Goal: Information Seeking & Learning: Learn about a topic

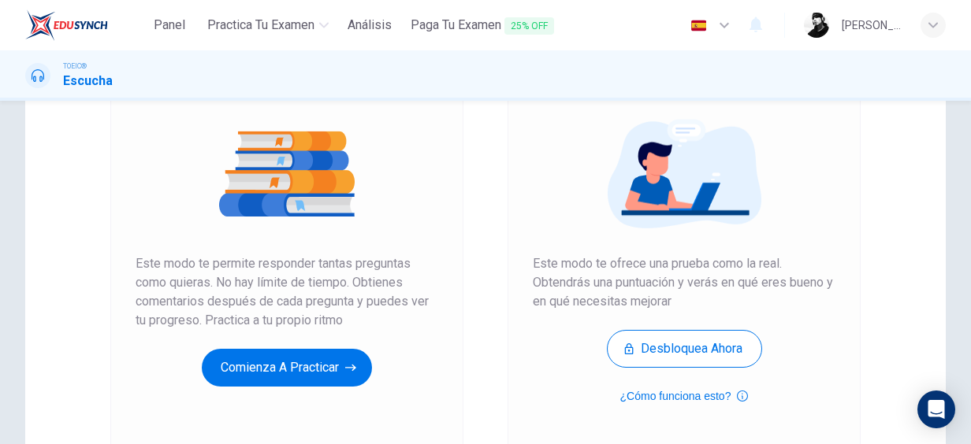
scroll to position [213, 0]
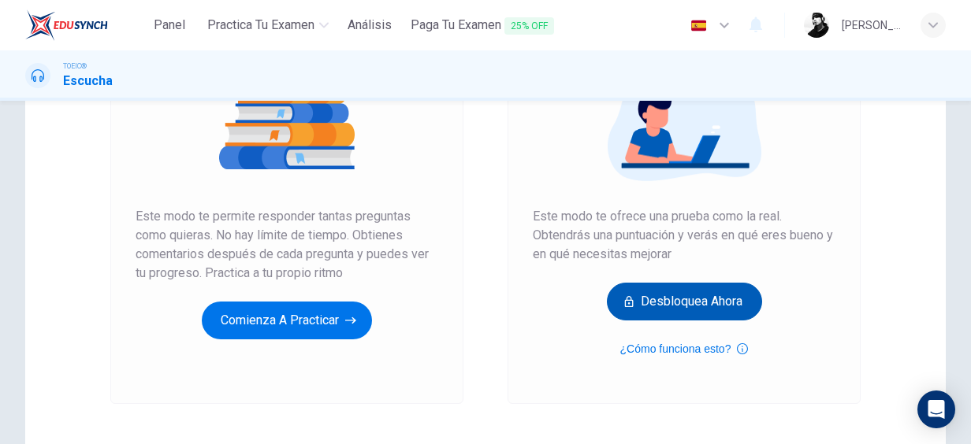
click at [651, 310] on button "Desbloquea ahora" at bounding box center [684, 302] width 155 height 38
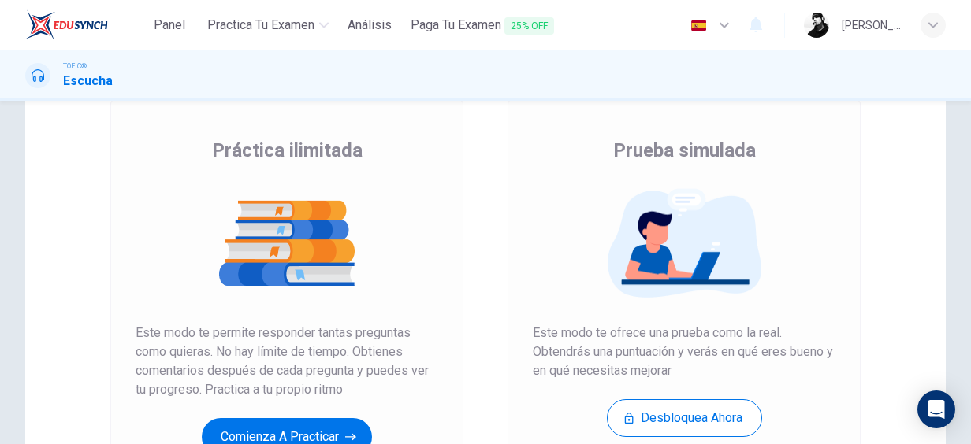
scroll to position [210, 0]
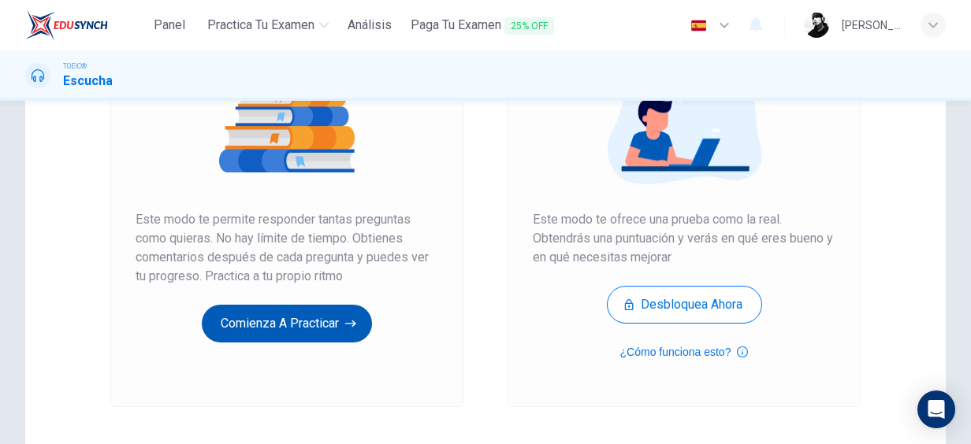
click at [241, 307] on button "Comienza a practicar" at bounding box center [287, 324] width 170 height 38
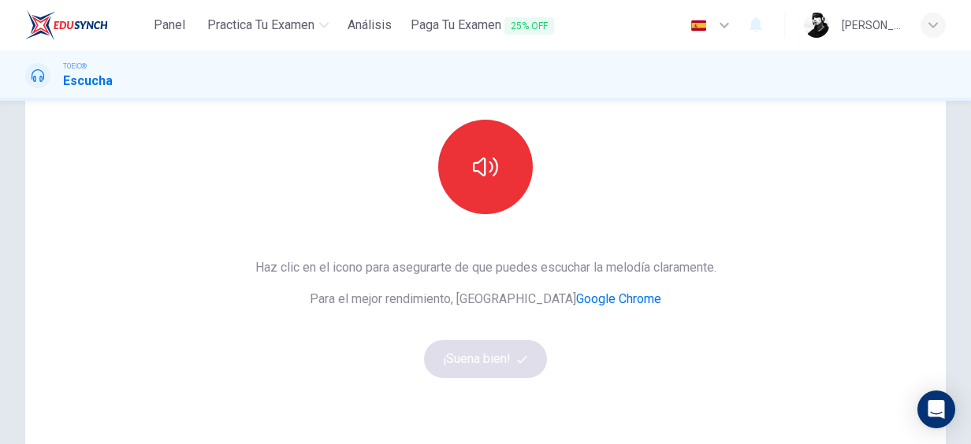
scroll to position [158, 0]
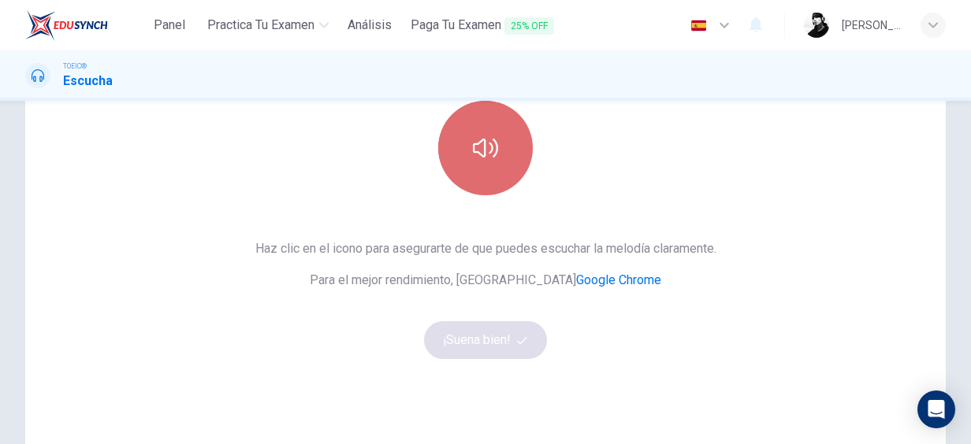
click at [481, 156] on icon "button" at bounding box center [485, 147] width 25 height 25
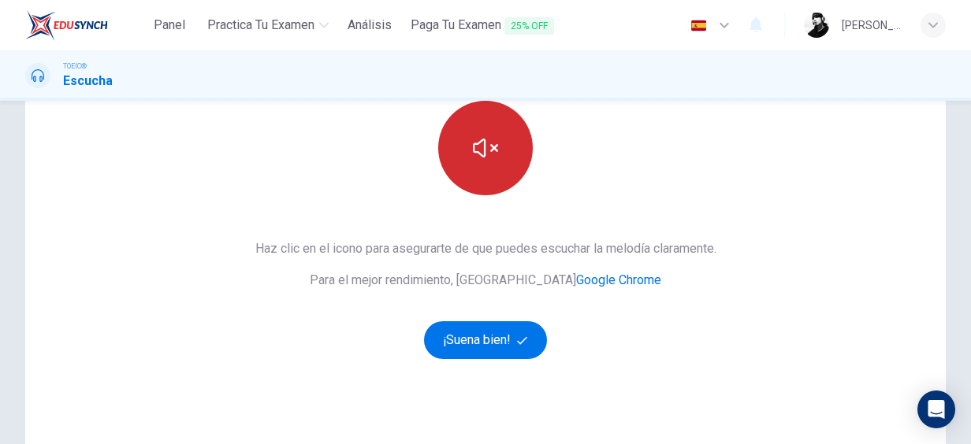
click at [481, 156] on icon "button" at bounding box center [485, 147] width 25 height 25
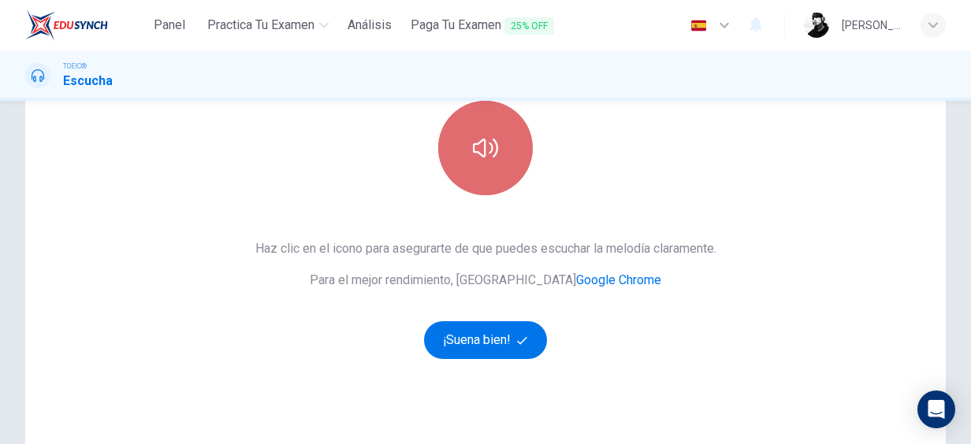
click at [481, 156] on icon "button" at bounding box center [485, 147] width 25 height 25
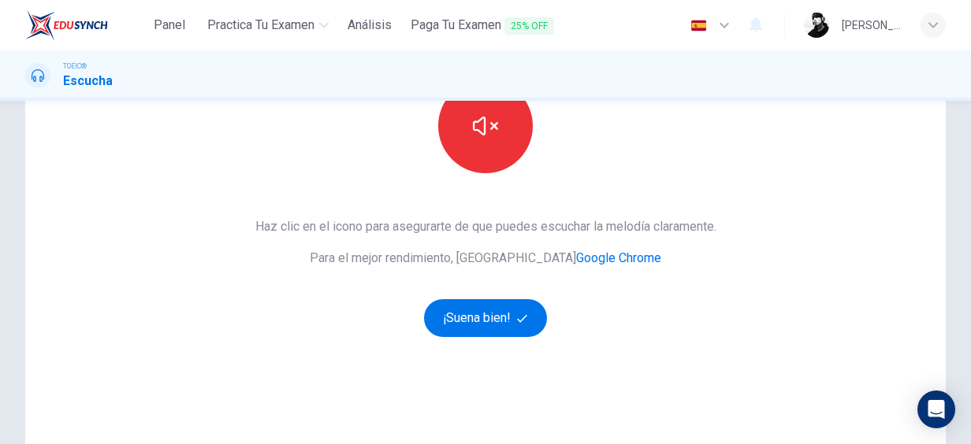
scroll to position [107, 0]
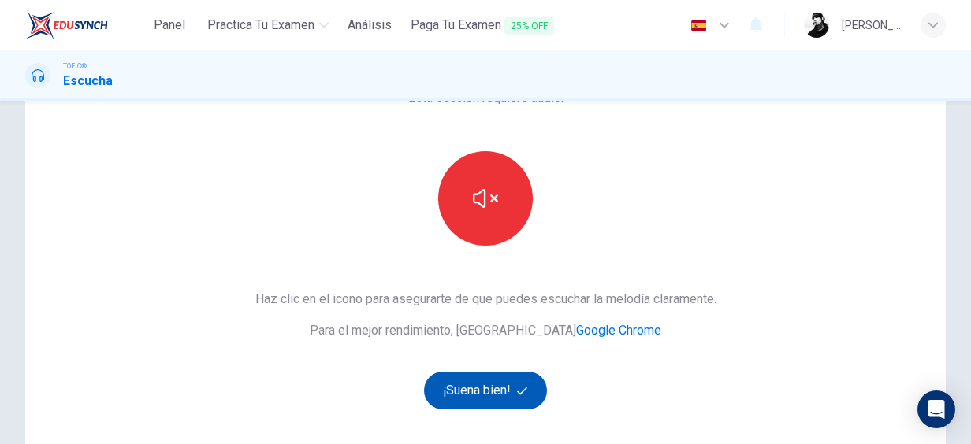
click at [517, 373] on button "¡Suena bien!" at bounding box center [485, 391] width 123 height 38
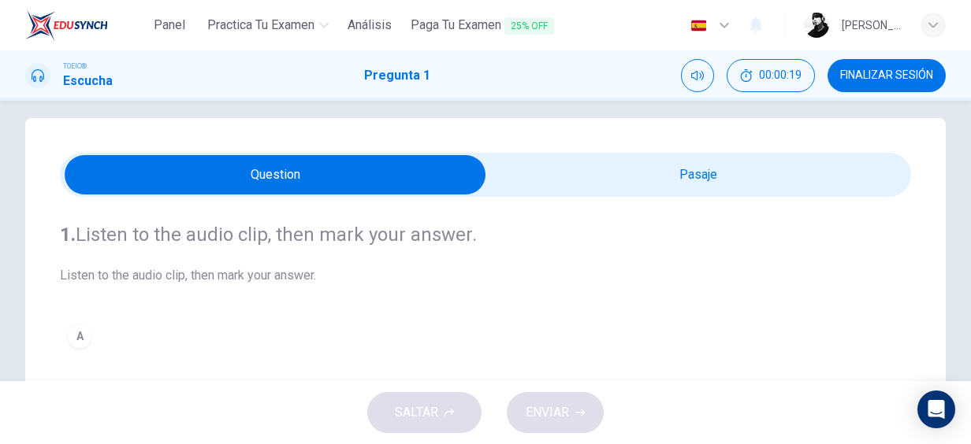
scroll to position [0, 0]
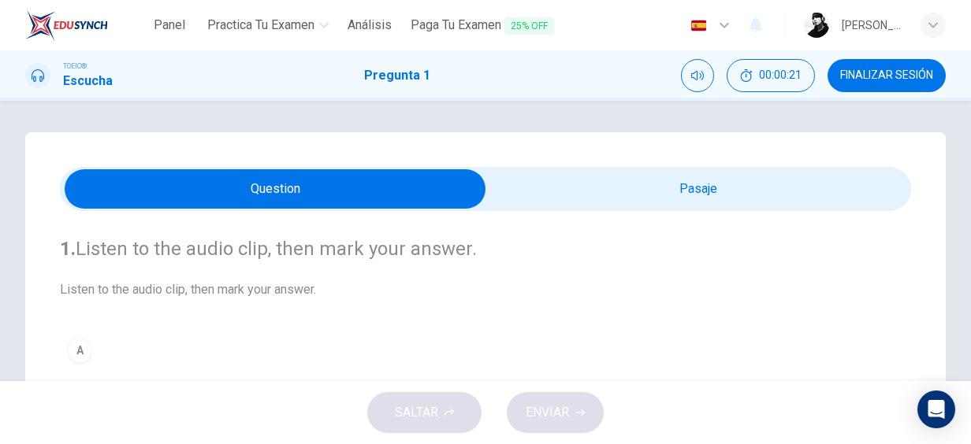
click at [284, 191] on input "checkbox" at bounding box center [275, 188] width 1276 height 39
checkbox input "true"
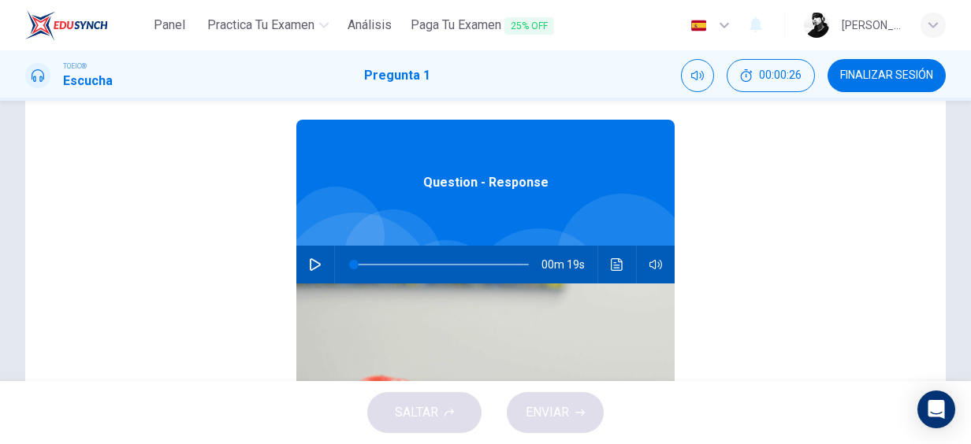
scroll to position [153, 0]
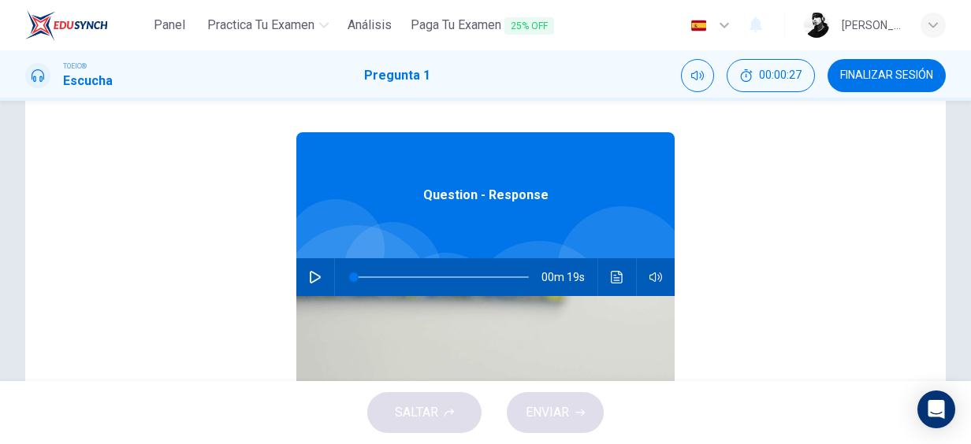
click at [302, 277] on button "button" at bounding box center [314, 277] width 25 height 38
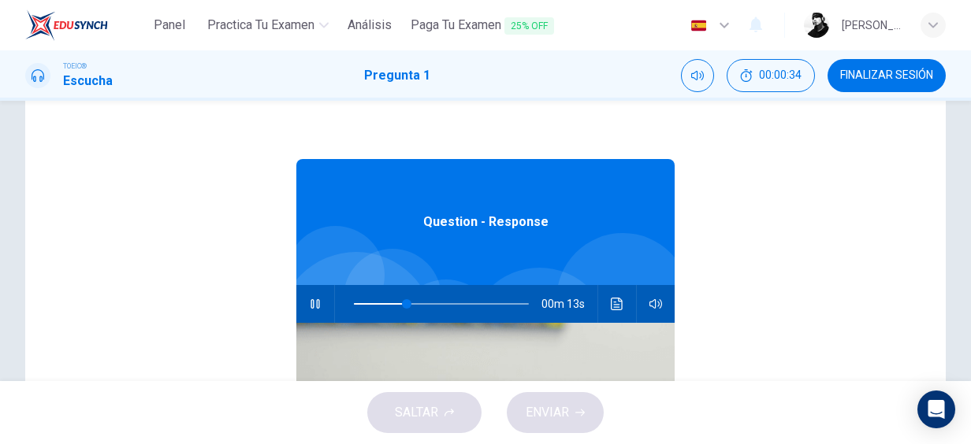
scroll to position [101, 0]
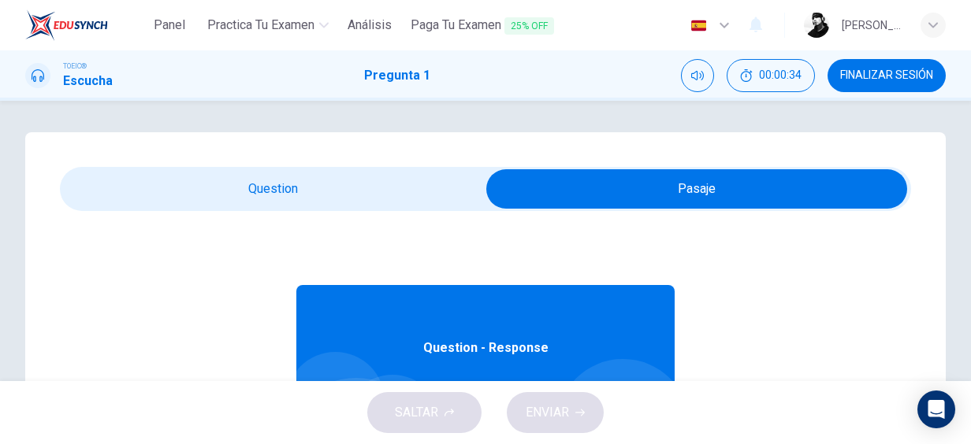
type input "35"
click at [269, 192] on input "checkbox" at bounding box center [696, 188] width 1276 height 39
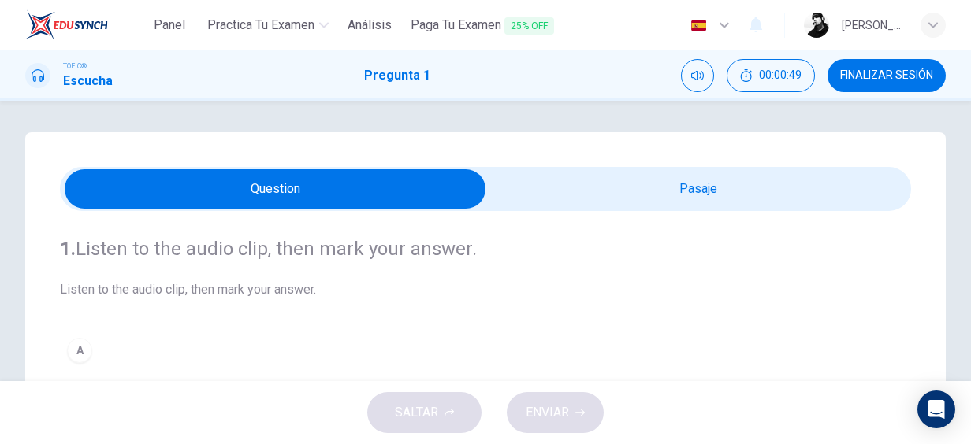
click at [603, 202] on input "checkbox" at bounding box center [275, 188] width 1276 height 39
checkbox input "true"
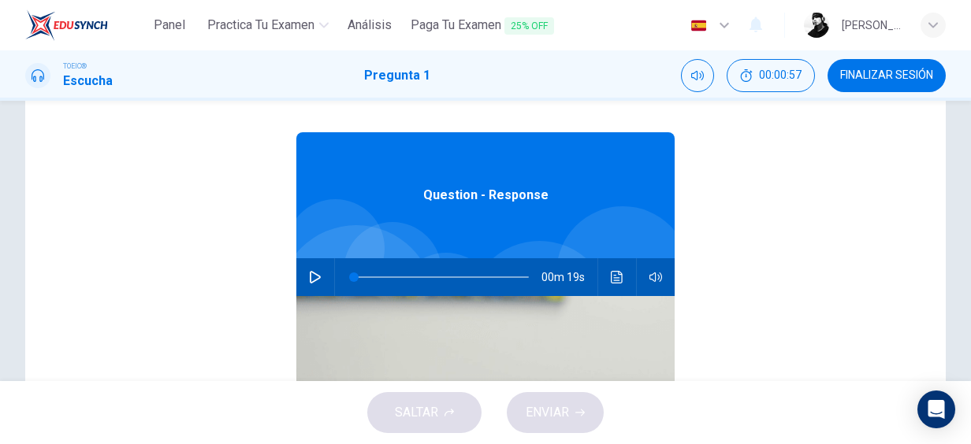
click at [310, 280] on icon "button" at bounding box center [315, 277] width 13 height 13
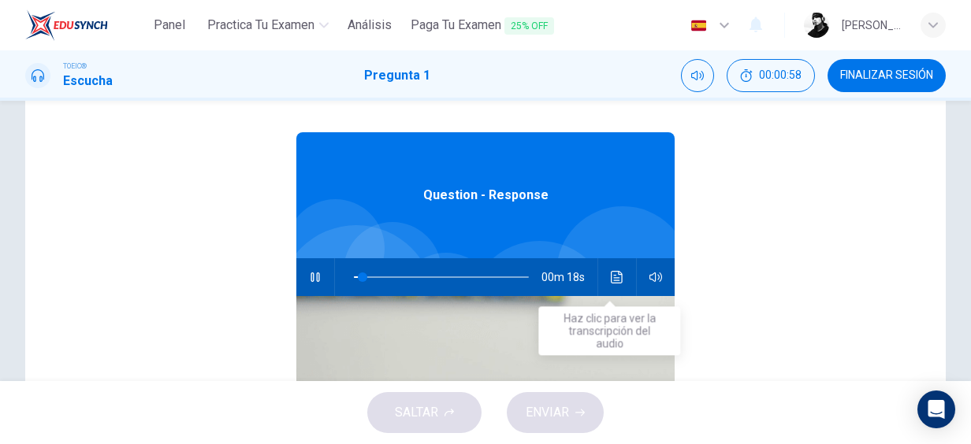
click at [611, 282] on icon "Haz clic para ver la transcripción del audio" at bounding box center [617, 277] width 13 height 13
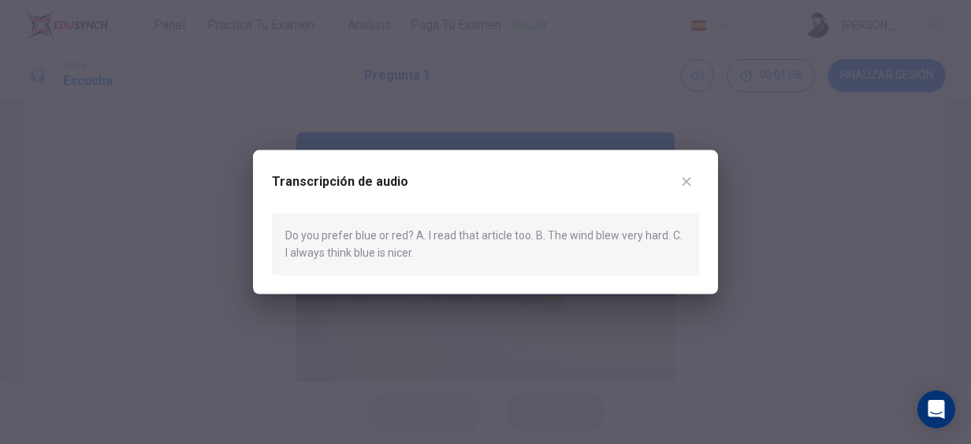
click at [688, 183] on icon "button" at bounding box center [686, 182] width 13 height 13
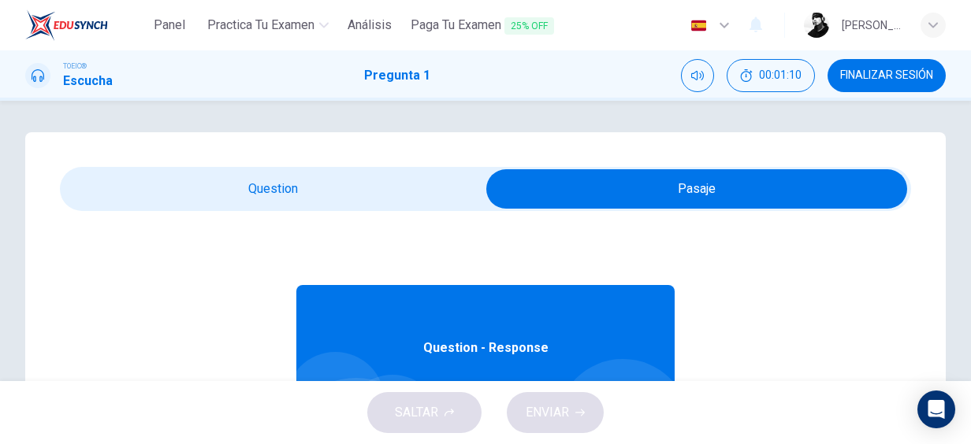
type input "66"
click at [419, 189] on input "checkbox" at bounding box center [696, 188] width 1276 height 39
checkbox input "false"
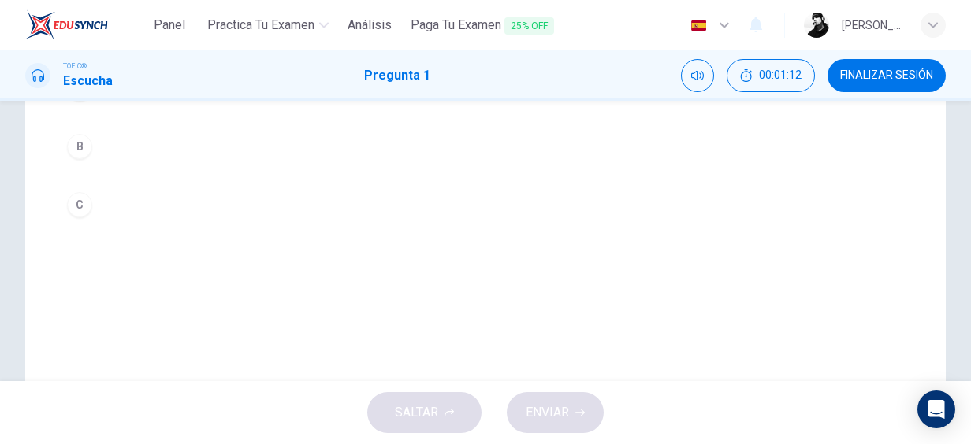
click at [85, 203] on div "C" at bounding box center [79, 204] width 25 height 25
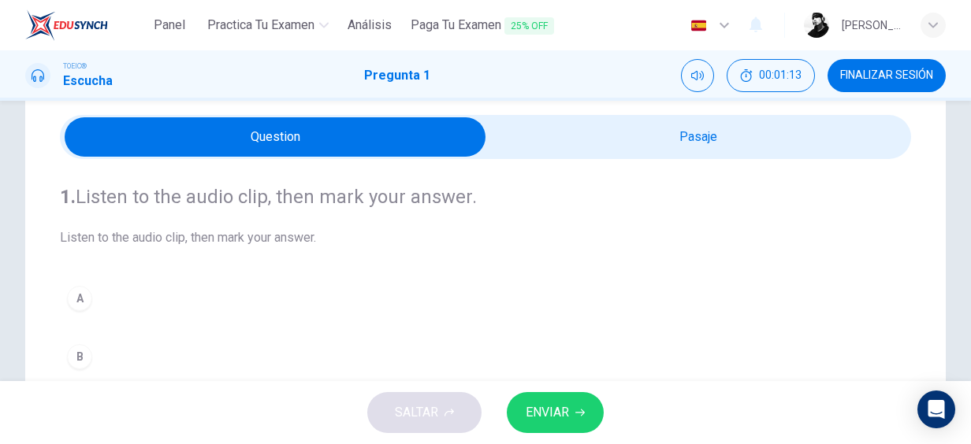
click at [569, 406] on button "ENVIAR" at bounding box center [555, 412] width 97 height 41
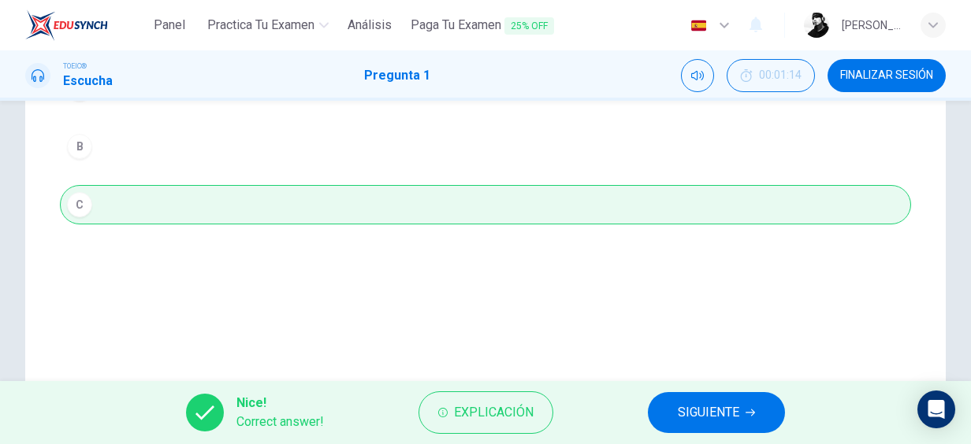
click at [729, 399] on button "SIGUIENTE" at bounding box center [716, 412] width 137 height 41
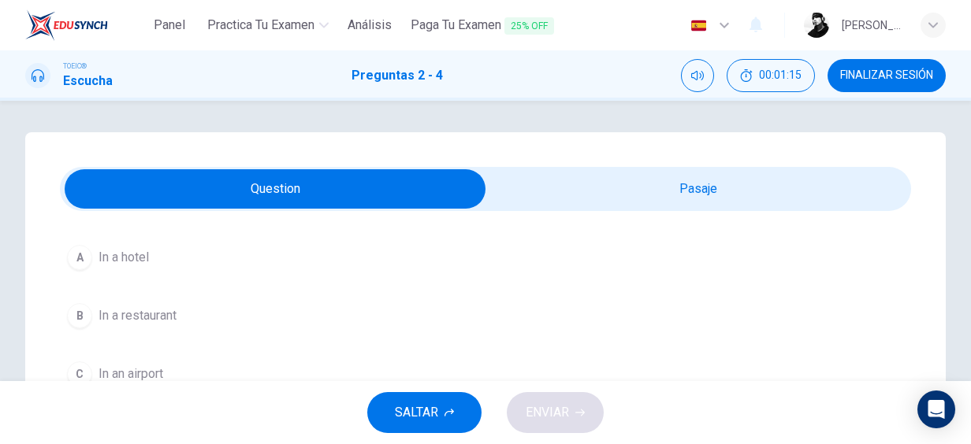
click at [585, 200] on input "checkbox" at bounding box center [275, 188] width 1276 height 39
checkbox input "true"
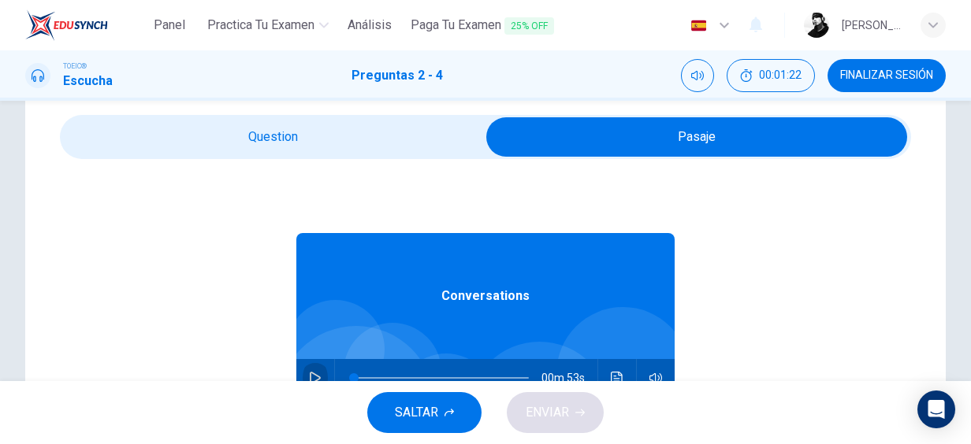
click at [306, 369] on button "button" at bounding box center [314, 378] width 25 height 38
type input "0"
click at [337, 141] on input "checkbox" at bounding box center [696, 136] width 1276 height 39
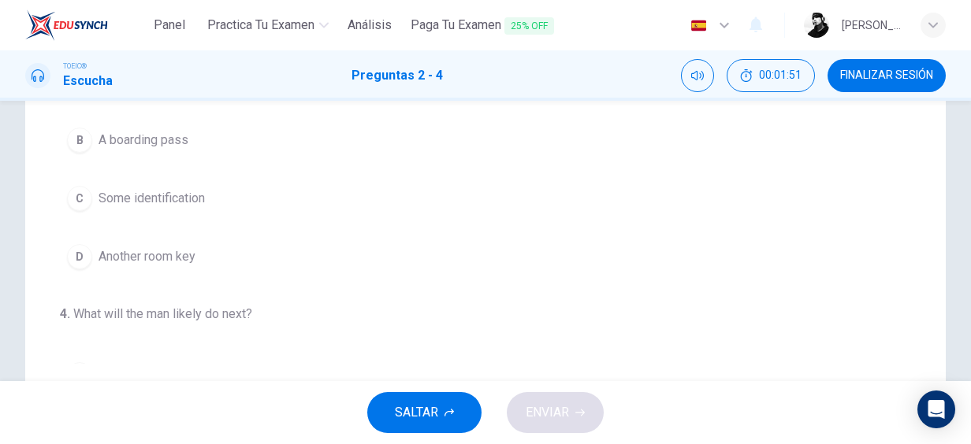
scroll to position [20, 0]
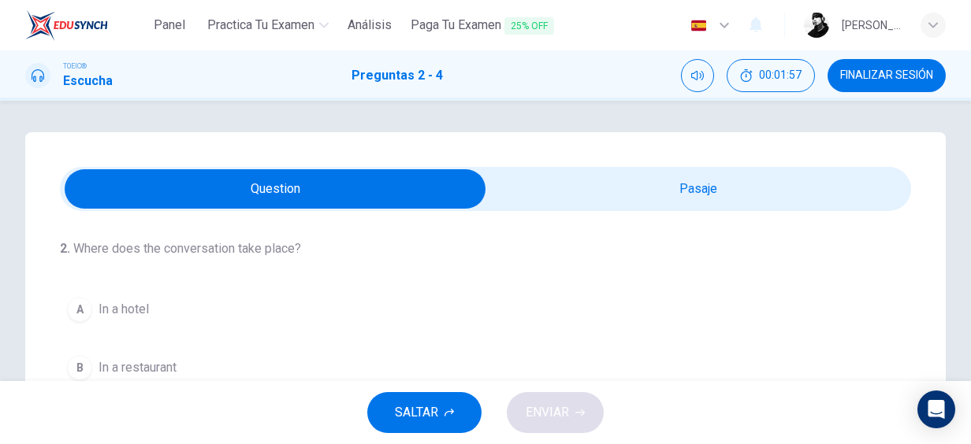
click at [561, 192] on input "checkbox" at bounding box center [275, 188] width 1276 height 39
checkbox input "true"
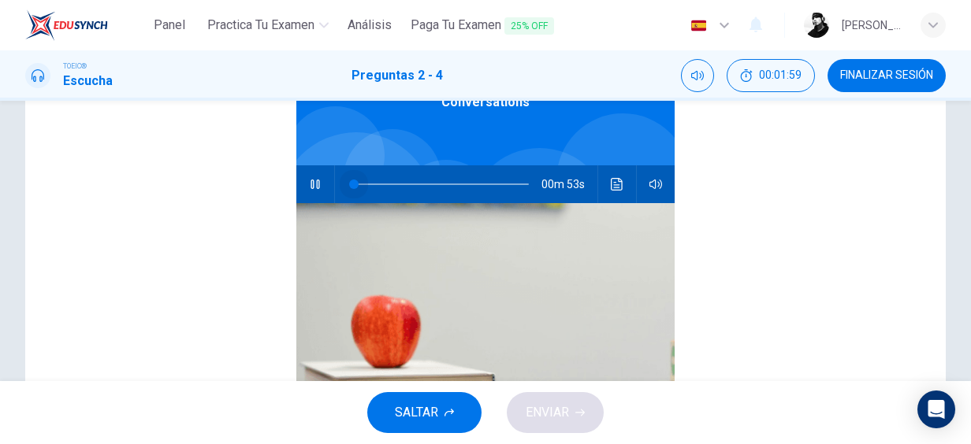
drag, startPoint x: 369, startPoint y: 191, endPoint x: 331, endPoint y: 191, distance: 37.8
click at [354, 191] on span at bounding box center [441, 184] width 175 height 22
click at [316, 191] on button "button" at bounding box center [314, 184] width 25 height 38
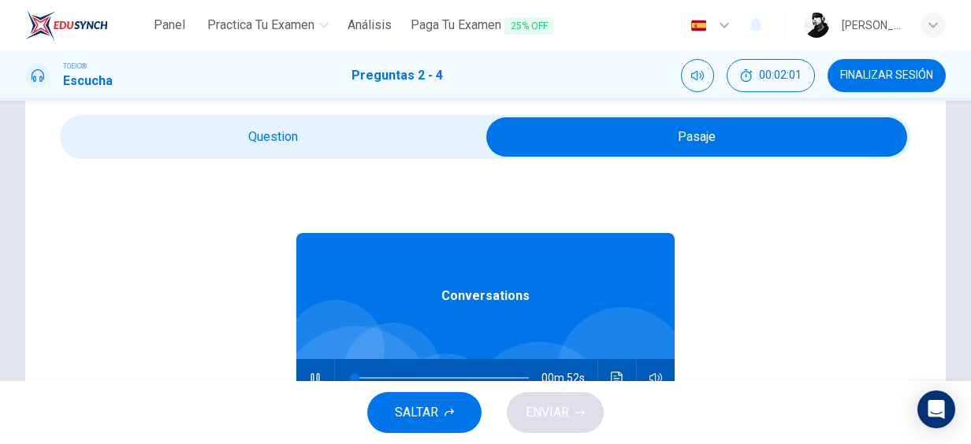
type input "3"
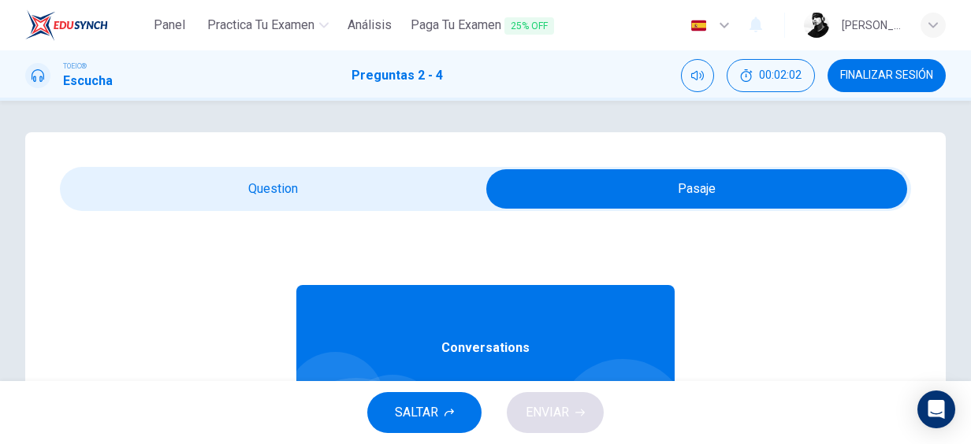
click at [280, 199] on input "checkbox" at bounding box center [696, 188] width 1276 height 39
checkbox input "false"
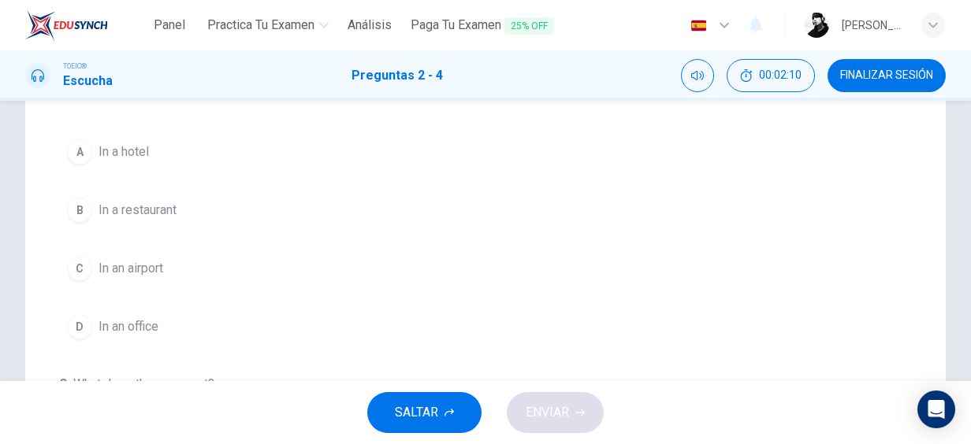
click at [124, 217] on span "In a restaurant" at bounding box center [137, 210] width 78 height 19
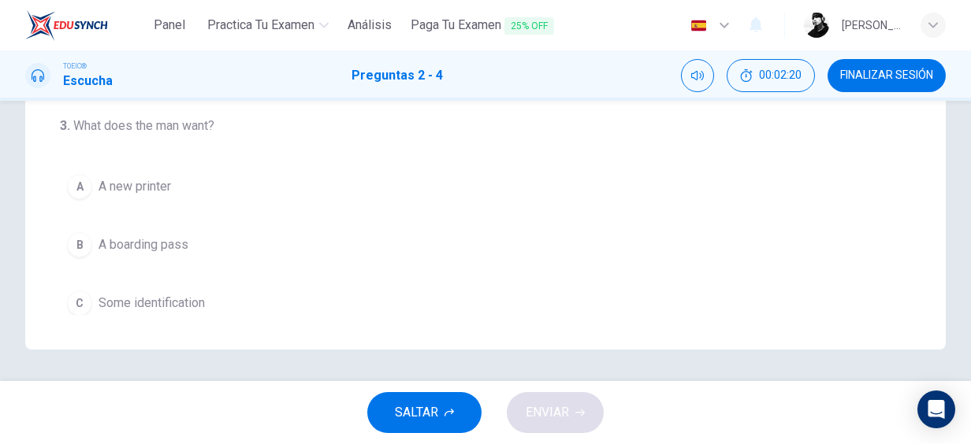
click at [80, 249] on div "B" at bounding box center [79, 244] width 25 height 25
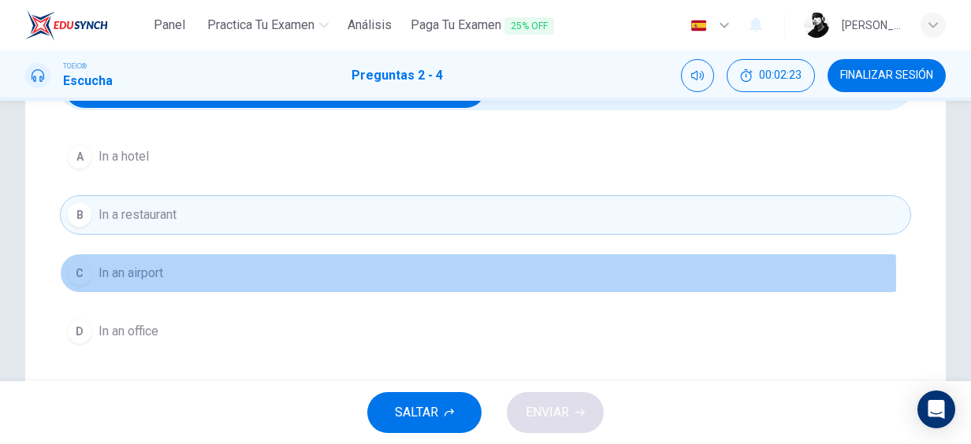
click at [118, 273] on span "In an airport" at bounding box center [130, 273] width 65 height 19
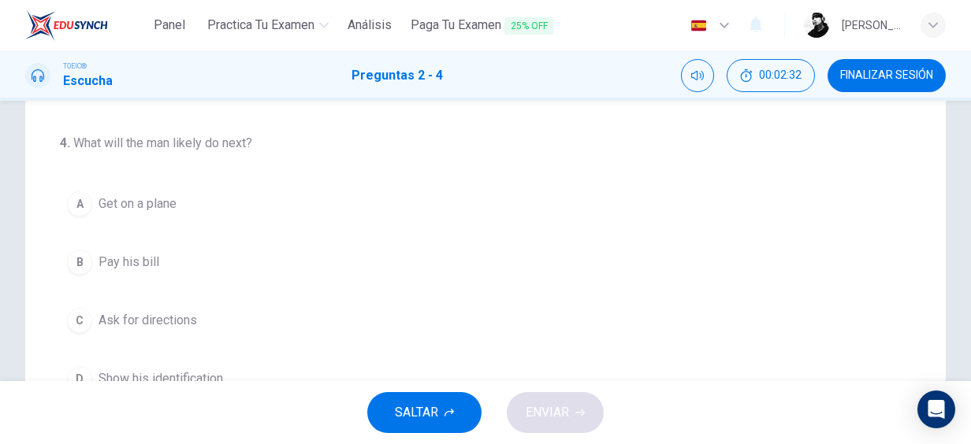
scroll to position [363, 0]
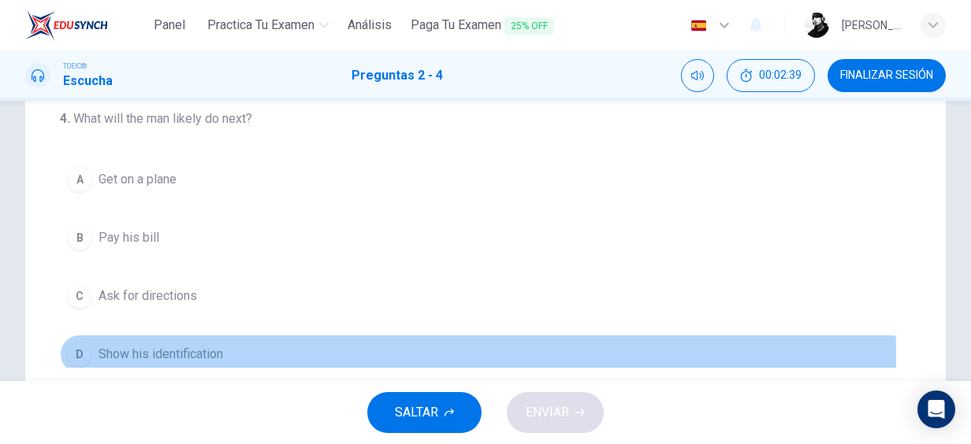
click at [121, 351] on span "Show his identification" at bounding box center [160, 354] width 124 height 19
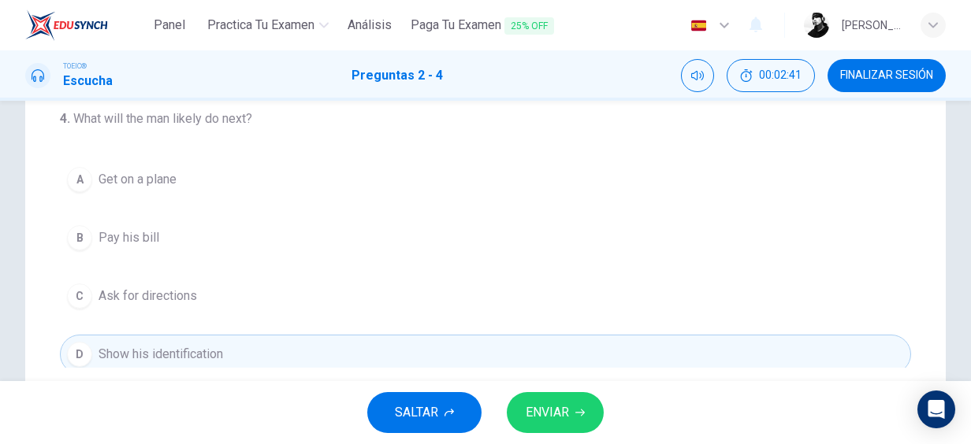
click at [564, 410] on span "ENVIAR" at bounding box center [546, 413] width 43 height 22
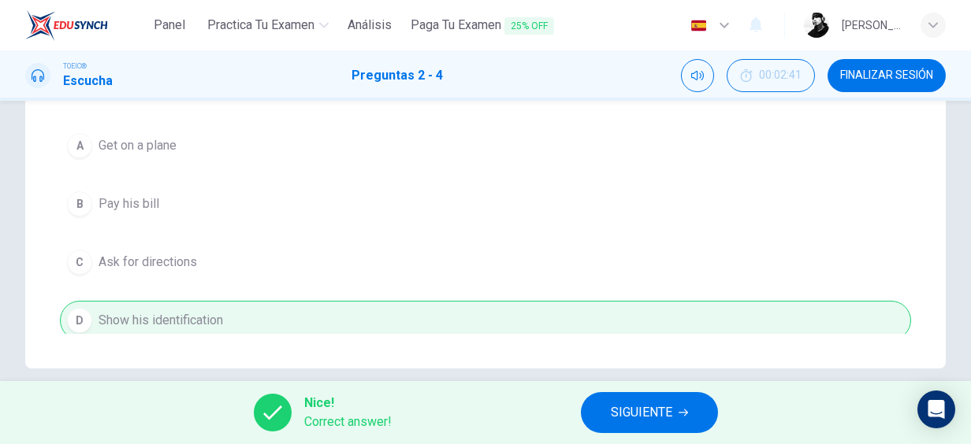
scroll to position [416, 0]
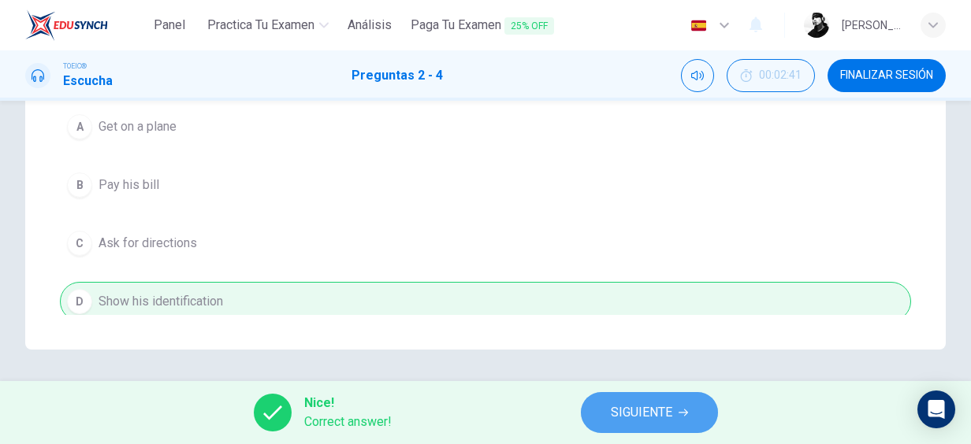
click at [639, 418] on span "SIGUIENTE" at bounding box center [641, 413] width 61 height 22
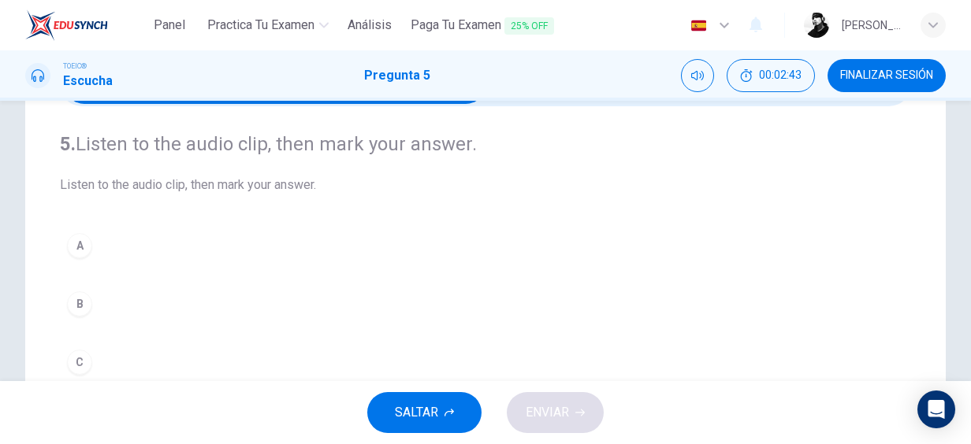
scroll to position [52, 0]
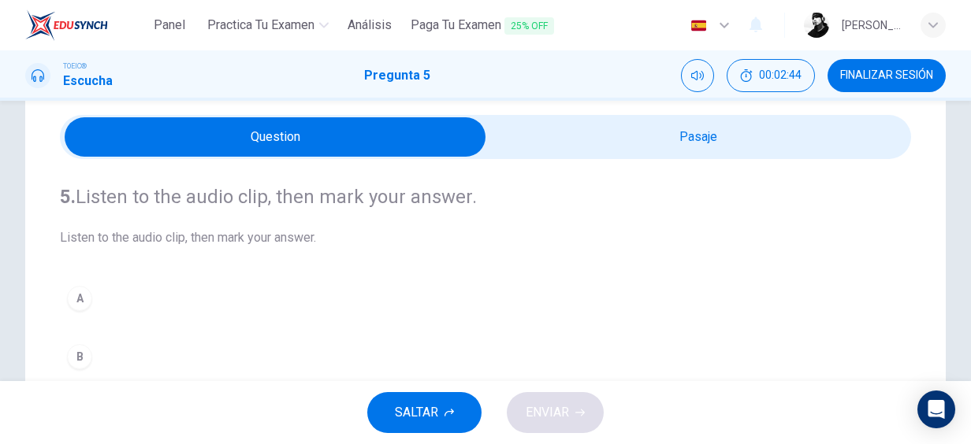
click at [553, 164] on div "5. Listen to the audio clip, then mark your answer. Listen to the audio clip, t…" at bounding box center [485, 309] width 851 height 301
click at [565, 138] on input "checkbox" at bounding box center [275, 136] width 1276 height 39
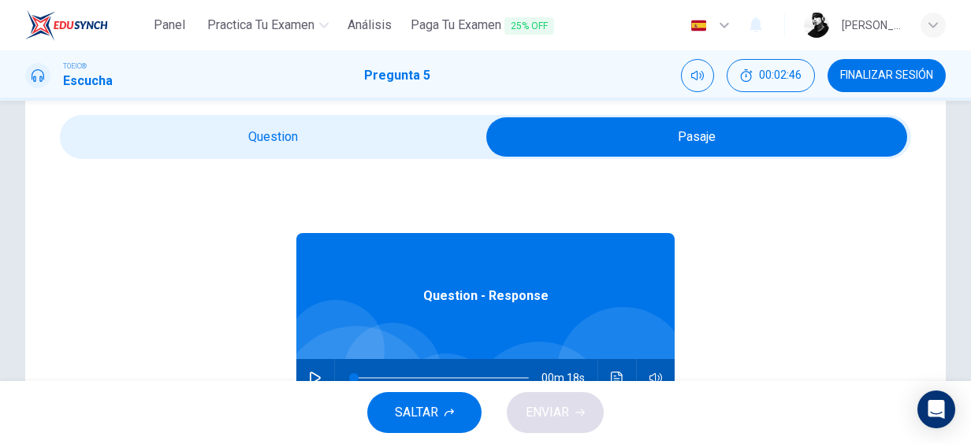
click at [423, 137] on input "checkbox" at bounding box center [696, 136] width 1276 height 39
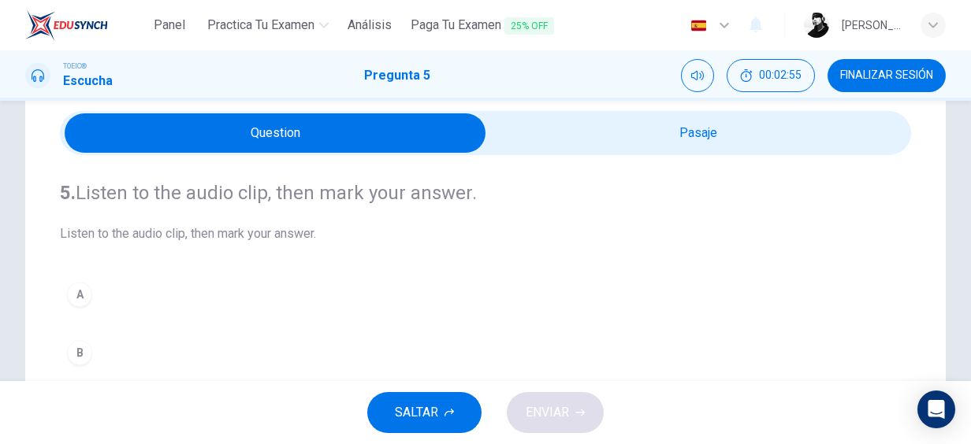
scroll to position [0, 0]
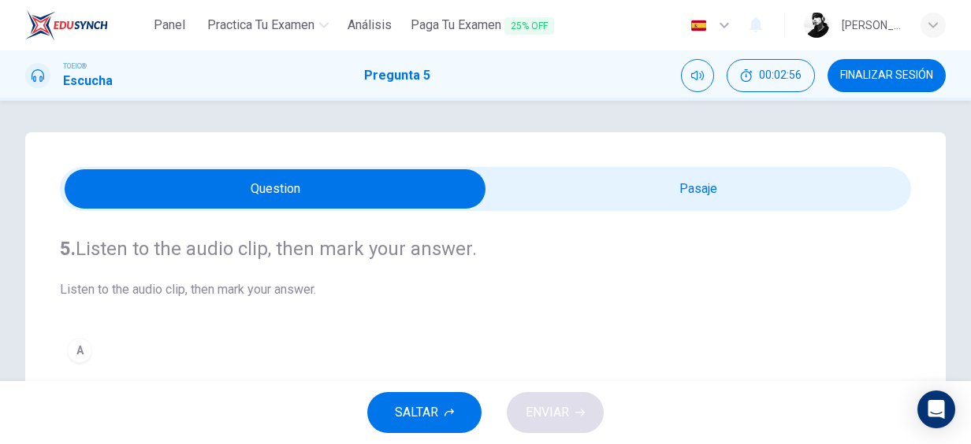
click at [529, 184] on input "checkbox" at bounding box center [275, 188] width 1276 height 39
checkbox input "true"
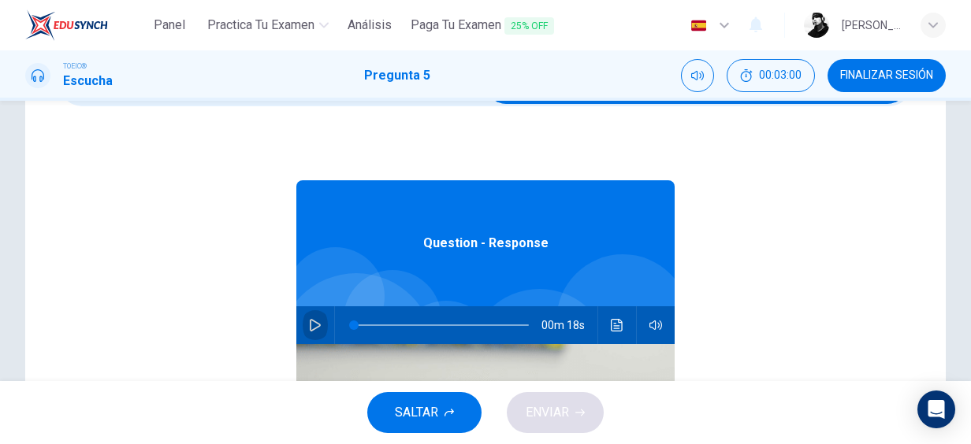
click at [309, 321] on icon "button" at bounding box center [315, 325] width 13 height 13
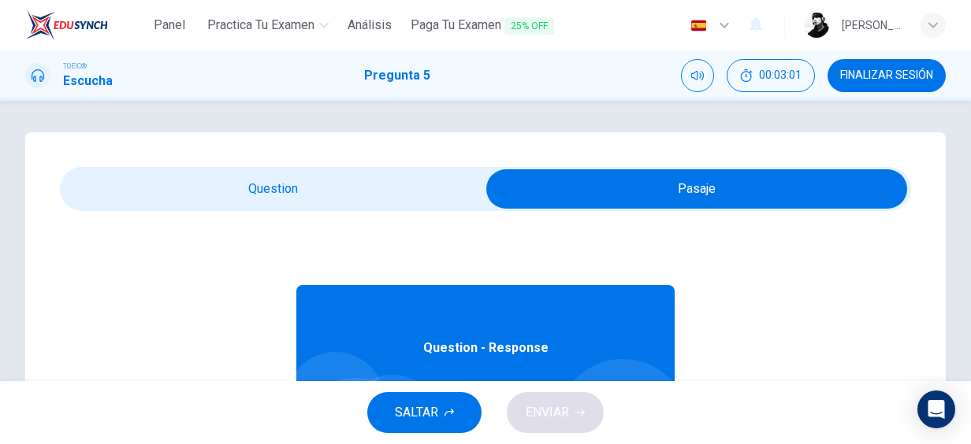
type input "5"
click at [267, 197] on input "checkbox" at bounding box center [696, 188] width 1276 height 39
checkbox input "false"
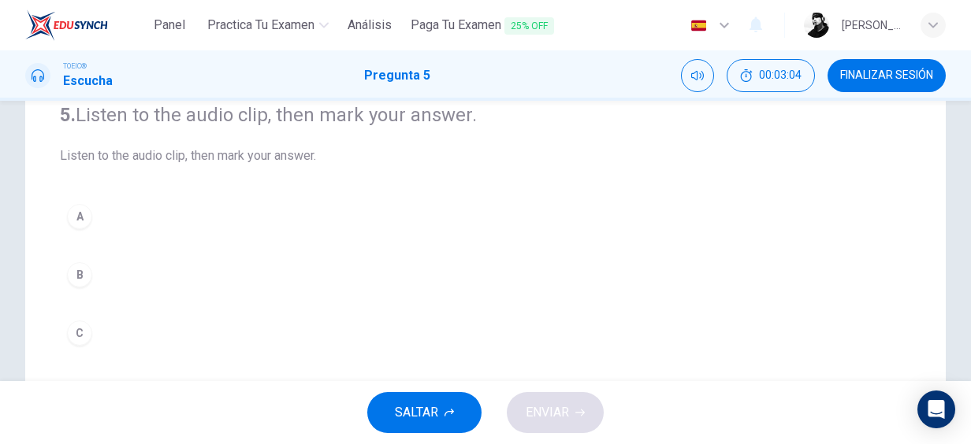
scroll to position [153, 0]
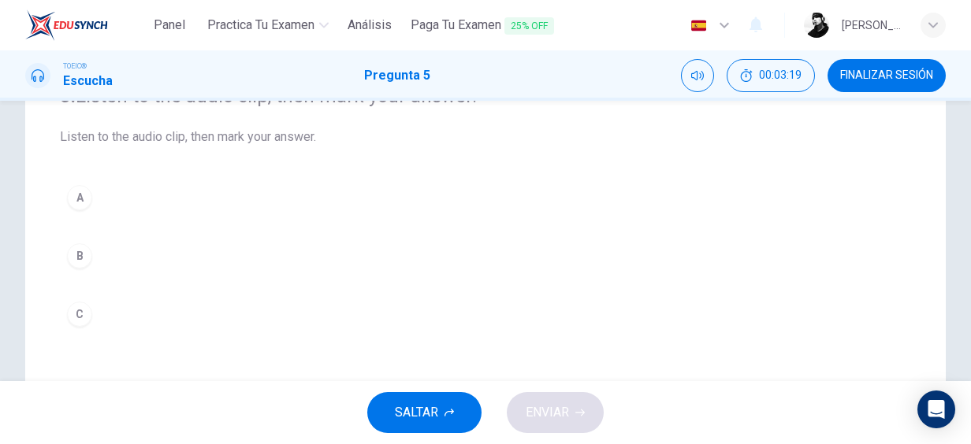
click at [69, 255] on div "B" at bounding box center [79, 255] width 25 height 25
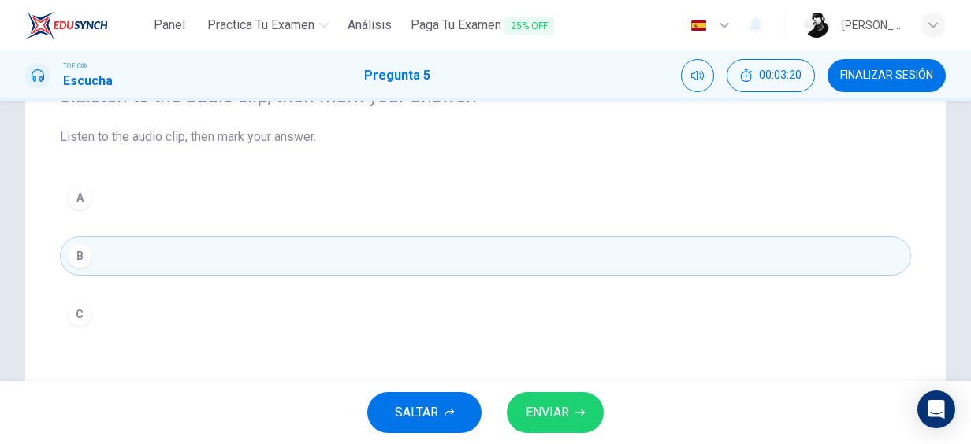
click at [561, 422] on span "ENVIAR" at bounding box center [546, 413] width 43 height 22
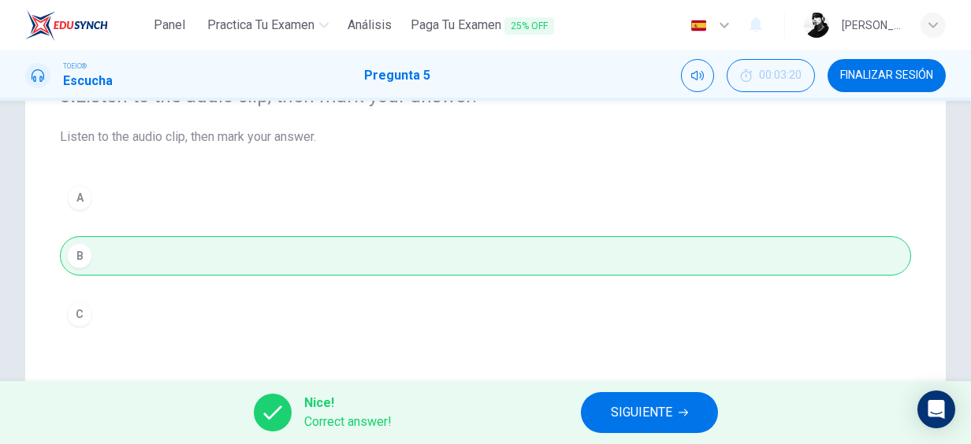
click at [653, 405] on span "SIGUIENTE" at bounding box center [641, 413] width 61 height 22
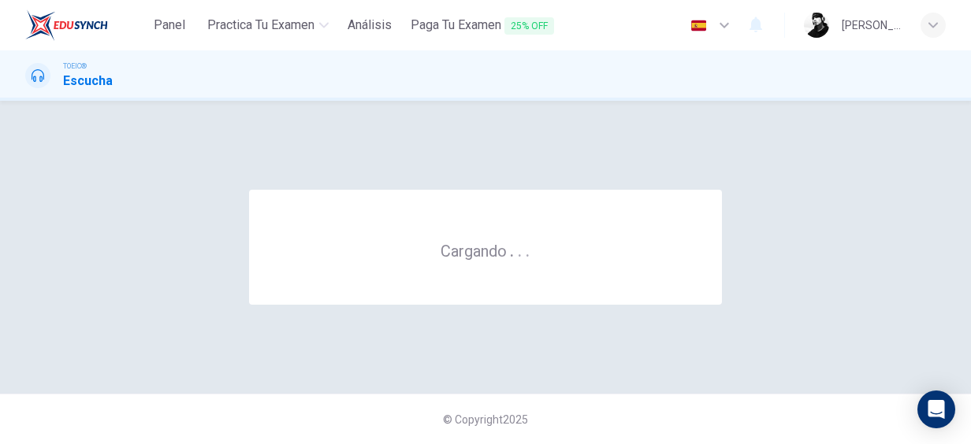
scroll to position [0, 0]
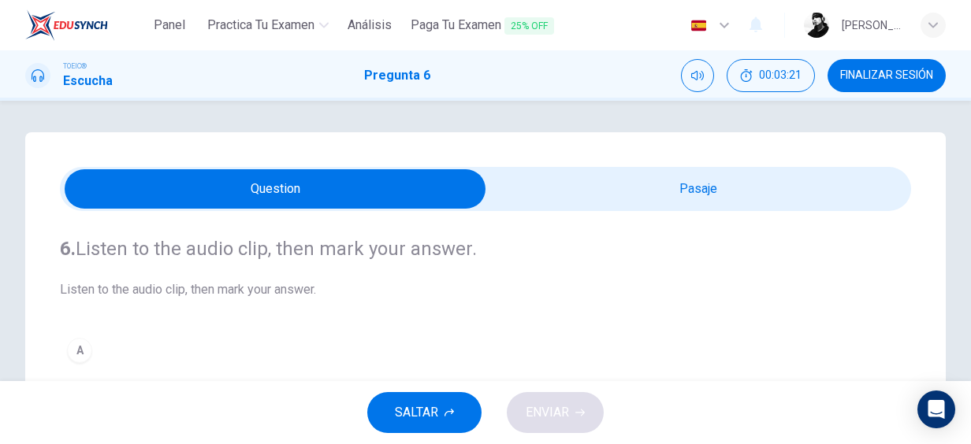
click at [542, 206] on input "checkbox" at bounding box center [275, 188] width 1276 height 39
checkbox input "true"
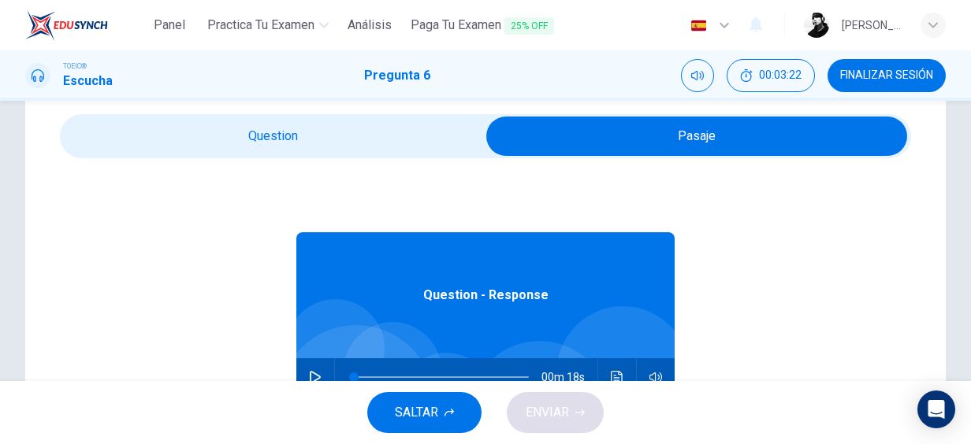
scroll to position [158, 0]
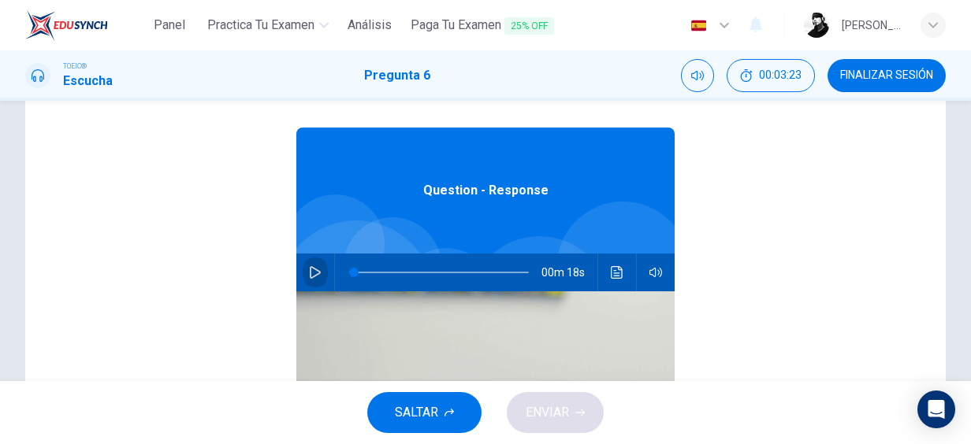
click at [314, 280] on button "button" at bounding box center [314, 273] width 25 height 38
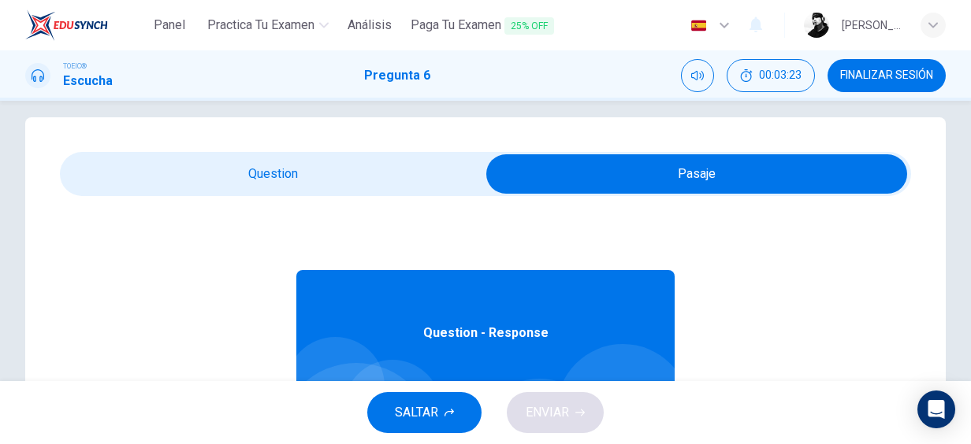
scroll to position [0, 0]
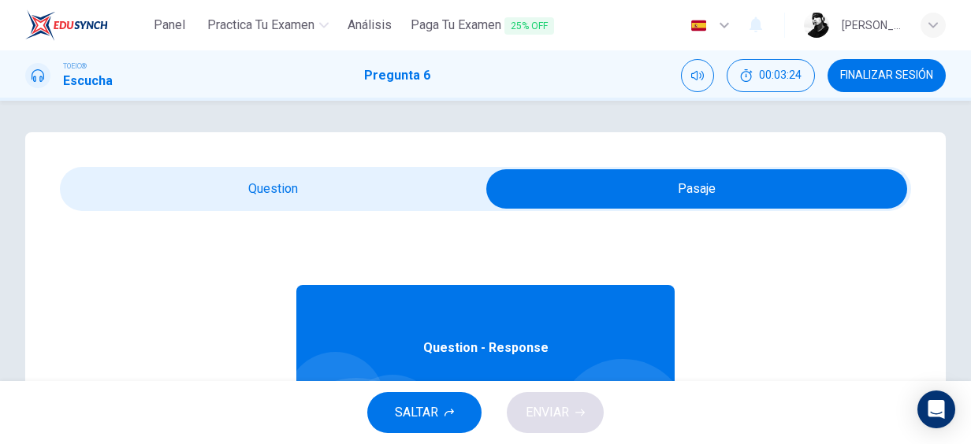
type input "5"
click at [262, 191] on input "checkbox" at bounding box center [696, 188] width 1276 height 39
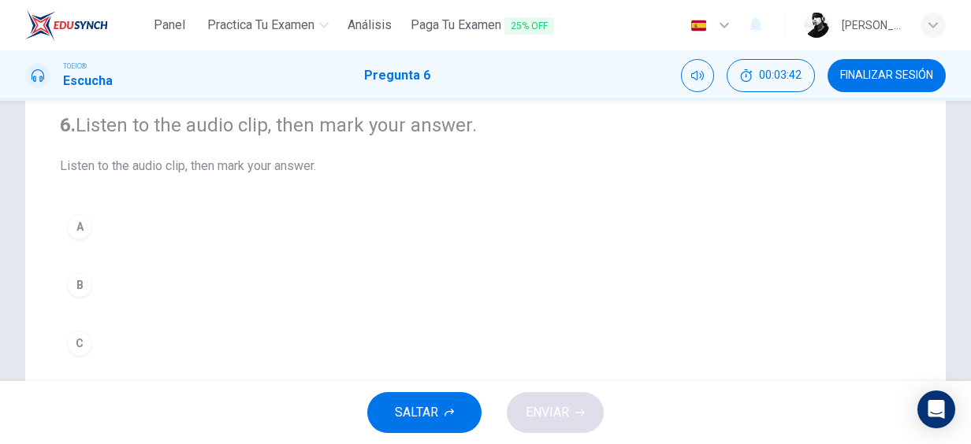
scroll to position [105, 0]
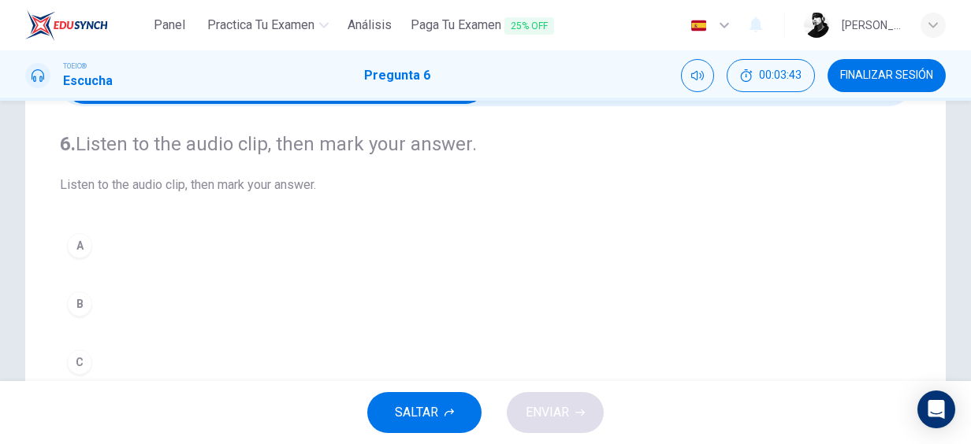
click at [82, 236] on div "A" at bounding box center [79, 245] width 25 height 25
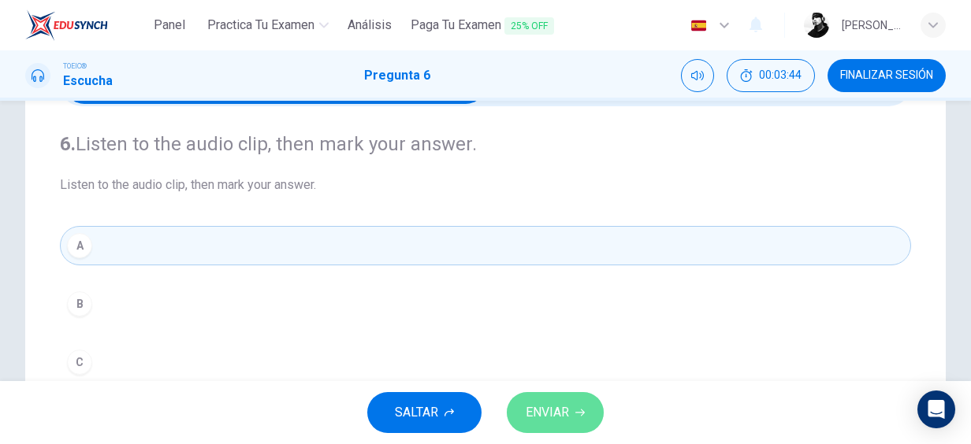
click at [544, 410] on span "ENVIAR" at bounding box center [546, 413] width 43 height 22
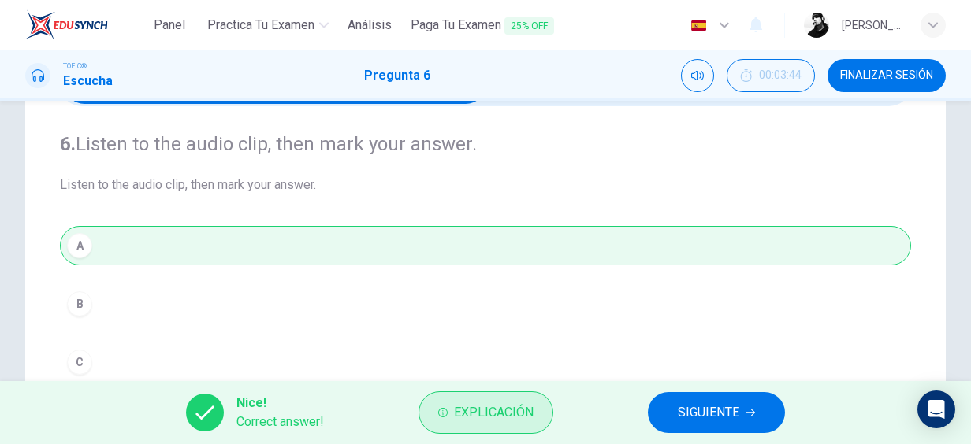
click at [505, 395] on button "Explicación" at bounding box center [485, 413] width 135 height 43
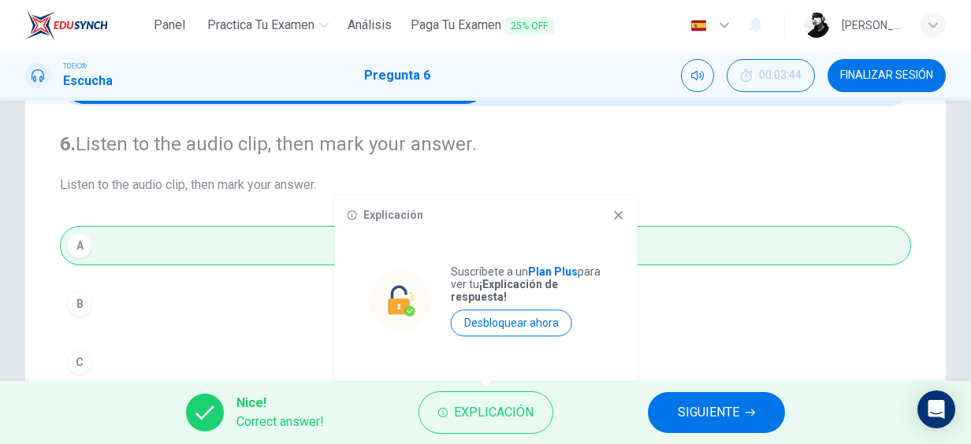
click at [620, 212] on icon at bounding box center [618, 215] width 13 height 13
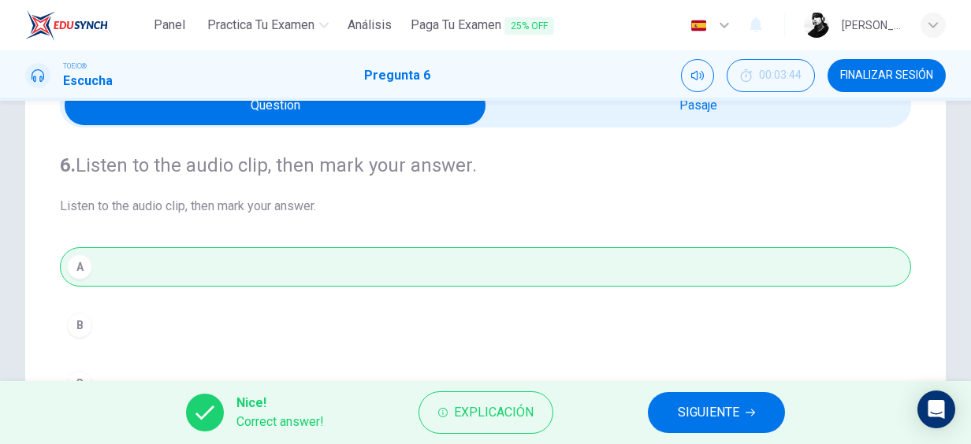
scroll to position [0, 0]
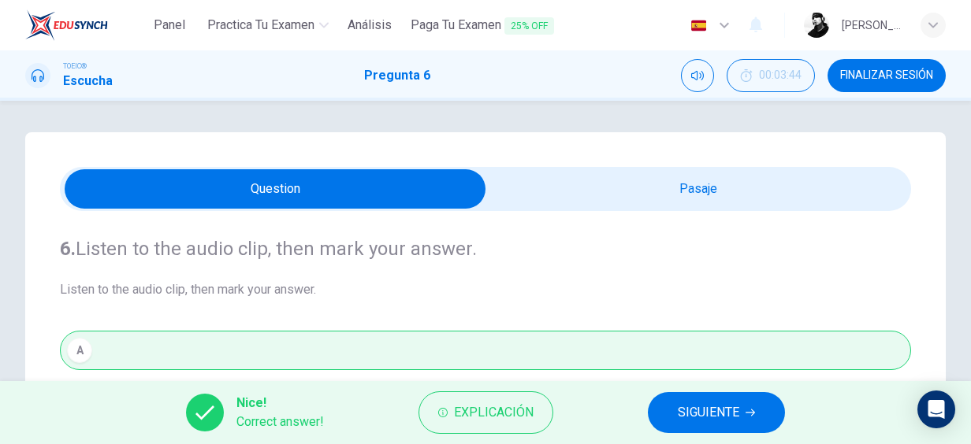
click at [649, 172] on input "checkbox" at bounding box center [275, 188] width 1276 height 39
checkbox input "true"
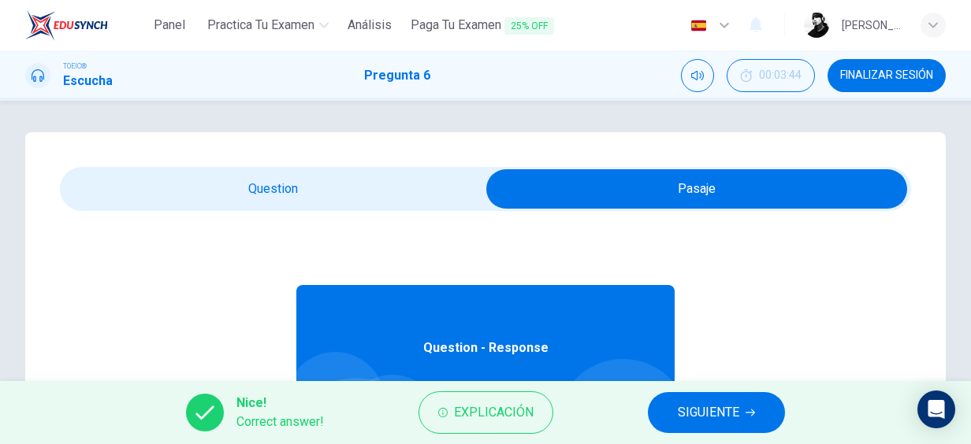
scroll to position [210, 0]
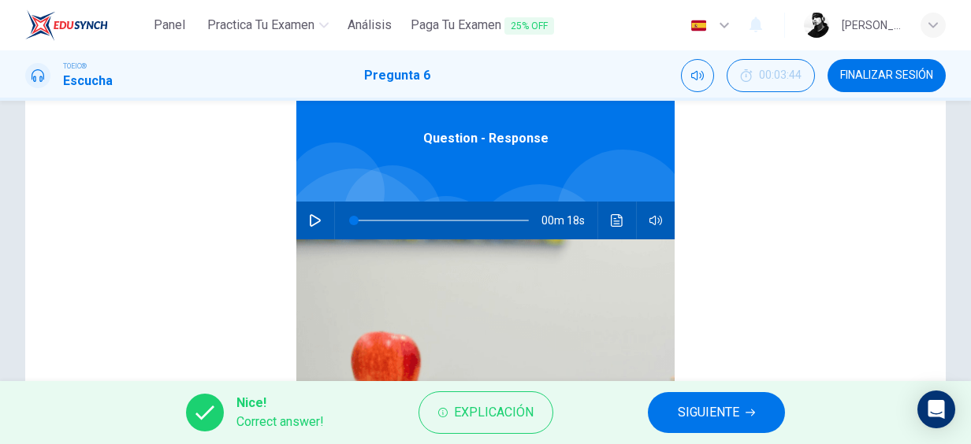
click at [309, 221] on icon "button" at bounding box center [315, 220] width 13 height 13
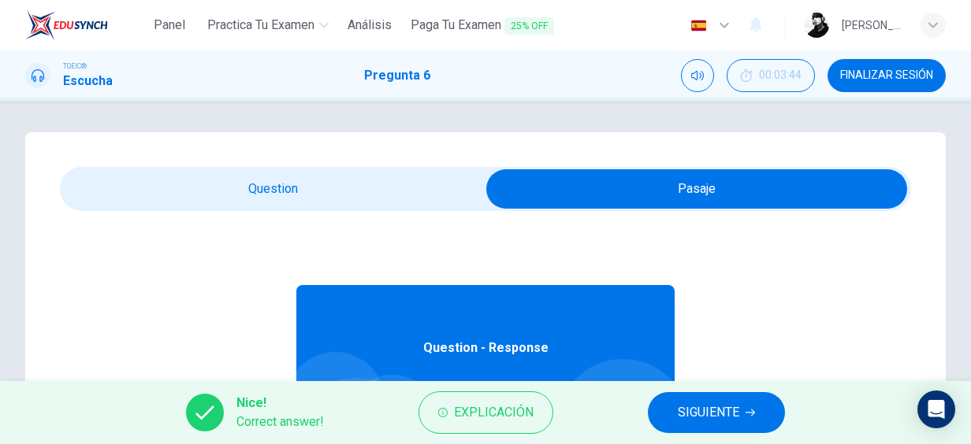
scroll to position [0, 0]
type input "5"
click at [321, 187] on input "checkbox" at bounding box center [696, 188] width 1276 height 39
checkbox input "false"
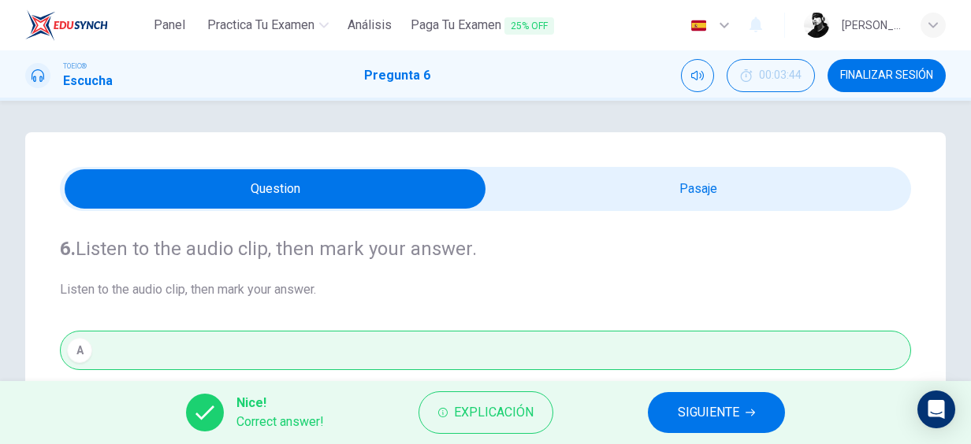
type input "27"
click at [697, 202] on input "checkbox" at bounding box center [275, 188] width 1276 height 39
checkbox input "true"
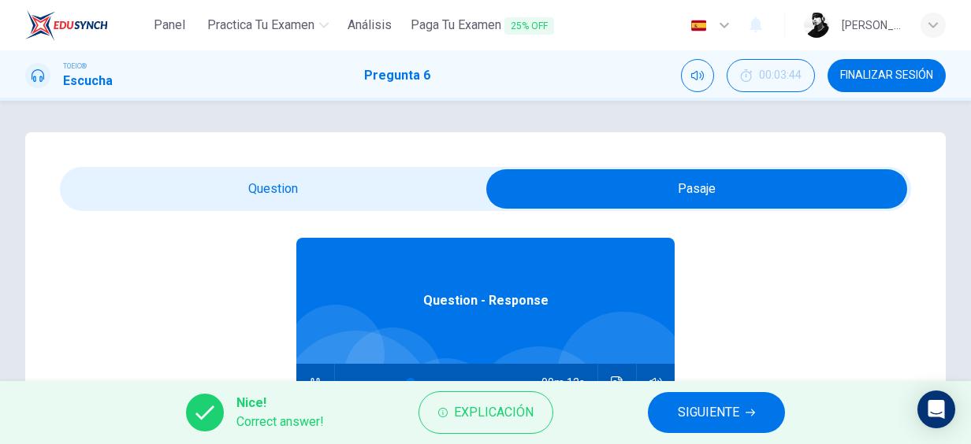
scroll to position [88, 0]
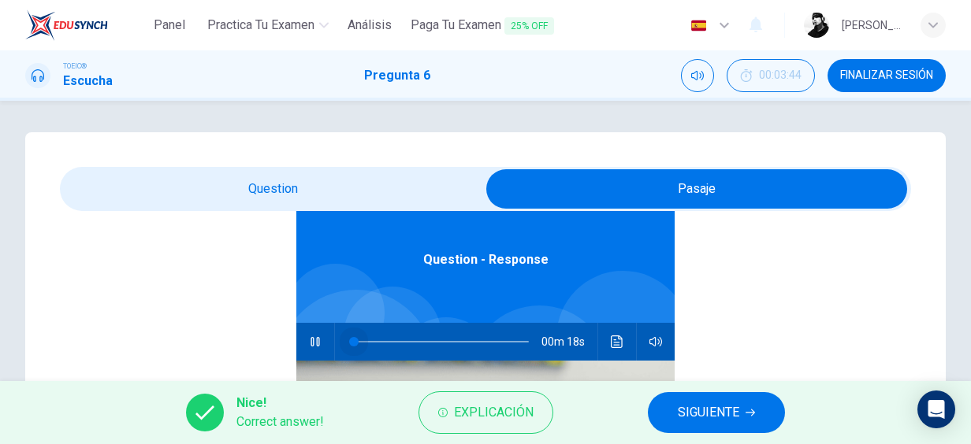
drag, startPoint x: 364, startPoint y: 350, endPoint x: 339, endPoint y: 356, distance: 26.0
click at [354, 353] on span at bounding box center [441, 342] width 175 height 22
type input "24"
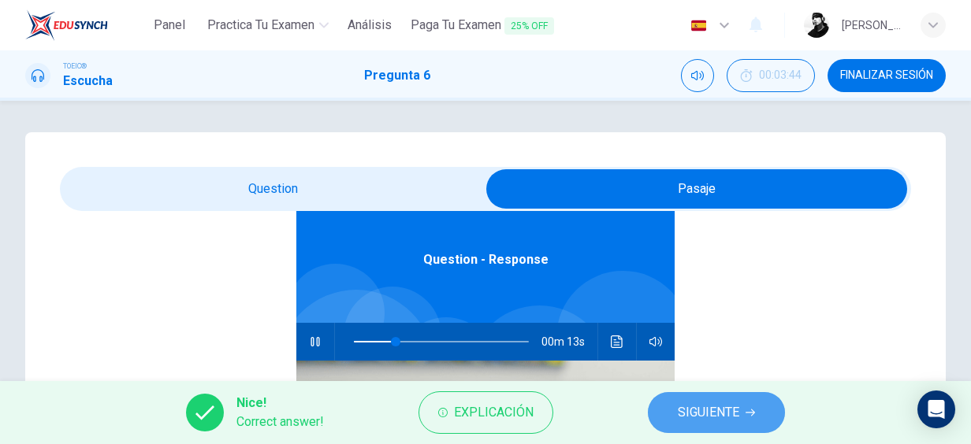
click at [722, 407] on span "SIGUIENTE" at bounding box center [707, 413] width 61 height 22
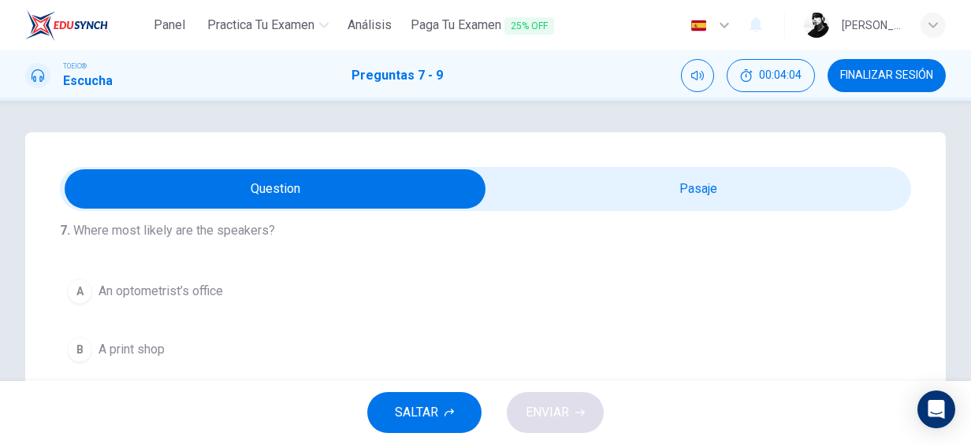
scroll to position [0, 0]
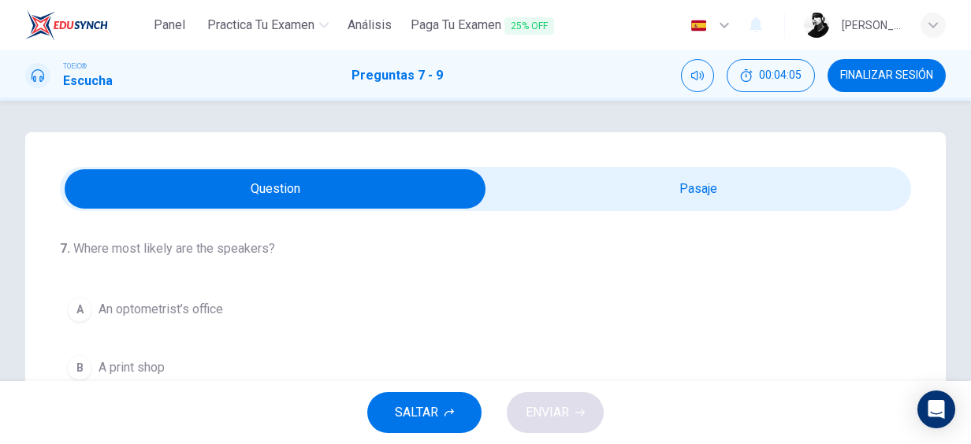
drag, startPoint x: 225, startPoint y: 258, endPoint x: 79, endPoint y: 247, distance: 147.0
click at [79, 247] on h4 "7 . Where most likely are the speakers?" at bounding box center [485, 248] width 851 height 19
drag, startPoint x: 79, startPoint y: 247, endPoint x: 219, endPoint y: 243, distance: 140.3
click at [215, 243] on h4 "7 . Where most likely are the speakers?" at bounding box center [485, 248] width 851 height 19
click at [0, 189] on html "Panel Practica tu examen Análisis Paga Tu Examen 25% OFF Español es ​ ismael Ho…" at bounding box center [485, 222] width 971 height 444
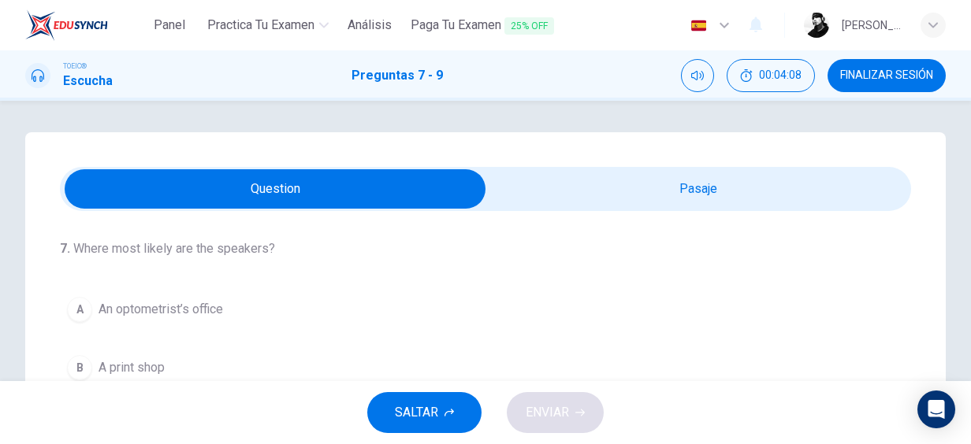
drag, startPoint x: 80, startPoint y: 245, endPoint x: 269, endPoint y: 254, distance: 190.0
click at [257, 251] on h4 "7 . Where most likely are the speakers?" at bounding box center [485, 248] width 851 height 19
drag, startPoint x: 274, startPoint y: 249, endPoint x: 79, endPoint y: 244, distance: 195.4
click at [79, 244] on h4 "7 . Where most likely are the speakers?" at bounding box center [485, 248] width 851 height 19
drag, startPoint x: 79, startPoint y: 244, endPoint x: 280, endPoint y: 250, distance: 201.0
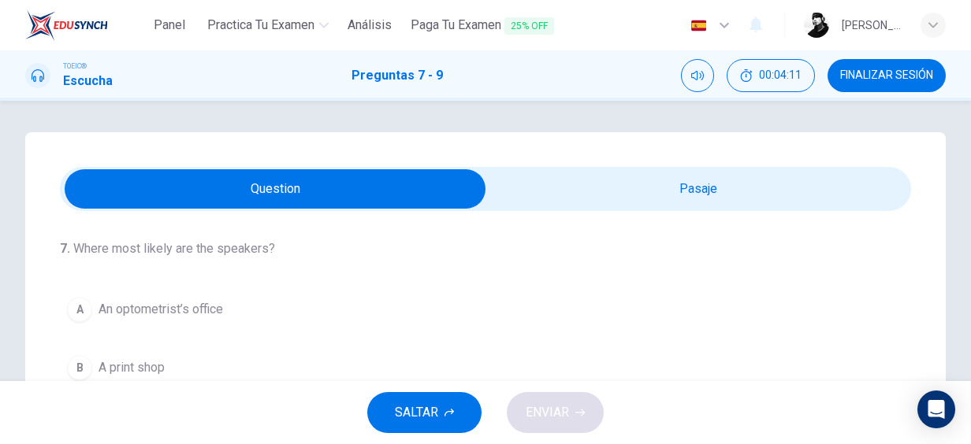
click at [280, 250] on h4 "7 . Where most likely are the speakers?" at bounding box center [485, 248] width 851 height 19
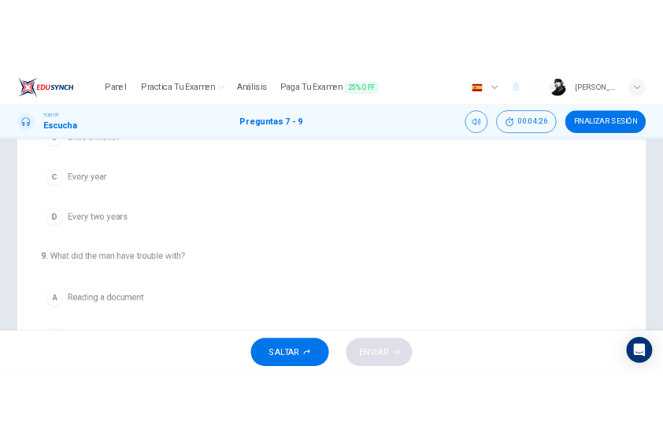
scroll to position [262, 0]
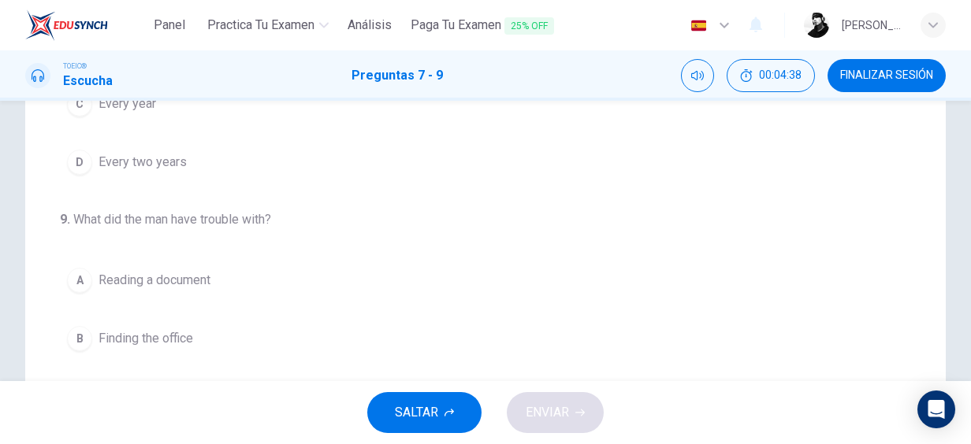
drag, startPoint x: 202, startPoint y: 221, endPoint x: 248, endPoint y: 216, distance: 45.9
click at [248, 216] on h4 "9 . What did the man have trouble with?" at bounding box center [485, 219] width 851 height 19
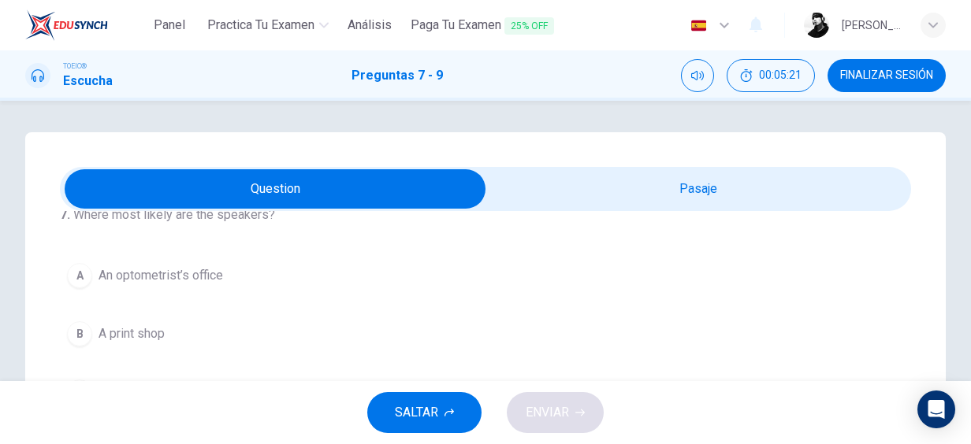
scroll to position [52, 0]
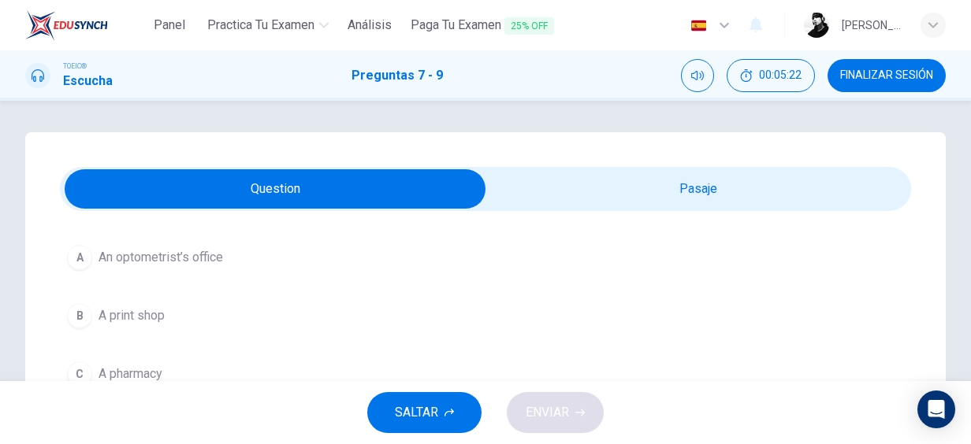
click at [564, 183] on input "checkbox" at bounding box center [275, 188] width 1276 height 39
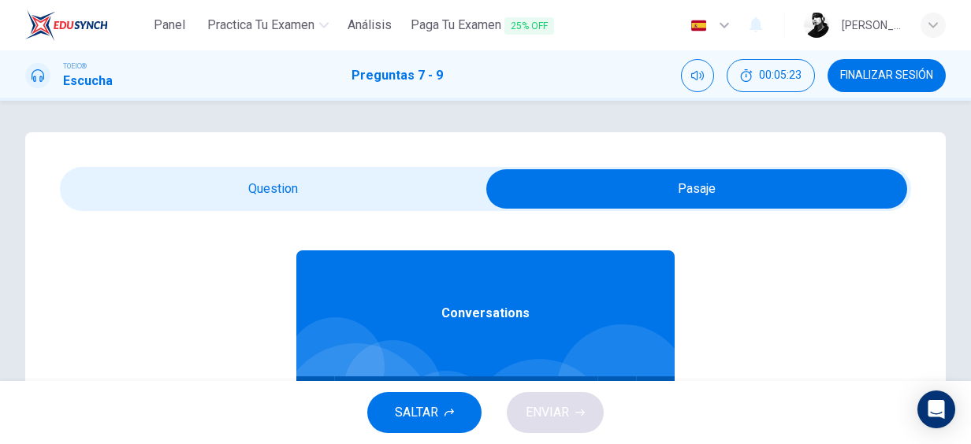
scroll to position [88, 0]
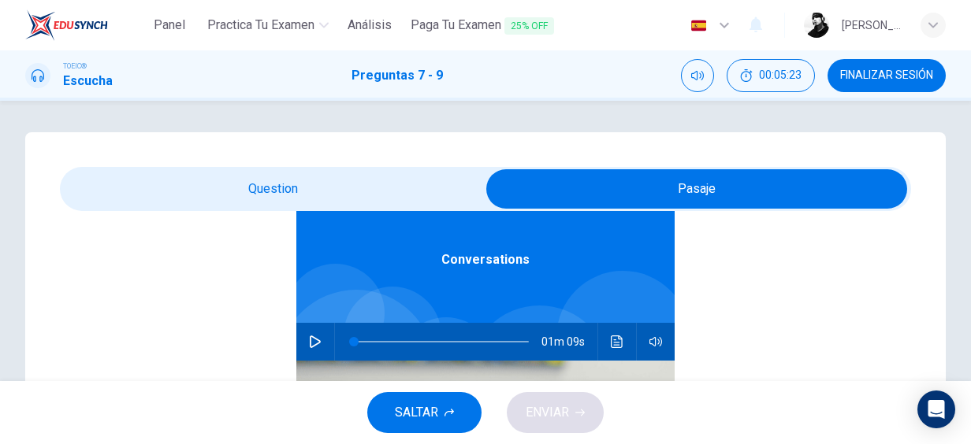
click at [303, 330] on button "button" at bounding box center [314, 342] width 25 height 38
click at [306, 198] on input "checkbox" at bounding box center [696, 188] width 1276 height 39
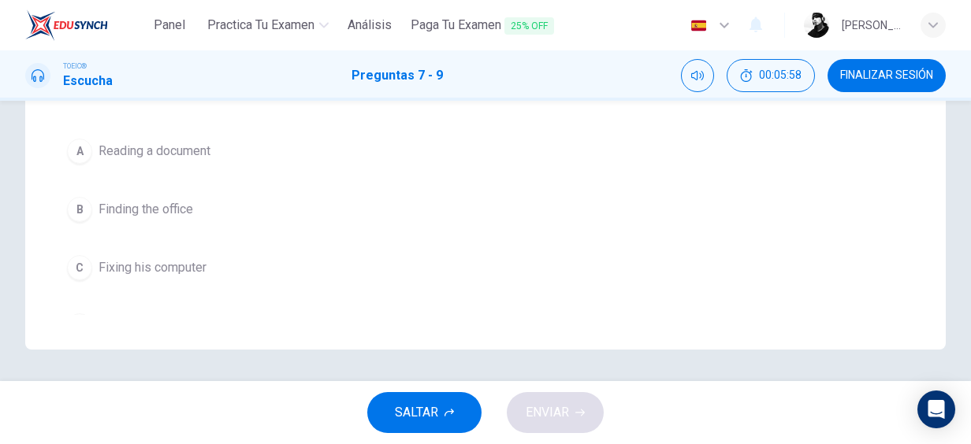
scroll to position [353, 0]
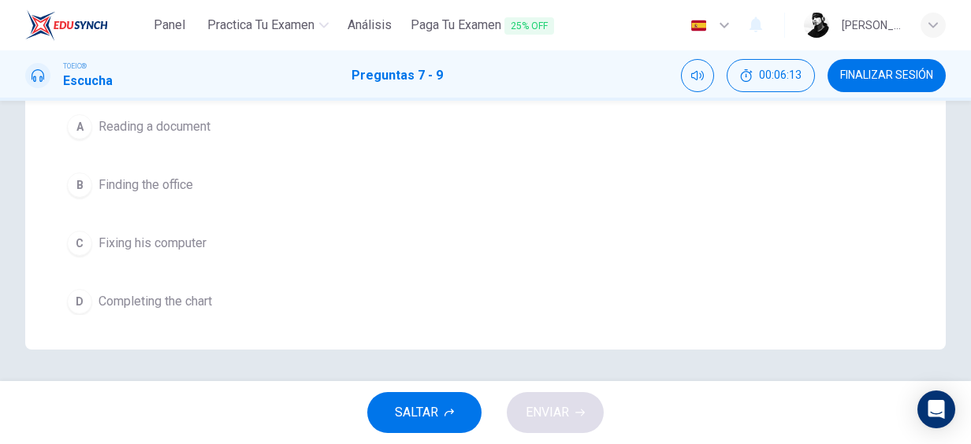
click at [176, 236] on span "Fixing his computer" at bounding box center [152, 243] width 108 height 19
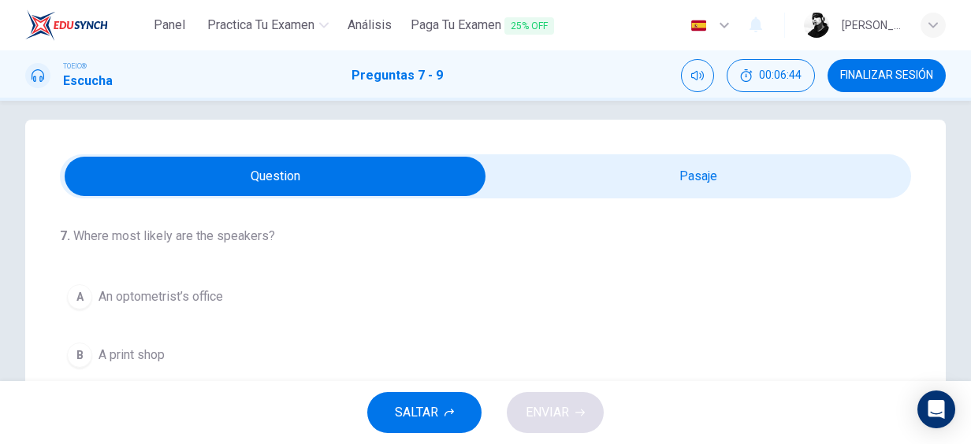
scroll to position [0, 0]
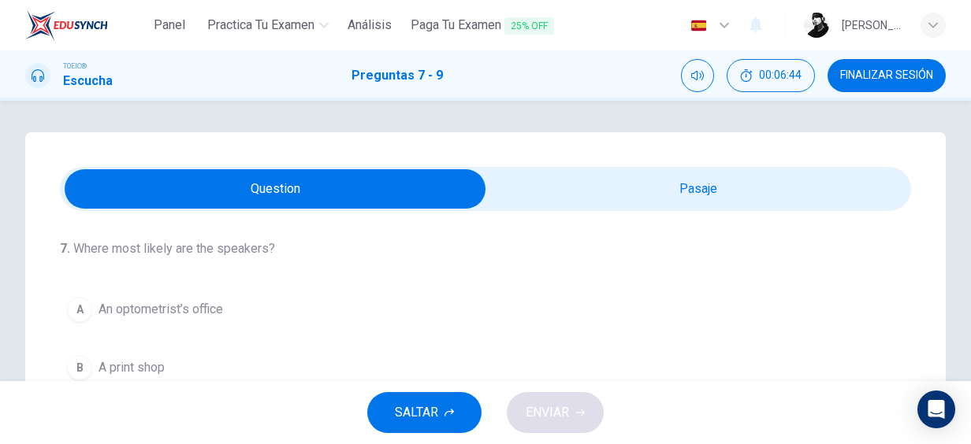
click at [539, 173] on input "checkbox" at bounding box center [275, 188] width 1276 height 39
checkbox input "true"
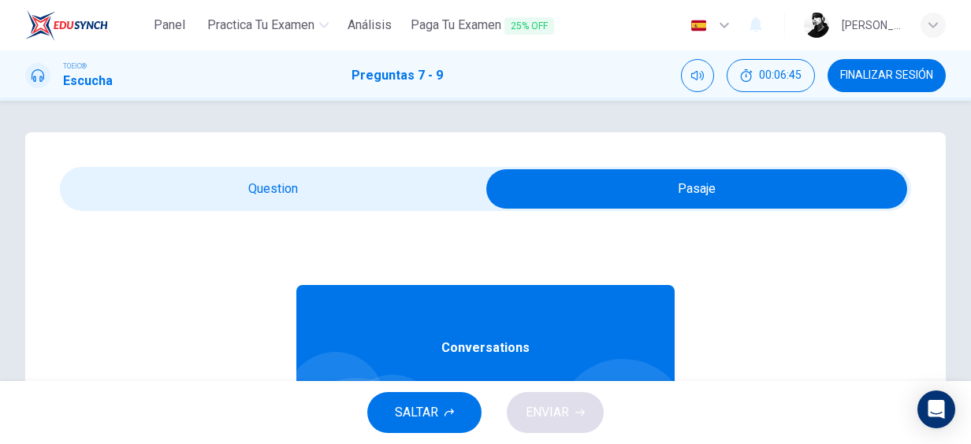
scroll to position [88, 0]
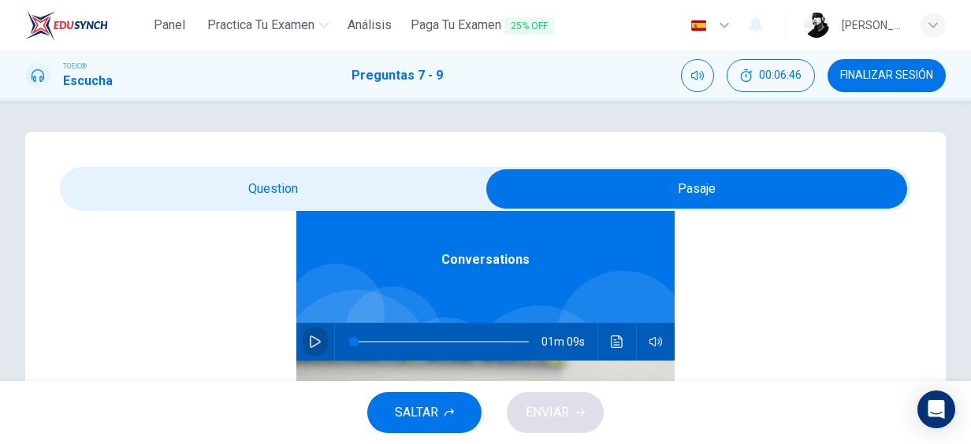
click at [310, 341] on icon "button" at bounding box center [315, 342] width 11 height 13
type input "0"
click at [330, 192] on input "checkbox" at bounding box center [696, 188] width 1276 height 39
checkbox input "false"
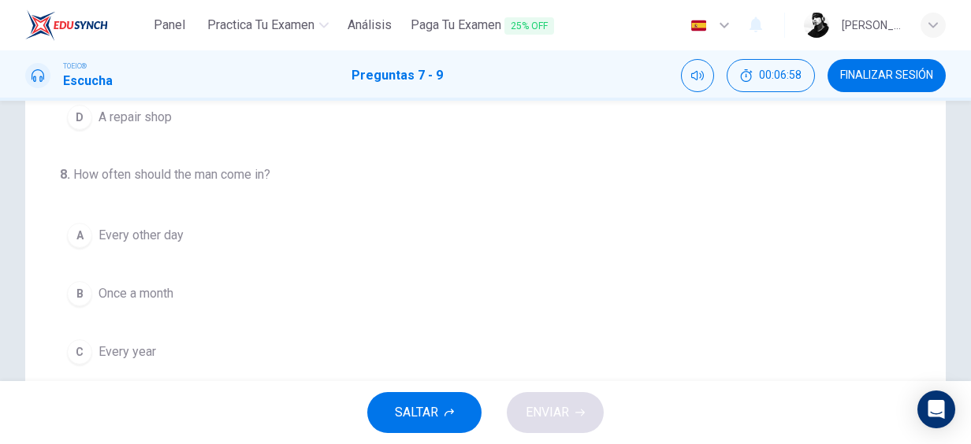
scroll to position [367, 0]
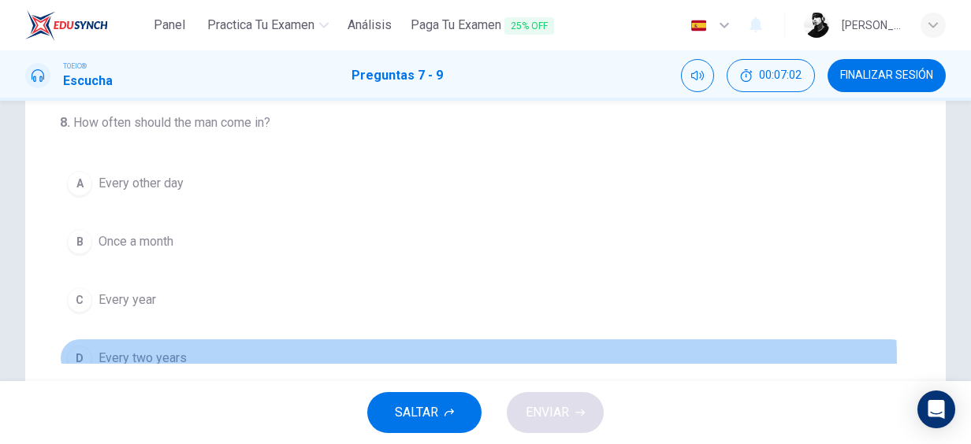
click at [99, 362] on span "Every two years" at bounding box center [142, 358] width 88 height 19
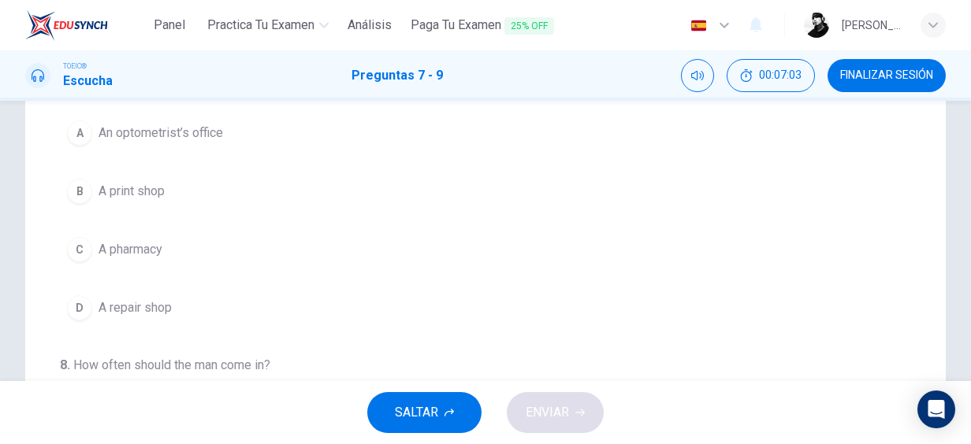
scroll to position [158, 0]
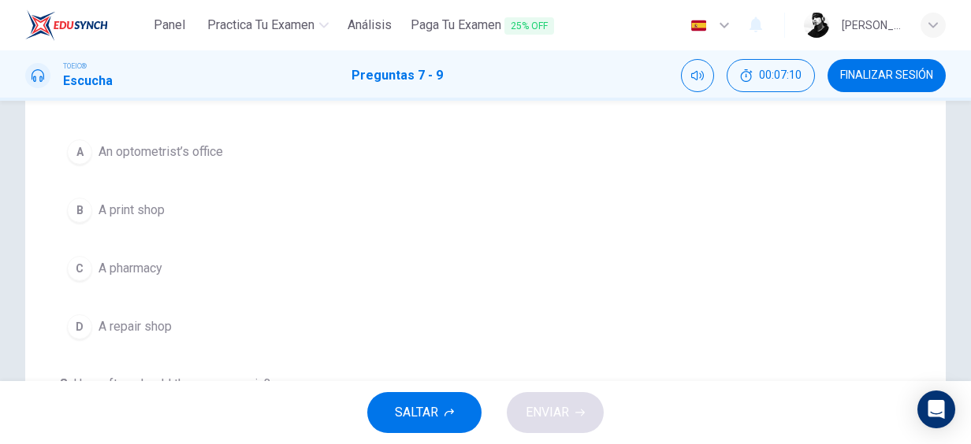
click at [127, 314] on button "D A repair shop" at bounding box center [485, 326] width 851 height 39
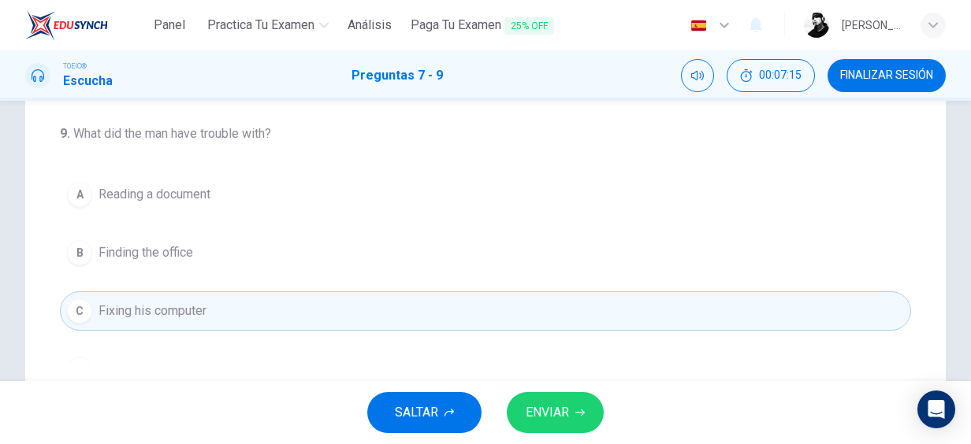
scroll to position [353, 0]
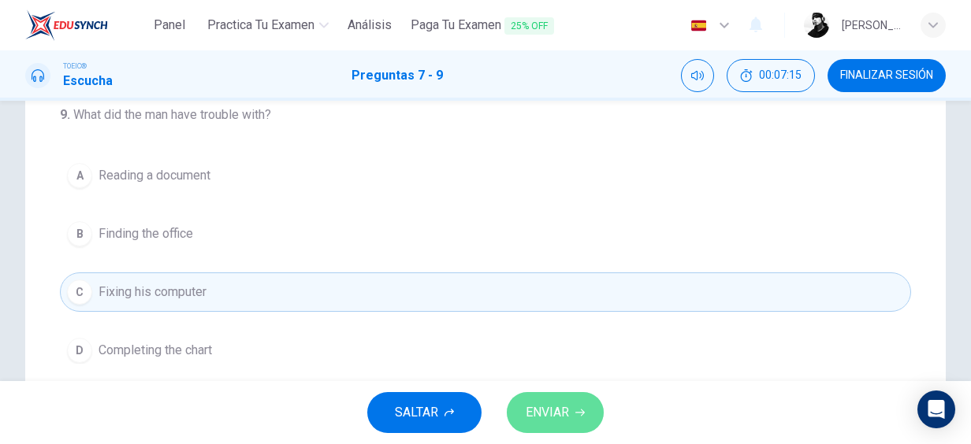
click at [539, 413] on span "ENVIAR" at bounding box center [546, 413] width 43 height 22
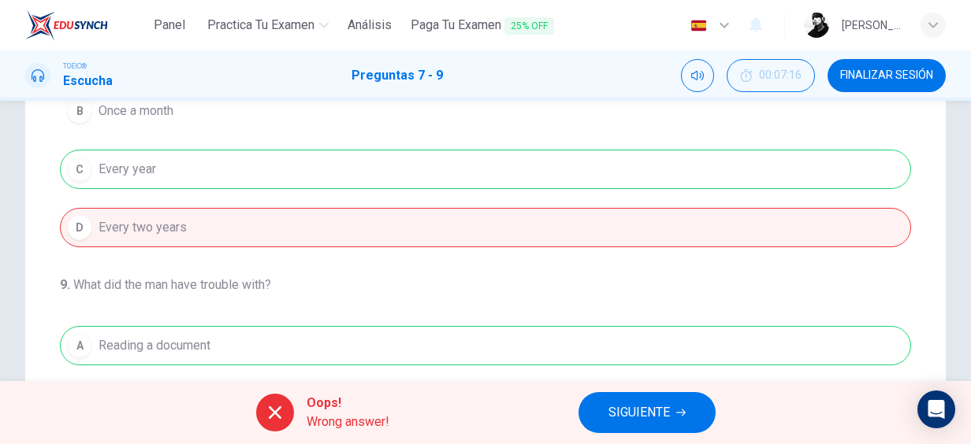
scroll to position [315, 0]
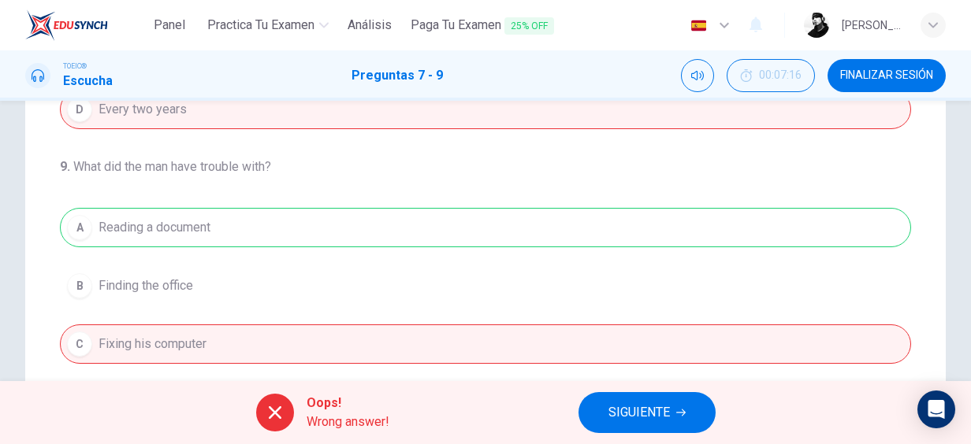
click at [613, 397] on button "SIGUIENTE" at bounding box center [646, 412] width 137 height 41
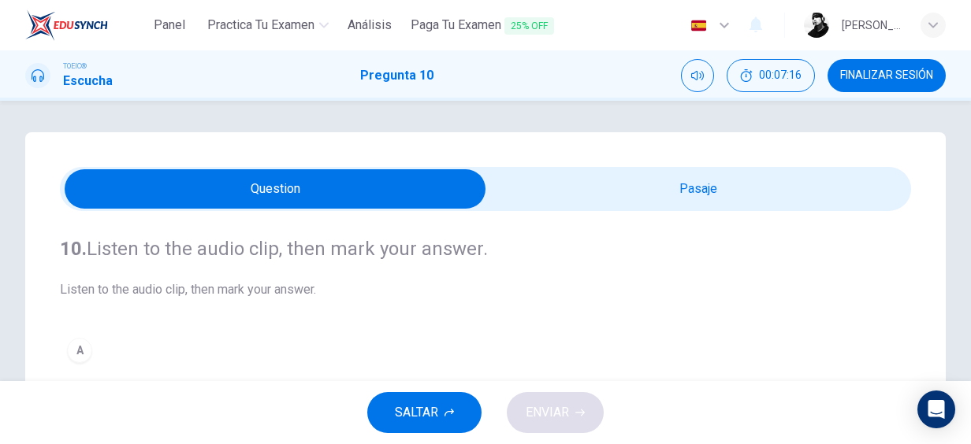
scroll to position [52, 0]
click at [557, 188] on input "checkbox" at bounding box center [275, 188] width 1276 height 39
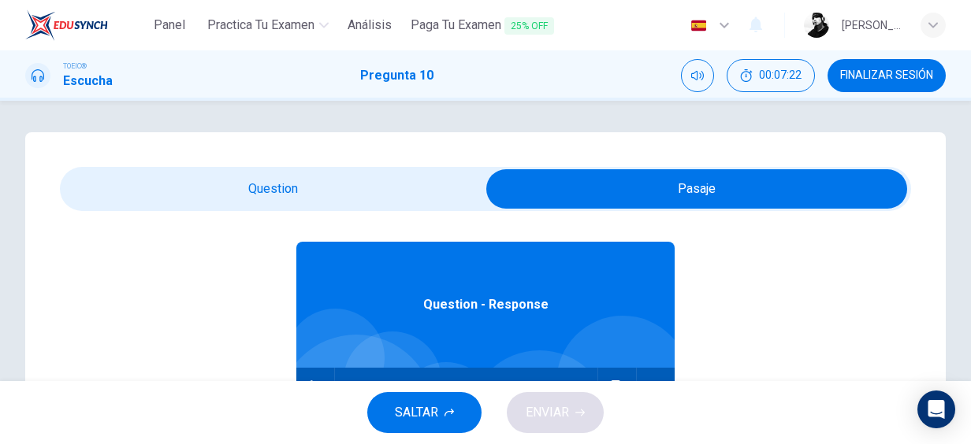
scroll to position [88, 0]
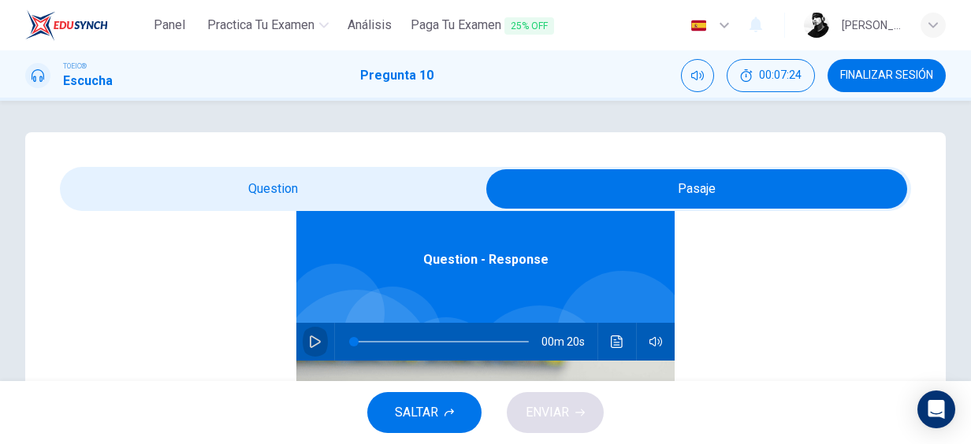
drag, startPoint x: 313, startPoint y: 333, endPoint x: 311, endPoint y: 306, distance: 26.8
click at [310, 341] on button "button" at bounding box center [314, 342] width 25 height 38
click at [325, 193] on input "checkbox" at bounding box center [696, 188] width 1276 height 39
checkbox input "false"
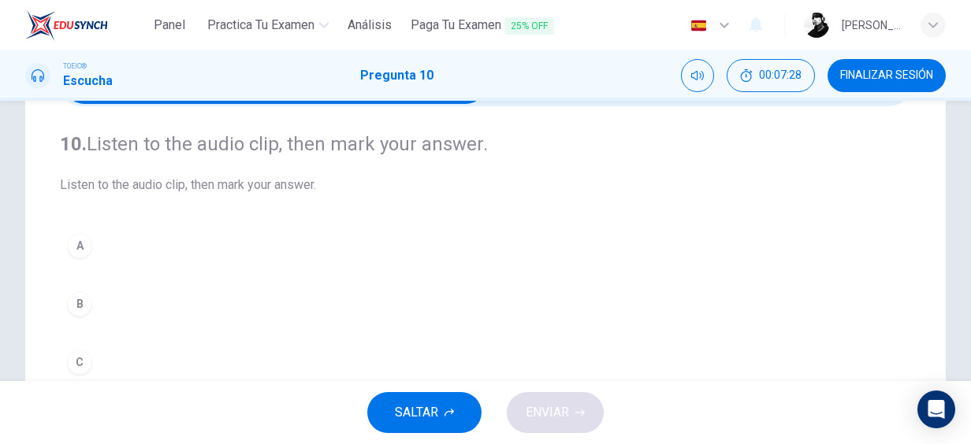
type input "20"
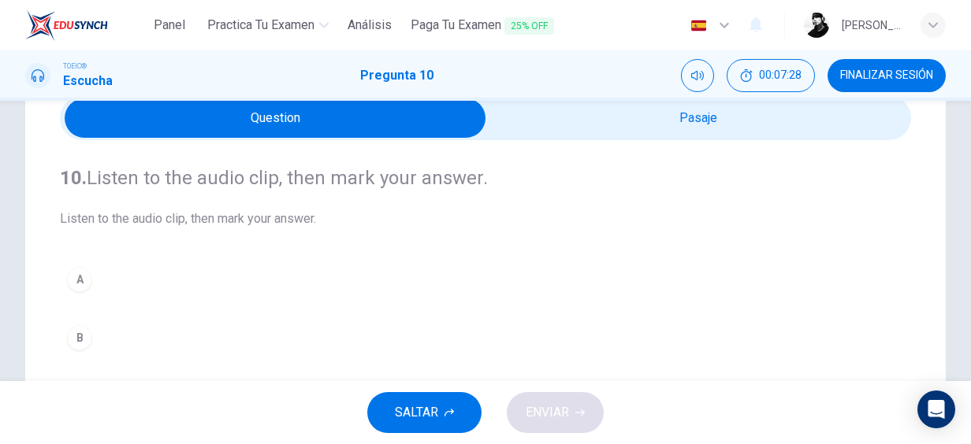
scroll to position [52, 0]
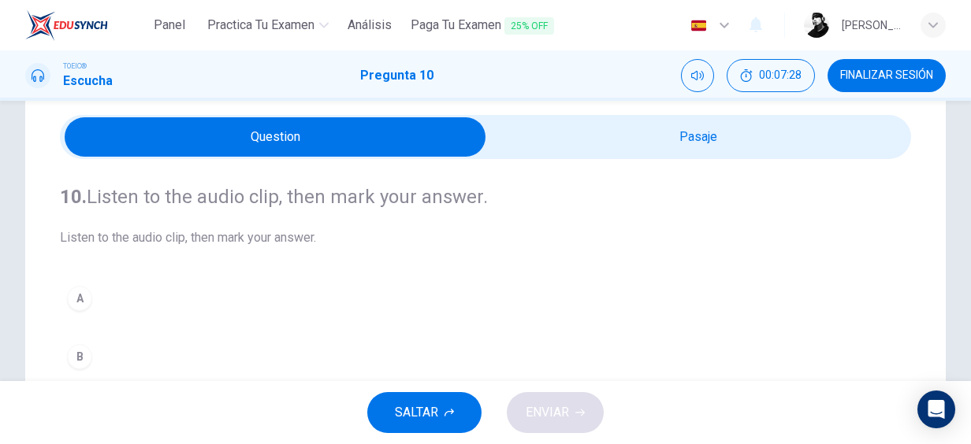
click at [518, 140] on input "checkbox" at bounding box center [275, 136] width 1276 height 39
checkbox input "true"
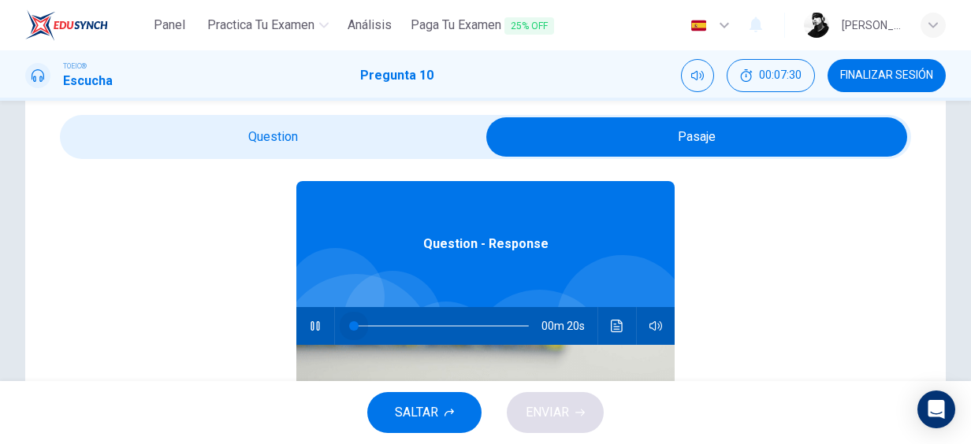
drag, startPoint x: 361, startPoint y: 325, endPoint x: 342, endPoint y: 325, distance: 18.9
click at [354, 325] on span at bounding box center [441, 326] width 175 height 22
type input "19"
click at [260, 130] on input "checkbox" at bounding box center [696, 136] width 1276 height 39
checkbox input "false"
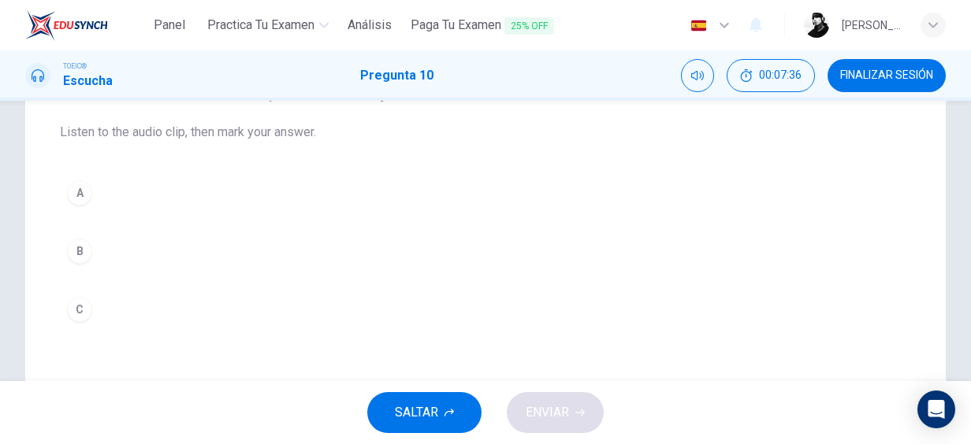
scroll to position [158, 0]
click at [82, 304] on div "C" at bounding box center [79, 309] width 25 height 25
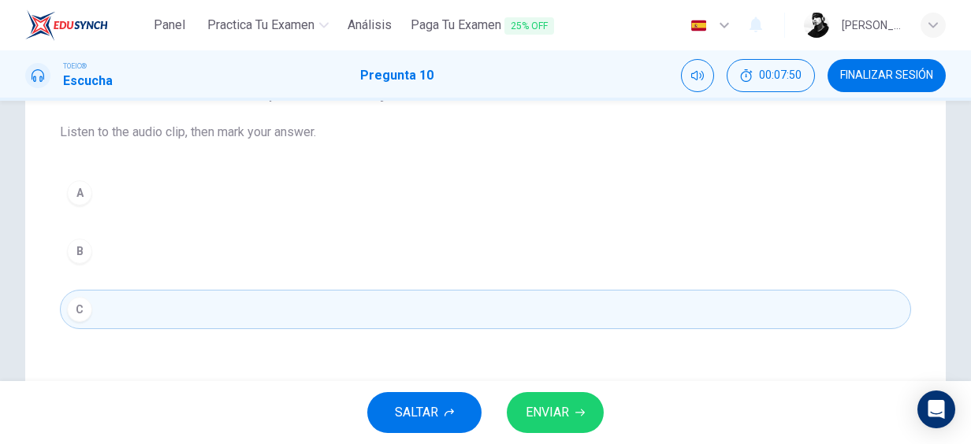
click at [551, 410] on span "ENVIAR" at bounding box center [546, 413] width 43 height 22
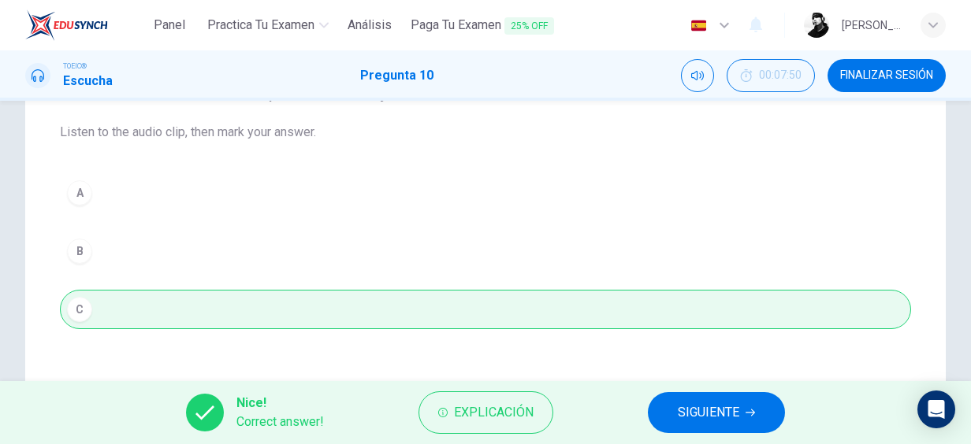
scroll to position [105, 0]
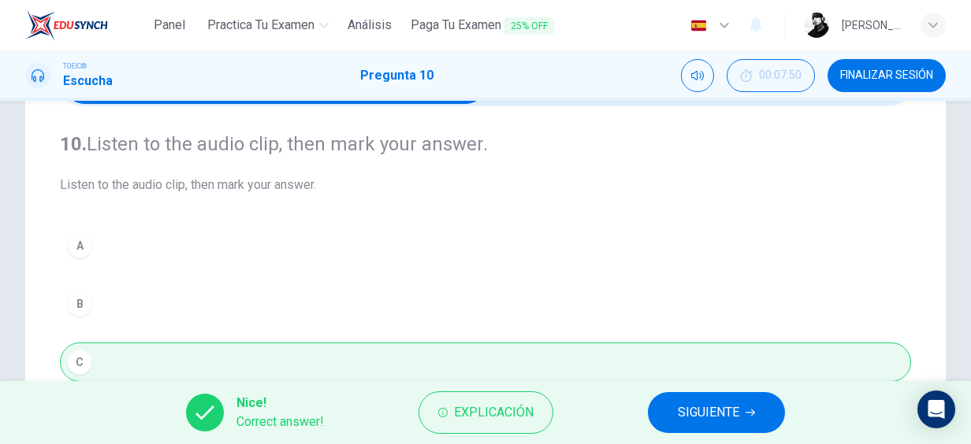
drag, startPoint x: 648, startPoint y: 401, endPoint x: 659, endPoint y: 422, distance: 24.0
click at [651, 406] on div "Nice! Correct answer! Explicación SIGUIENTE" at bounding box center [485, 412] width 971 height 63
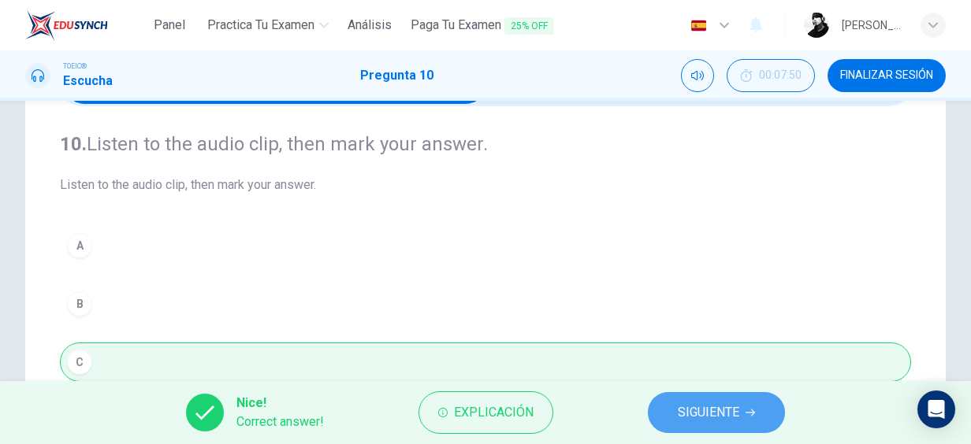
click at [666, 419] on button "SIGUIENTE" at bounding box center [716, 412] width 137 height 41
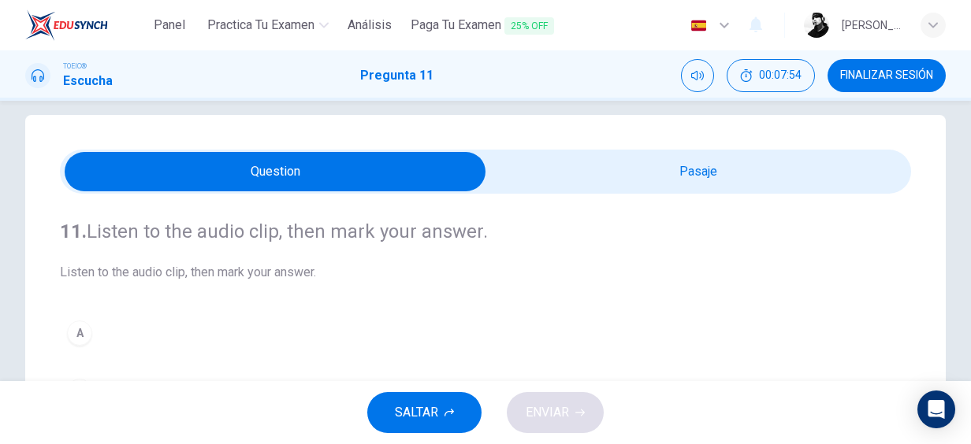
scroll to position [0, 0]
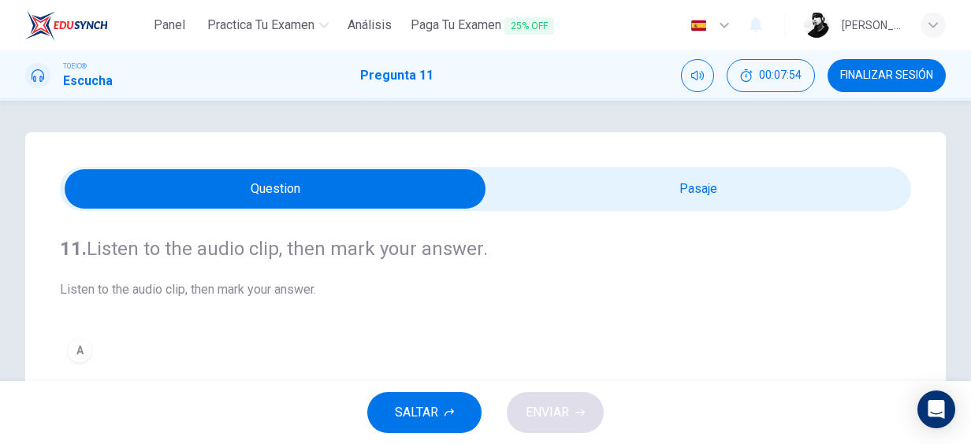
click at [577, 195] on input "checkbox" at bounding box center [275, 188] width 1276 height 39
checkbox input "true"
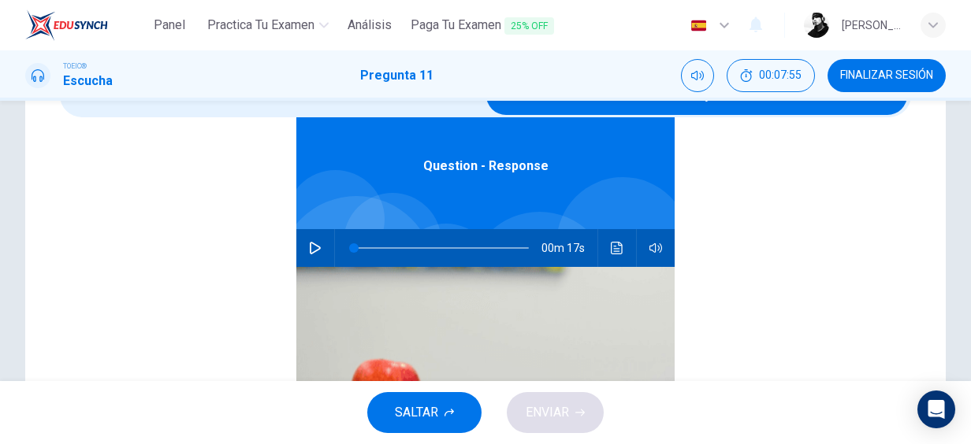
scroll to position [105, 0]
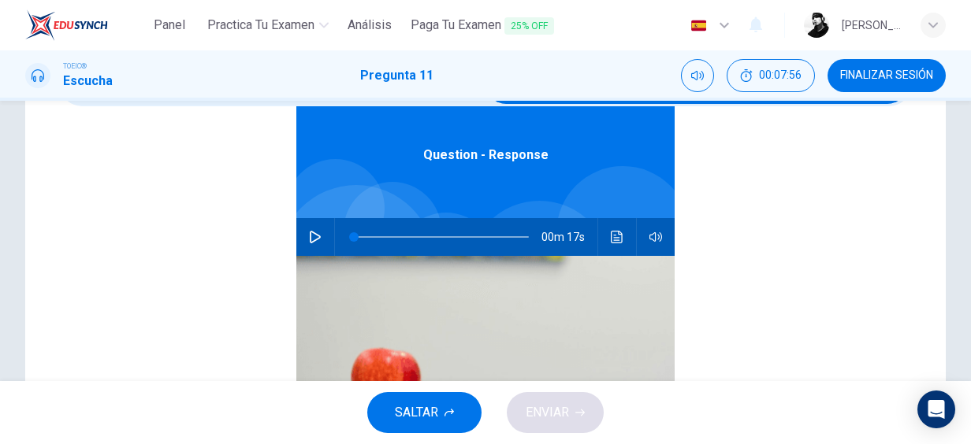
click at [302, 233] on button "button" at bounding box center [314, 237] width 25 height 38
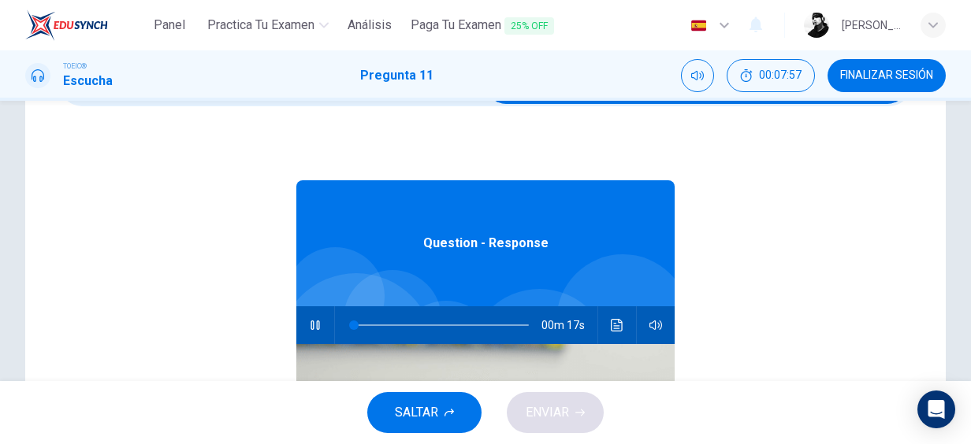
scroll to position [4, 0]
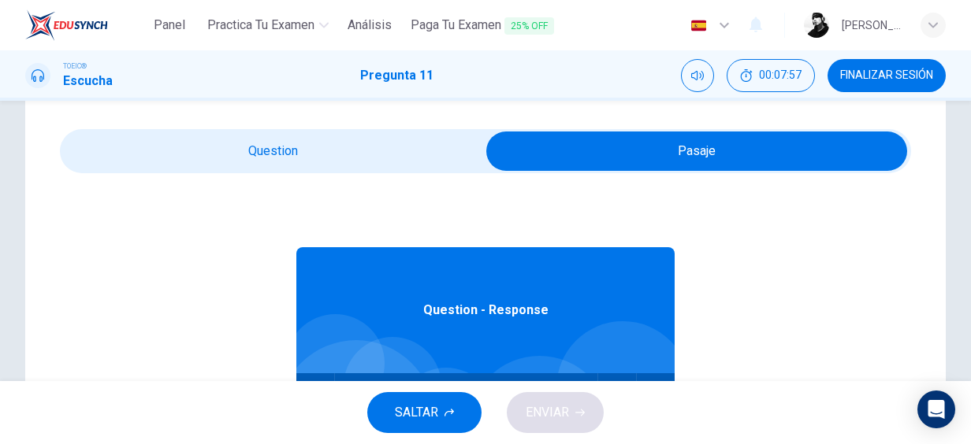
type input "6"
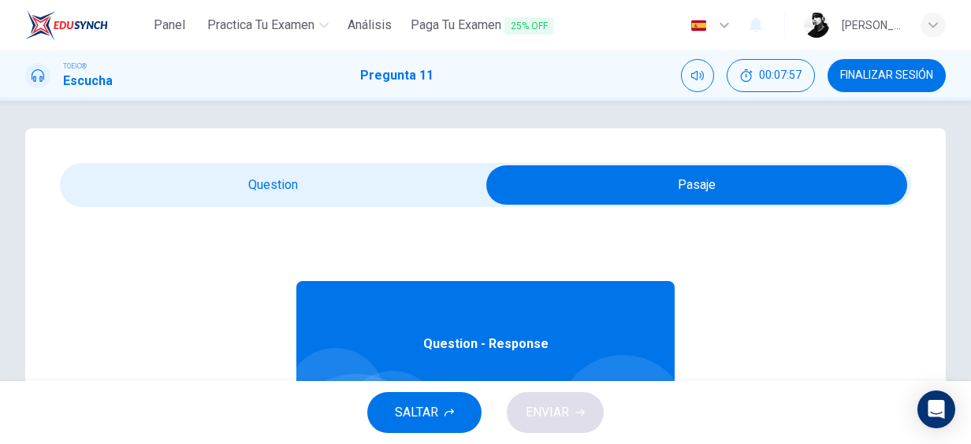
scroll to position [0, 0]
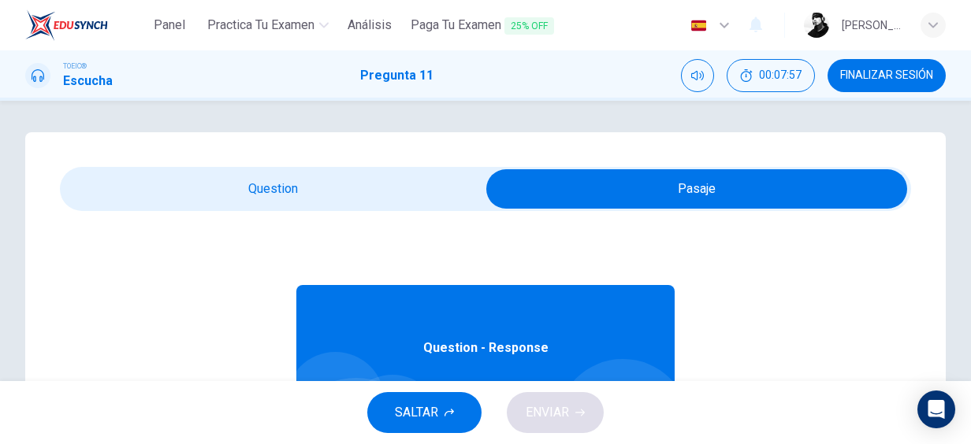
click at [310, 208] on input "checkbox" at bounding box center [696, 188] width 1276 height 39
checkbox input "false"
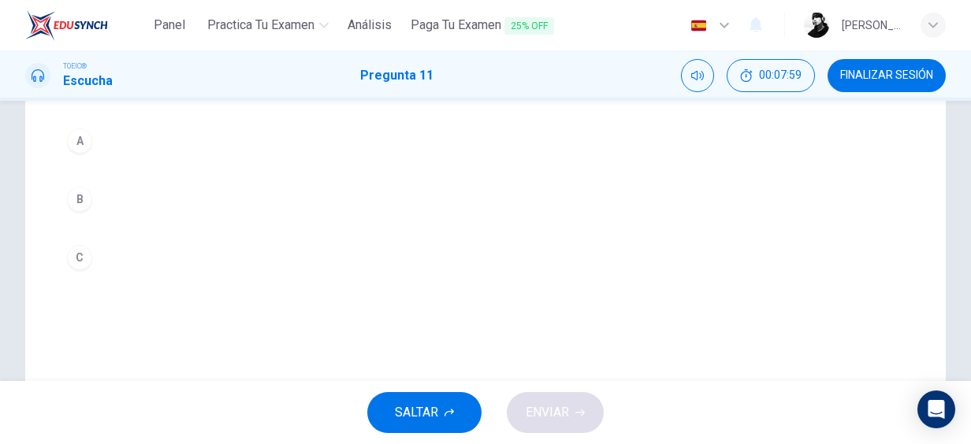
scroll to position [158, 0]
click at [78, 309] on div "C" at bounding box center [79, 309] width 25 height 25
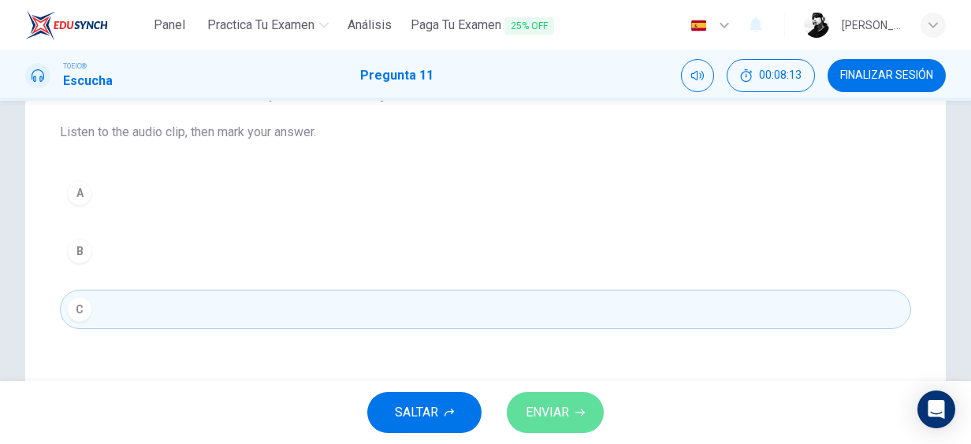
click at [558, 429] on button "ENVIAR" at bounding box center [555, 412] width 97 height 41
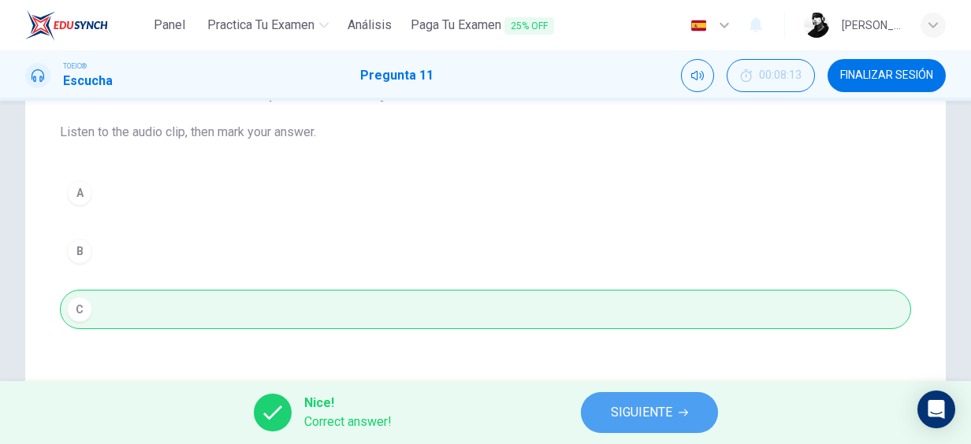
click at [612, 415] on span "SIGUIENTE" at bounding box center [641, 413] width 61 height 22
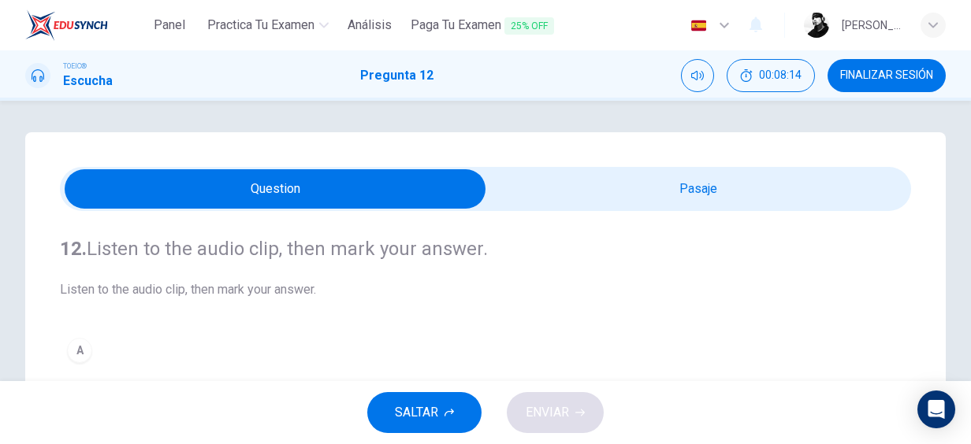
scroll to position [52, 0]
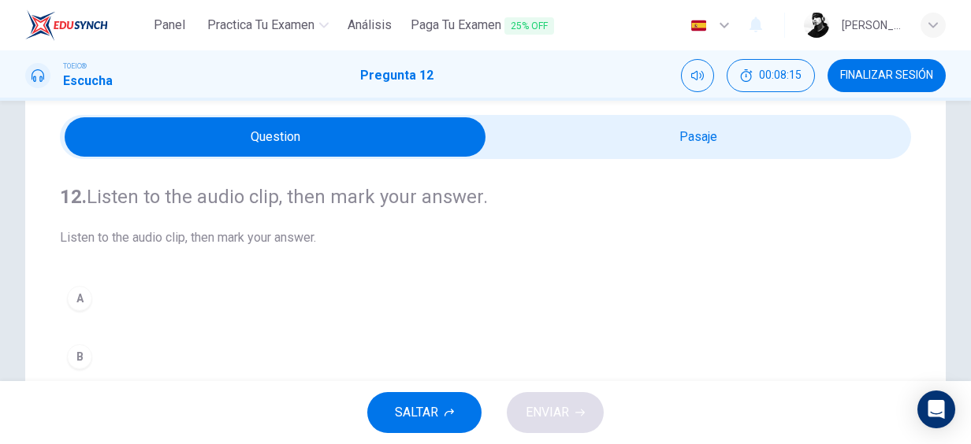
click at [591, 143] on input "checkbox" at bounding box center [275, 136] width 1276 height 39
checkbox input "true"
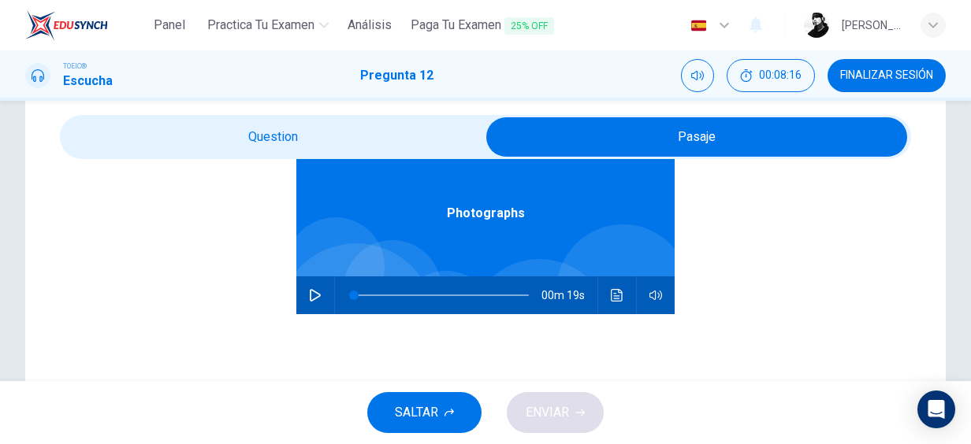
scroll to position [88, 0]
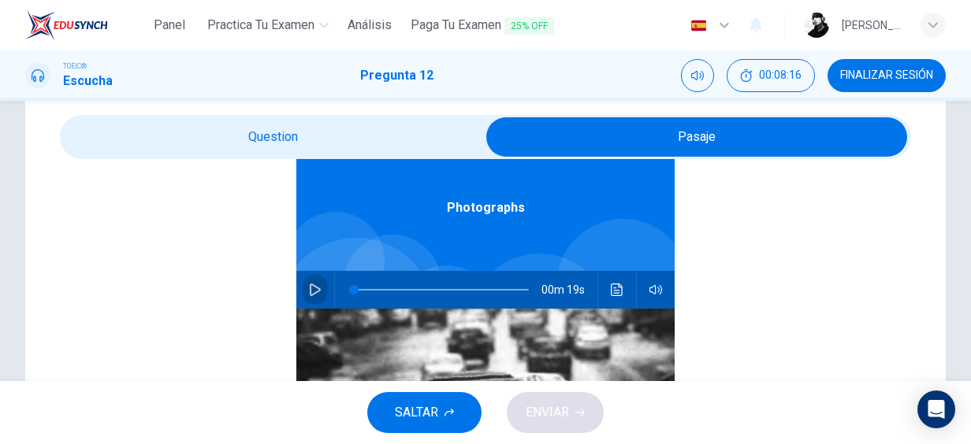
click at [317, 279] on button "button" at bounding box center [314, 290] width 25 height 38
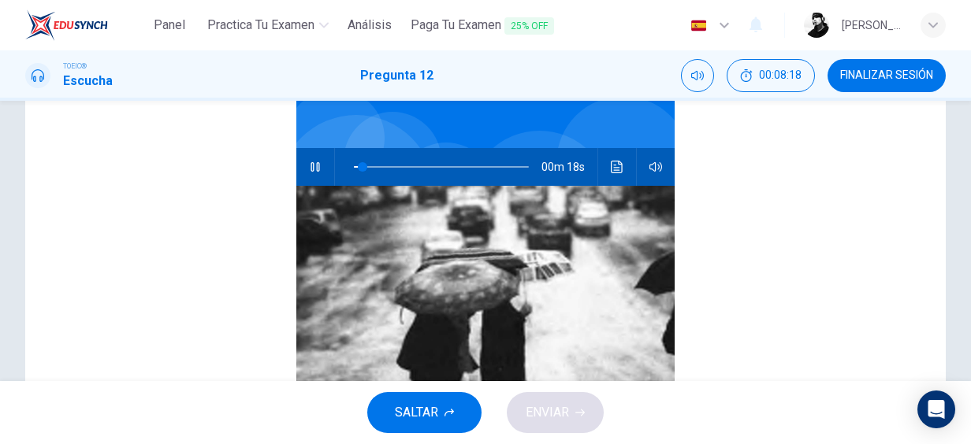
scroll to position [0, 0]
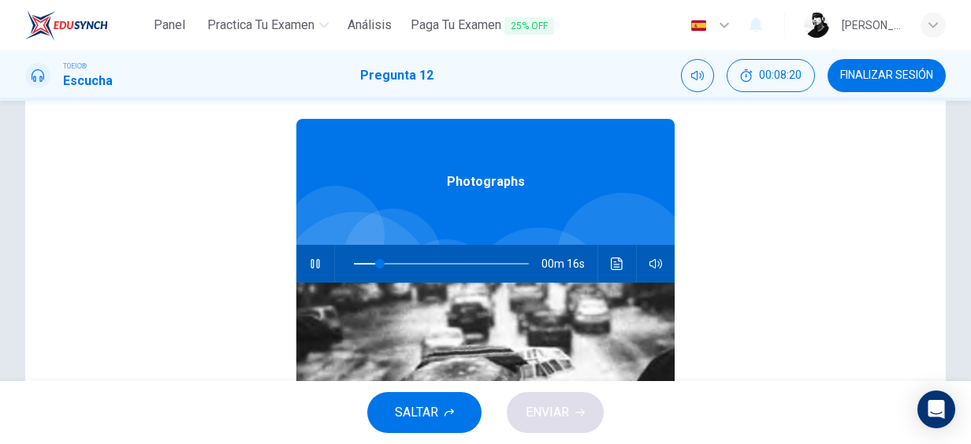
type input "20"
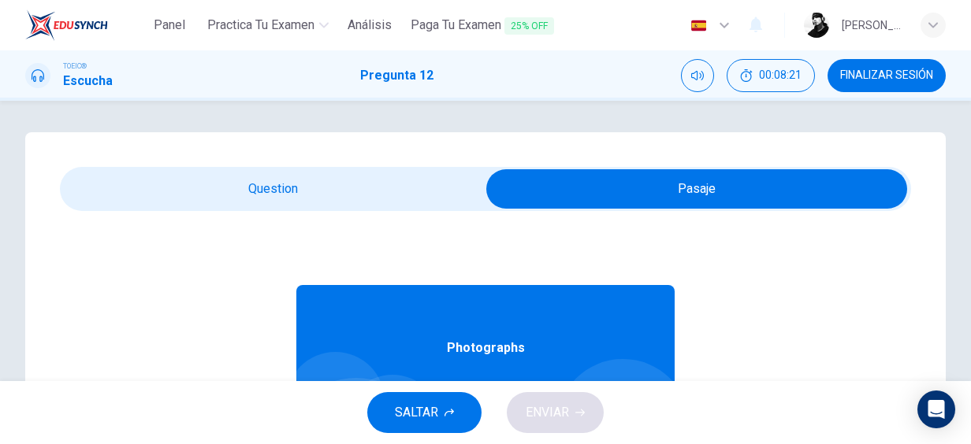
click at [266, 192] on input "checkbox" at bounding box center [696, 188] width 1276 height 39
checkbox input "false"
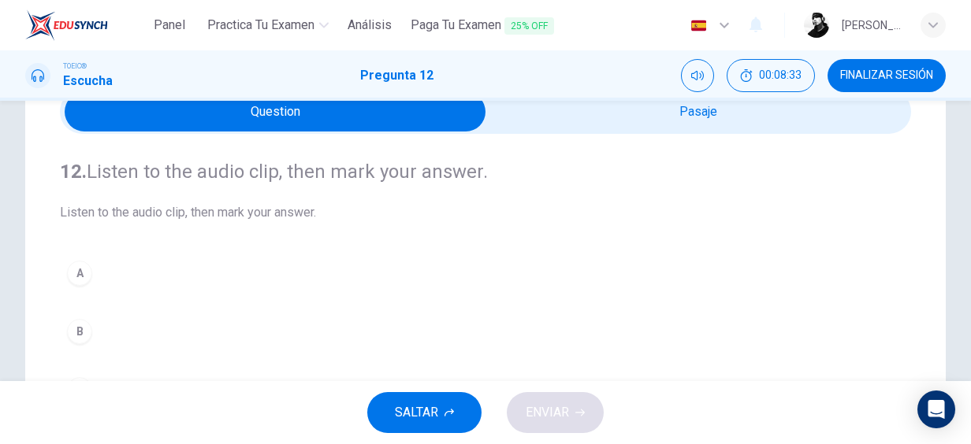
scroll to position [52, 0]
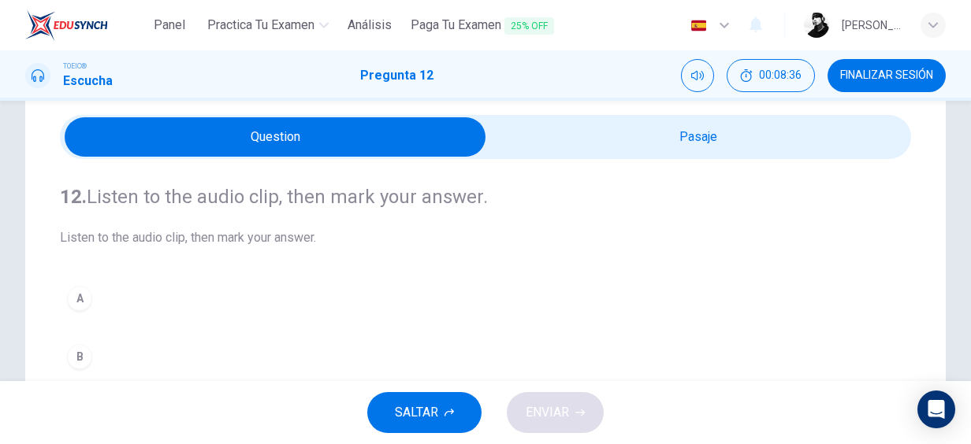
type input "0"
click at [582, 143] on input "checkbox" at bounding box center [275, 136] width 1276 height 39
checkbox input "true"
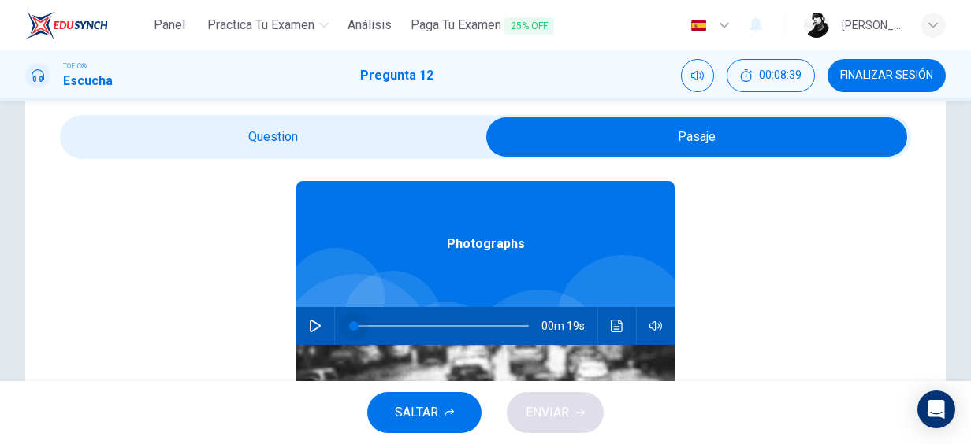
drag, startPoint x: 348, startPoint y: 320, endPoint x: 321, endPoint y: 329, distance: 28.4
click at [321, 329] on div "00m 19s" at bounding box center [485, 326] width 378 height 38
click at [309, 325] on icon "button" at bounding box center [315, 326] width 13 height 13
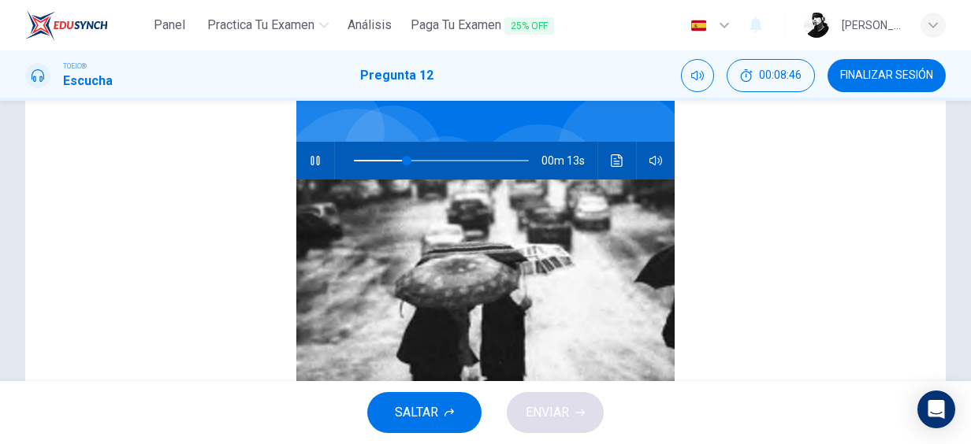
scroll to position [0, 0]
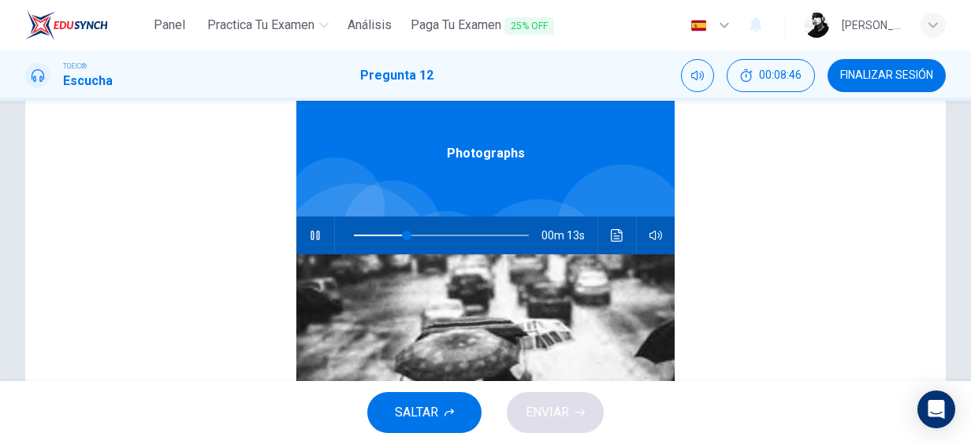
type input "35"
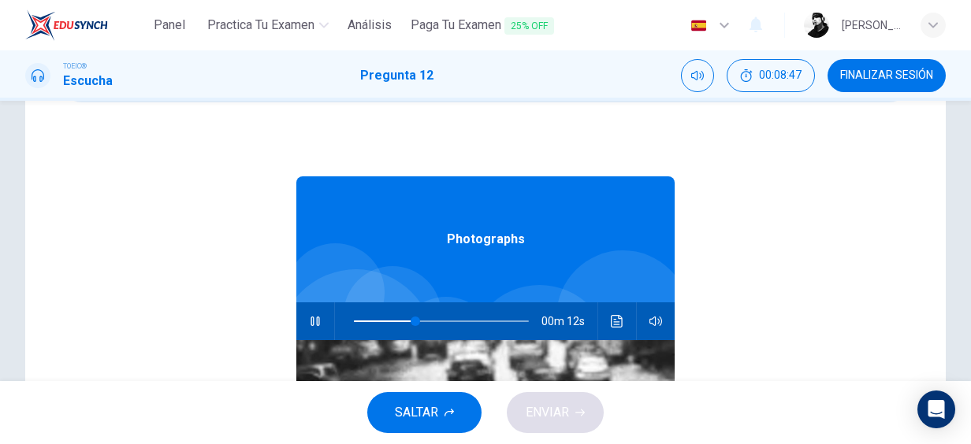
scroll to position [52, 0]
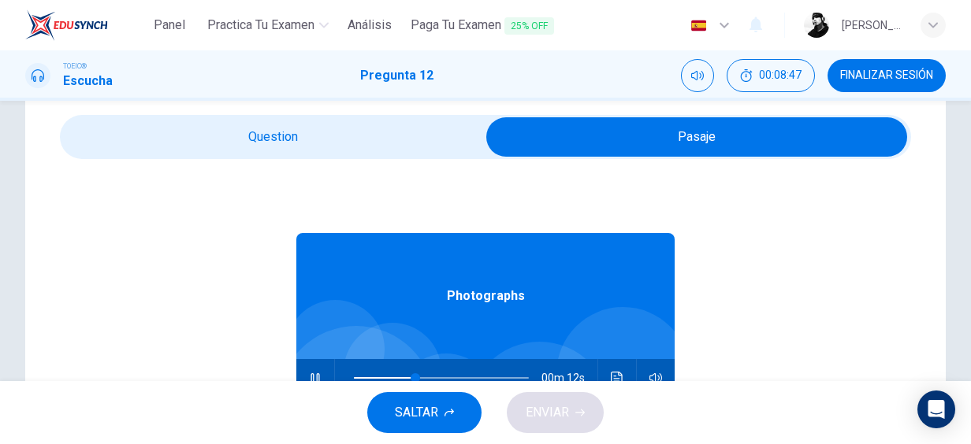
click at [281, 132] on input "checkbox" at bounding box center [696, 136] width 1276 height 39
checkbox input "false"
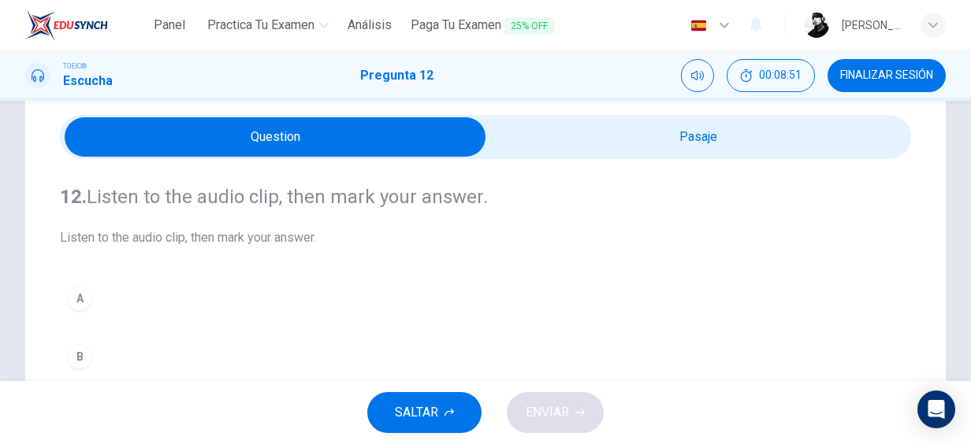
type input "60"
click at [567, 124] on input "checkbox" at bounding box center [275, 136] width 1276 height 39
checkbox input "true"
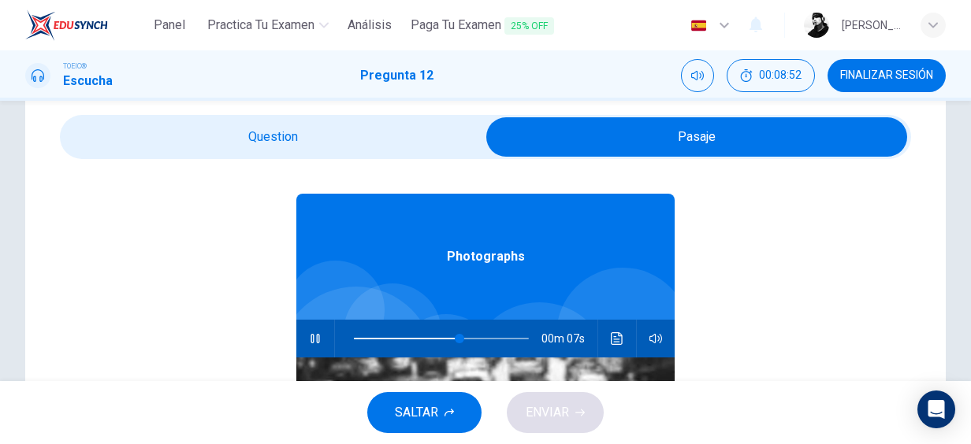
scroll to position [88, 0]
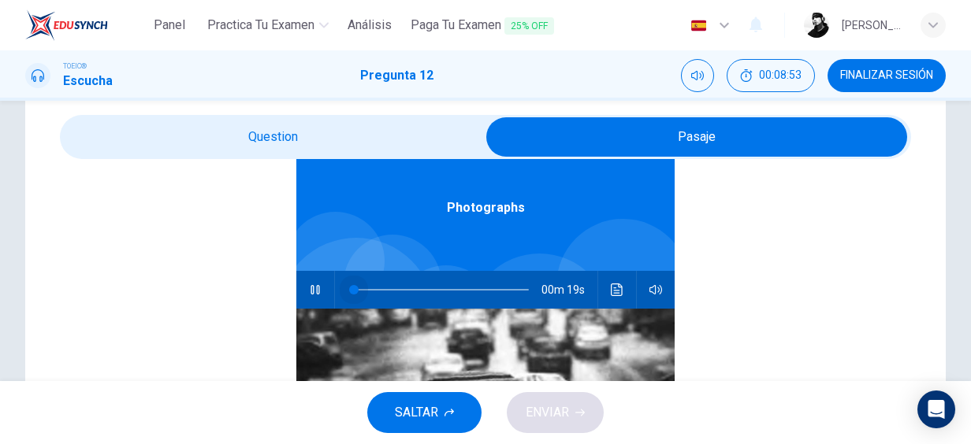
drag, startPoint x: 366, startPoint y: 289, endPoint x: 317, endPoint y: 289, distance: 48.1
click at [321, 289] on div "00m 19s" at bounding box center [485, 290] width 378 height 38
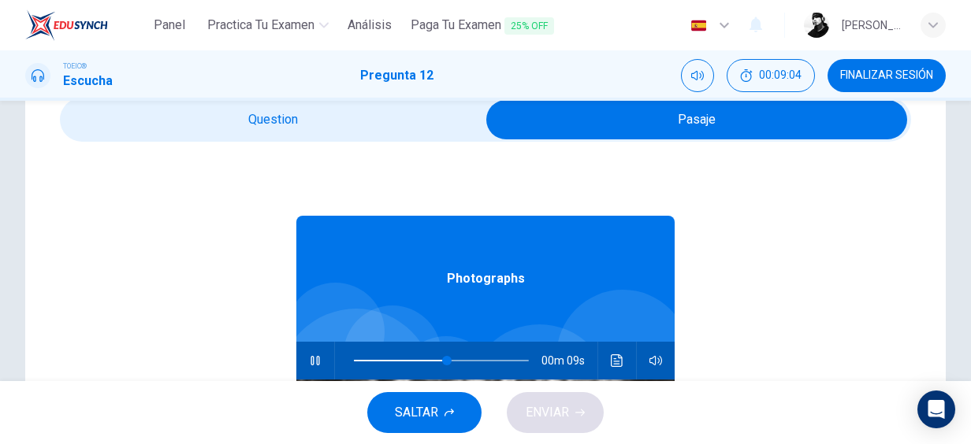
scroll to position [0, 0]
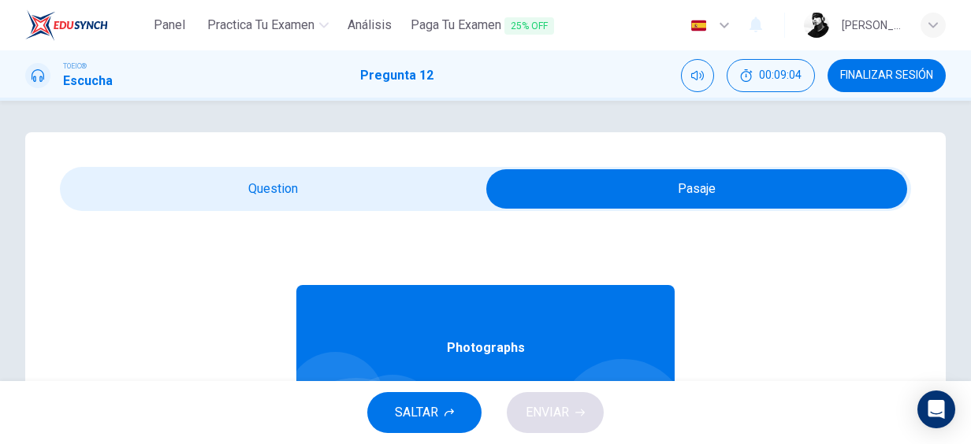
type input "58"
click at [294, 184] on input "checkbox" at bounding box center [696, 188] width 1276 height 39
checkbox input "false"
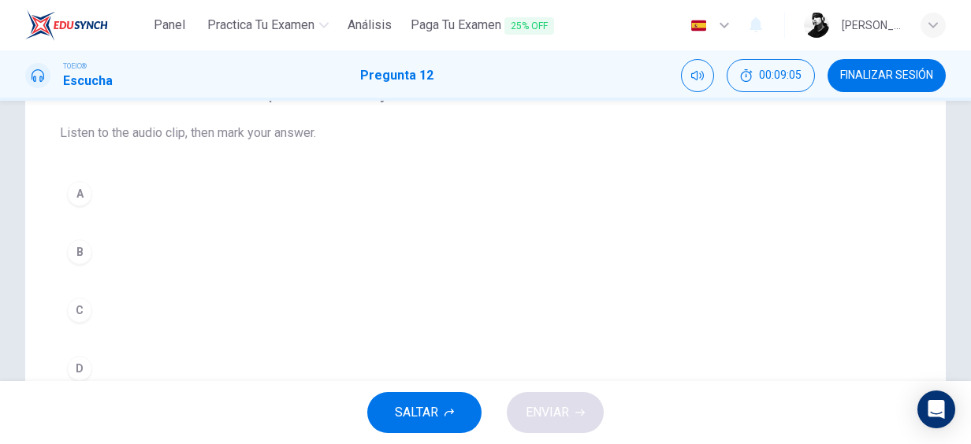
scroll to position [158, 0]
click at [79, 244] on div "B" at bounding box center [79, 251] width 25 height 25
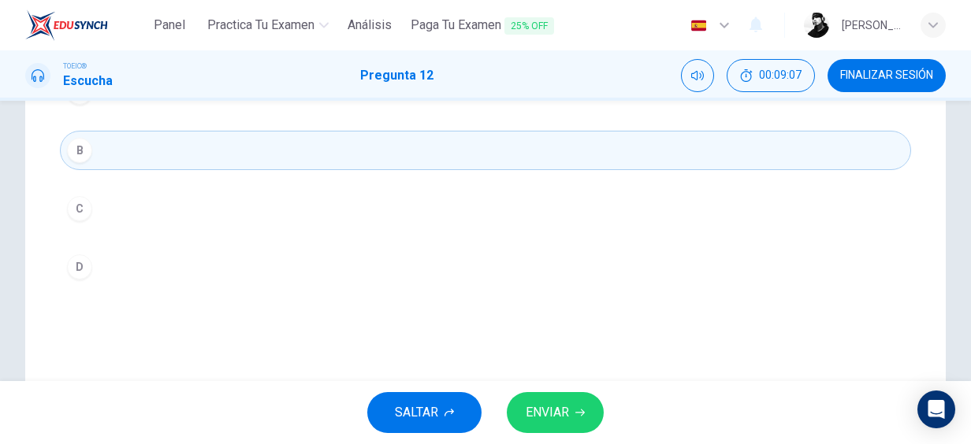
scroll to position [262, 0]
click at [553, 403] on span "ENVIAR" at bounding box center [546, 413] width 43 height 22
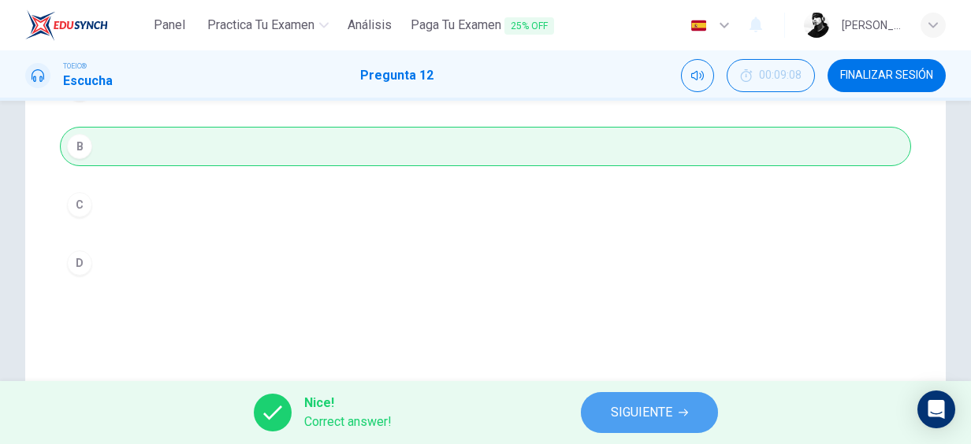
click at [606, 404] on button "SIGUIENTE" at bounding box center [649, 412] width 137 height 41
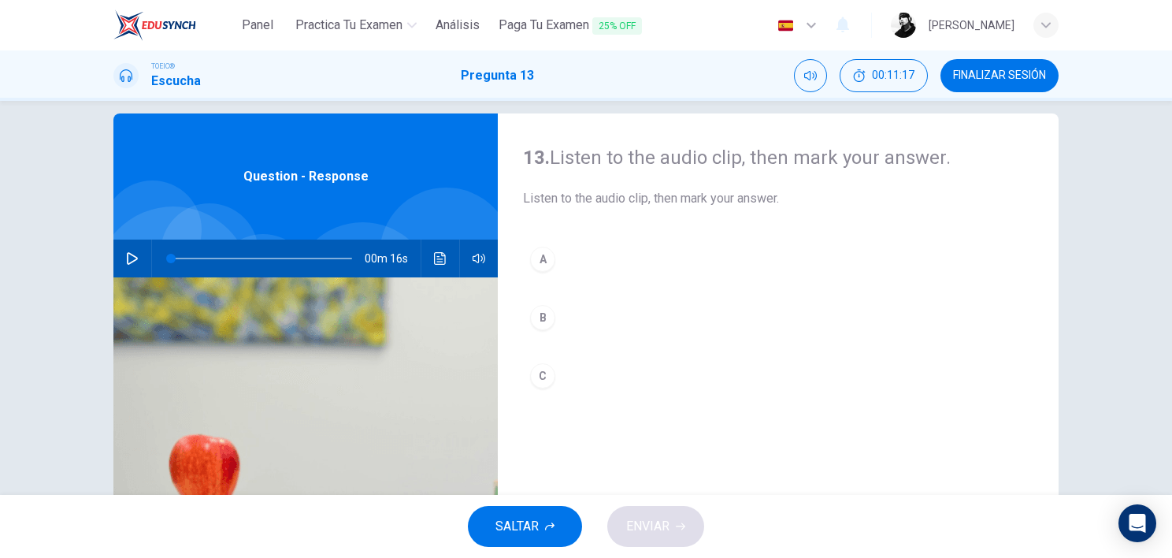
scroll to position [0, 0]
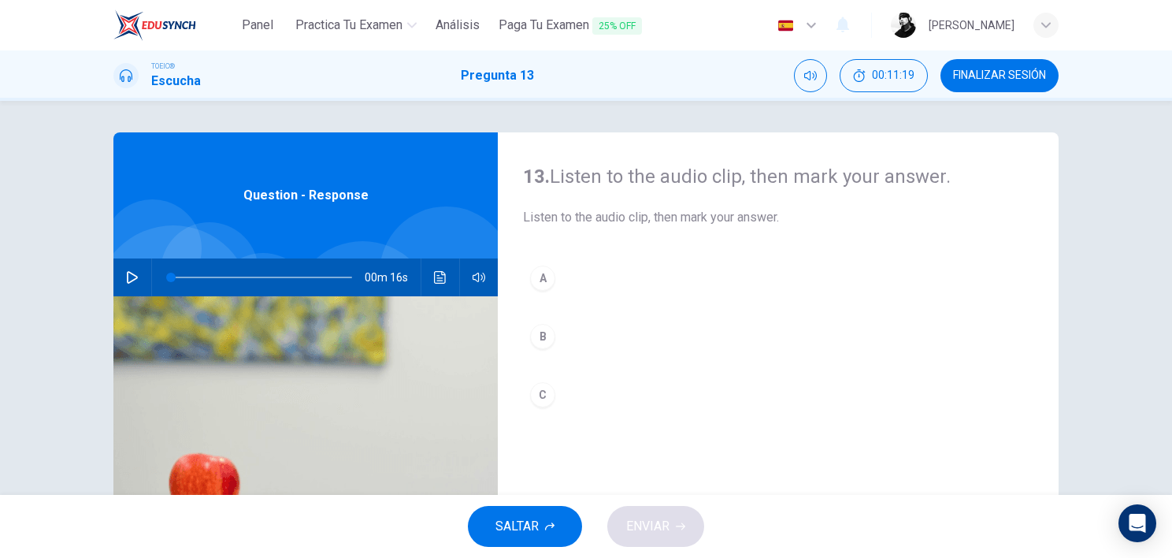
click at [95, 272] on div "13. Listen to the audio clip, then mark your answer. Listen to the audio clip, …" at bounding box center [586, 405] width 996 height 547
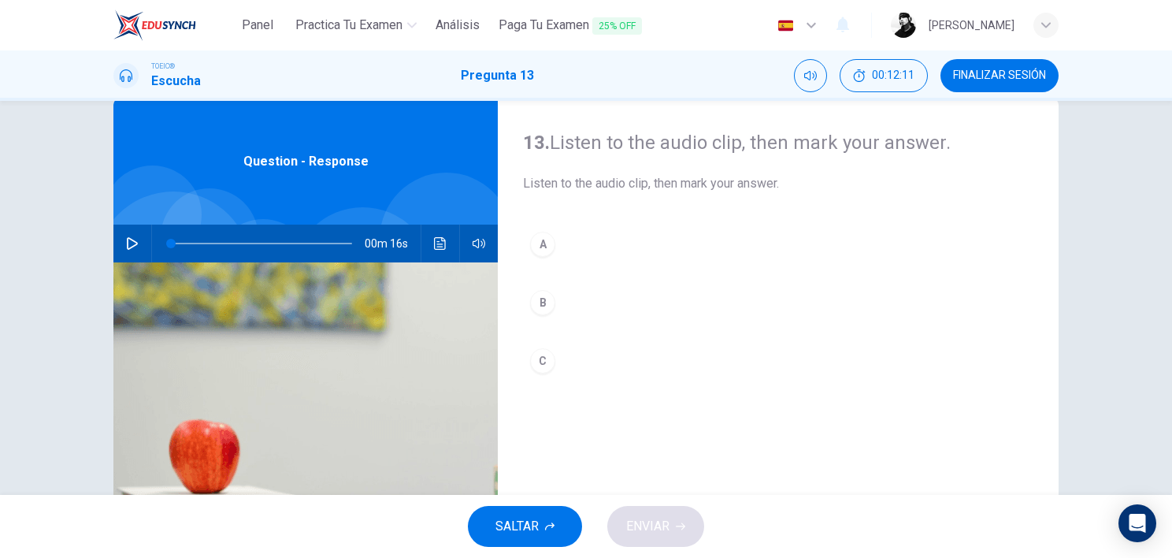
scroll to position [52, 0]
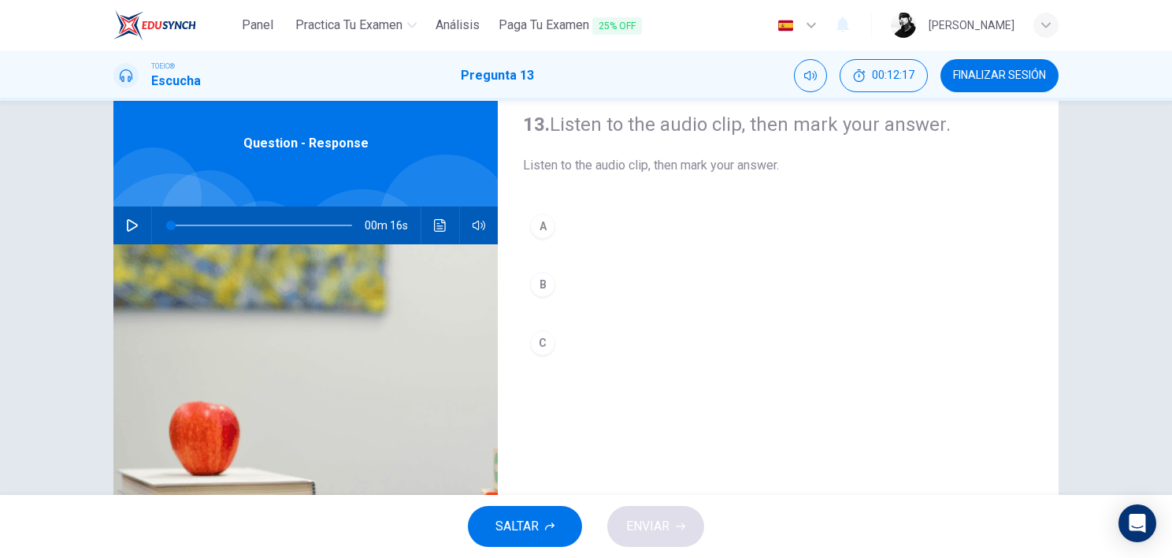
click at [130, 232] on button "button" at bounding box center [132, 225] width 25 height 38
click at [120, 225] on button "button" at bounding box center [132, 225] width 25 height 38
click at [171, 232] on span at bounding box center [261, 225] width 181 height 22
click at [143, 224] on div "00m 16s" at bounding box center [305, 225] width 384 height 38
click at [133, 231] on button "button" at bounding box center [132, 225] width 25 height 38
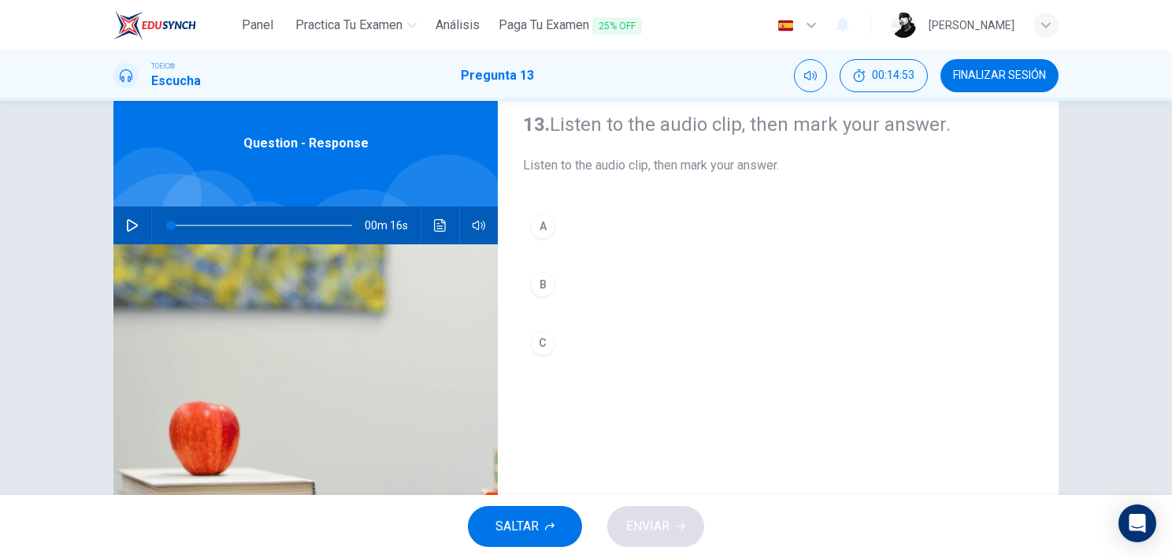
click at [129, 221] on icon "button" at bounding box center [132, 225] width 13 height 13
click at [128, 227] on icon "button" at bounding box center [132, 225] width 9 height 9
click at [132, 220] on icon "button" at bounding box center [132, 225] width 13 height 13
type input "0"
click at [545, 222] on div "A" at bounding box center [542, 225] width 25 height 25
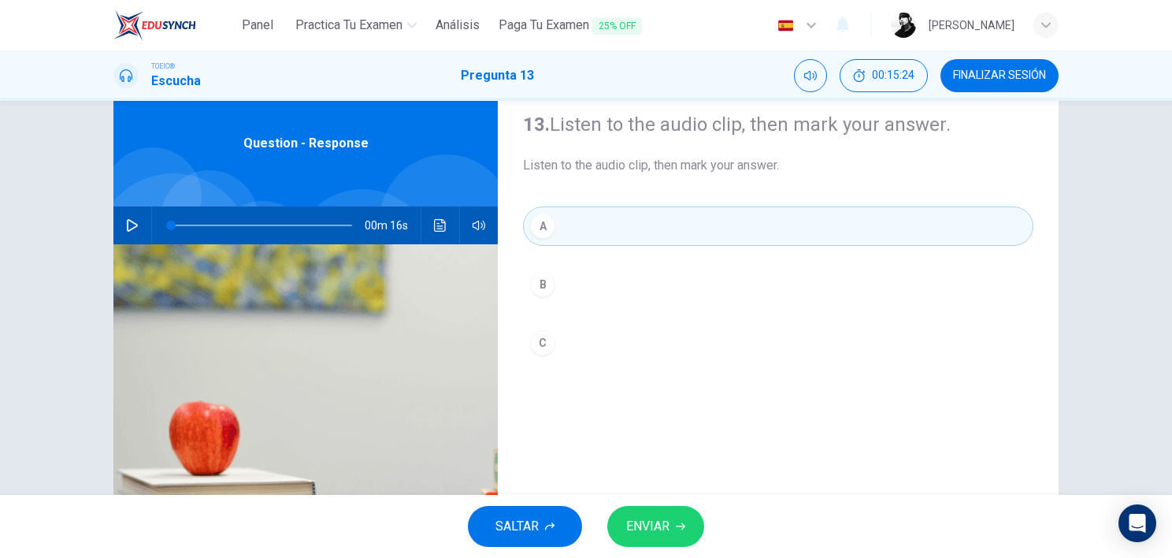
click at [656, 444] on div "SALTAR ENVIAR" at bounding box center [586, 526] width 1172 height 63
click at [652, 444] on span "ENVIAR" at bounding box center [647, 526] width 43 height 22
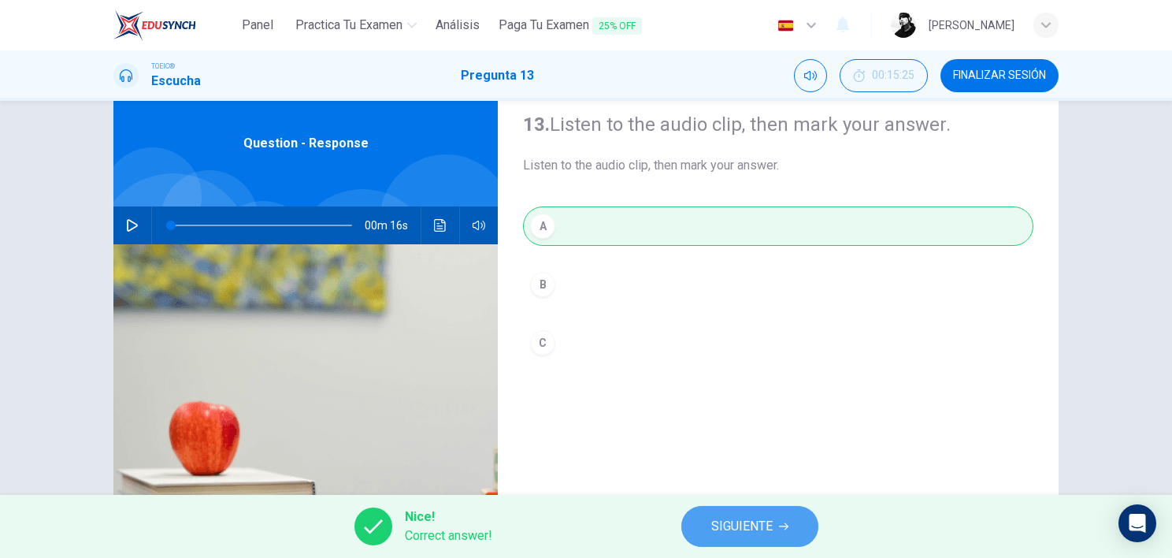
click at [785, 444] on button "SIGUIENTE" at bounding box center [749, 526] width 137 height 41
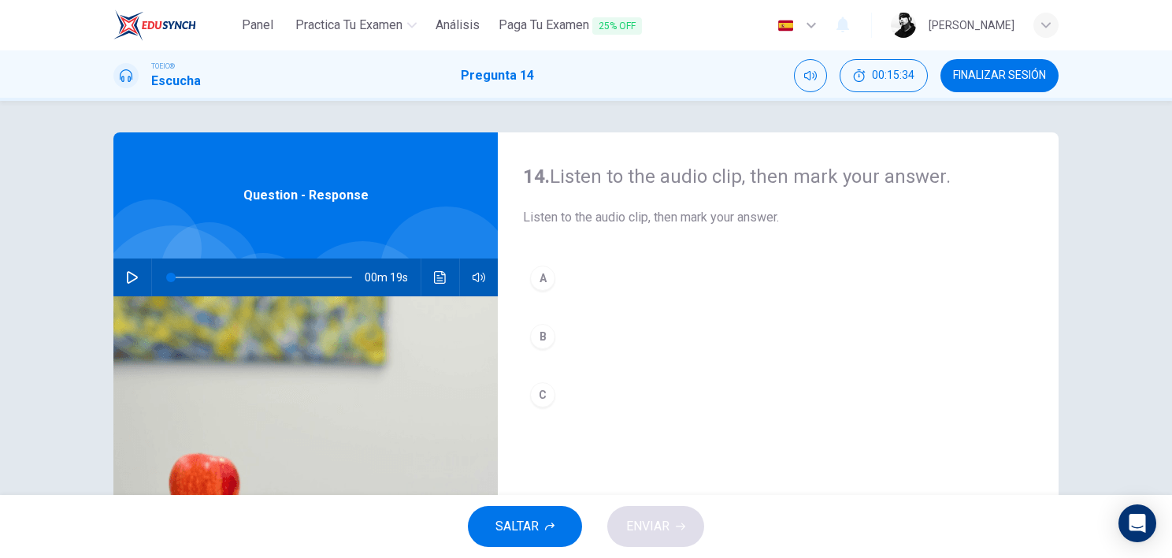
click at [133, 277] on icon "button" at bounding box center [132, 277] width 11 height 13
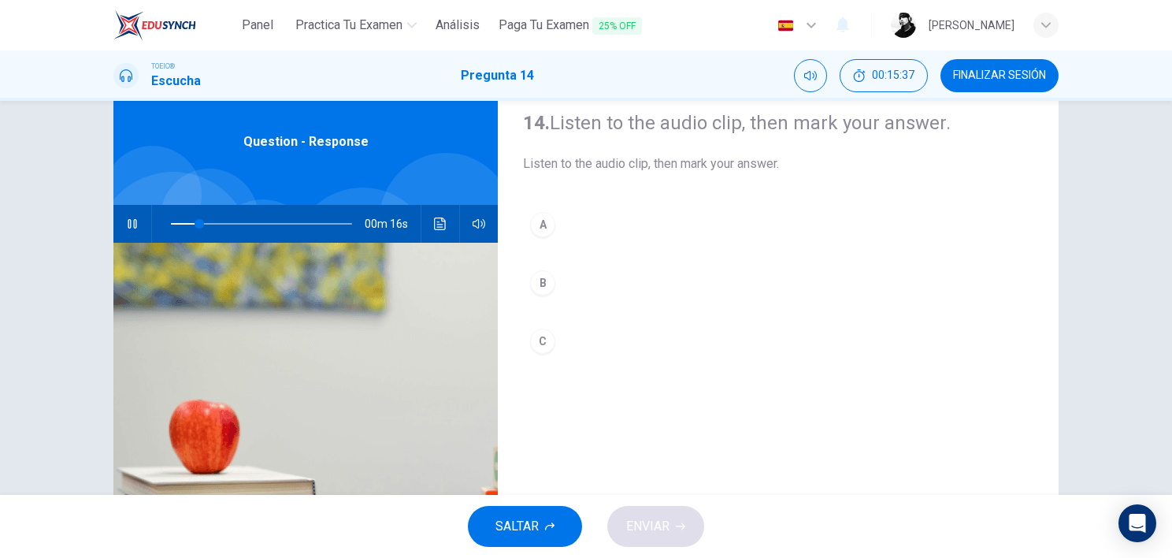
scroll to position [52, 0]
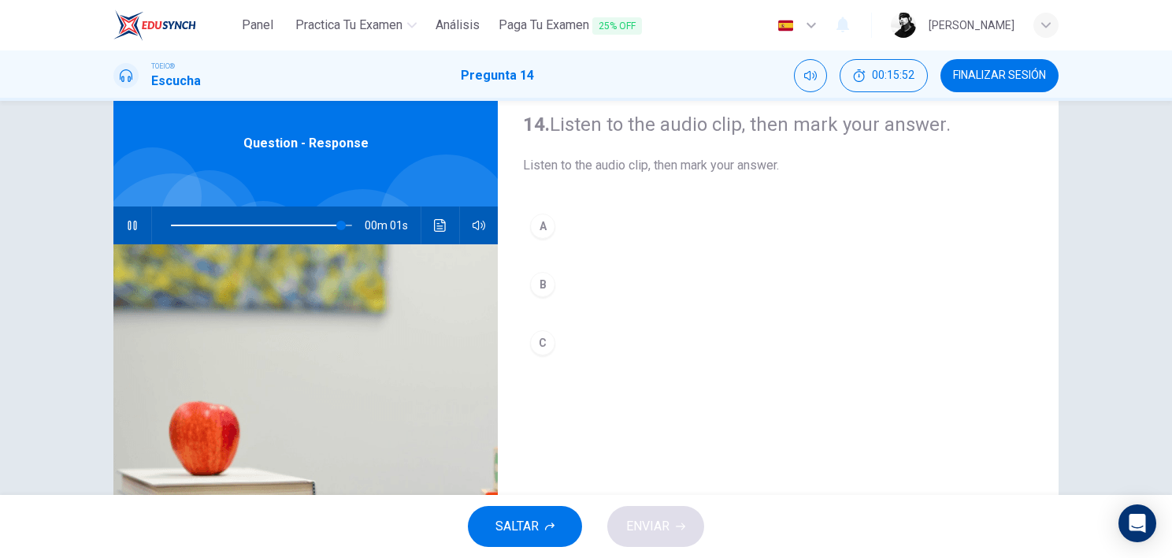
click at [536, 286] on div "B" at bounding box center [542, 284] width 25 height 25
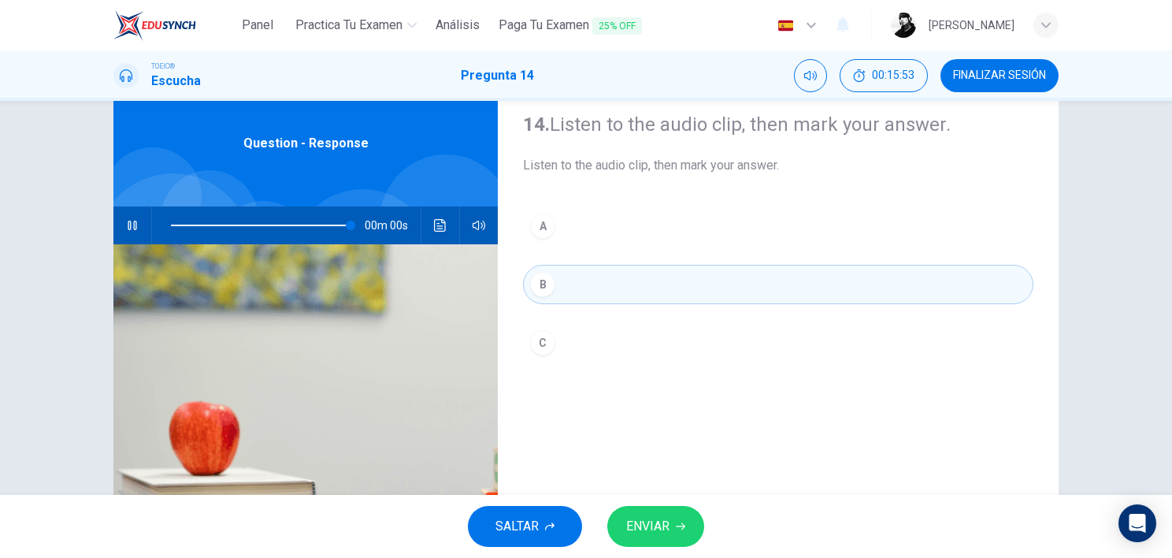
type input "0"
click at [627, 444] on span "ENVIAR" at bounding box center [647, 526] width 43 height 22
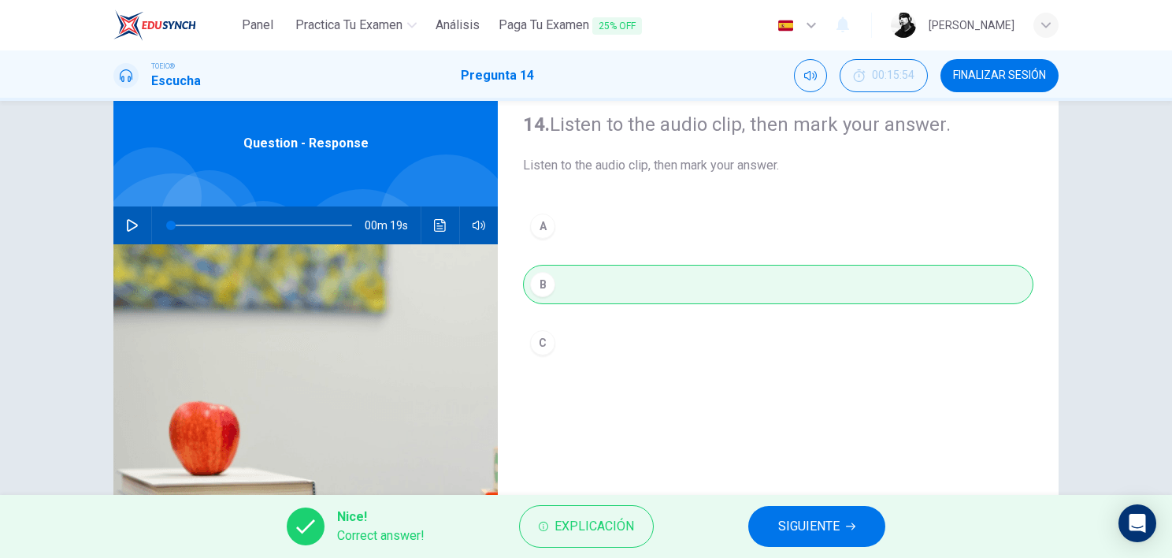
click at [752, 444] on button "SIGUIENTE" at bounding box center [816, 526] width 137 height 41
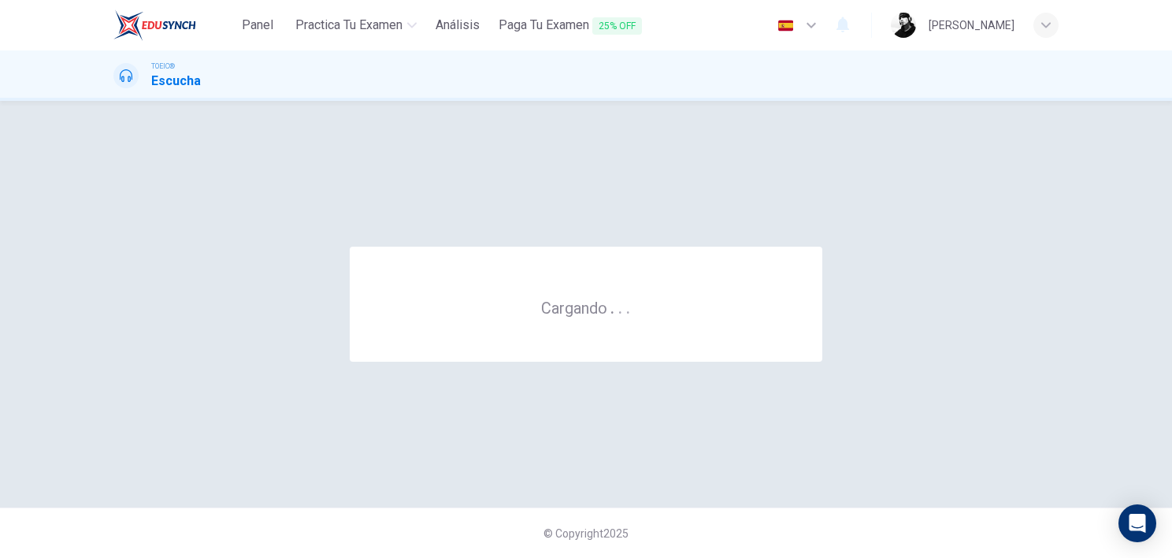
scroll to position [0, 0]
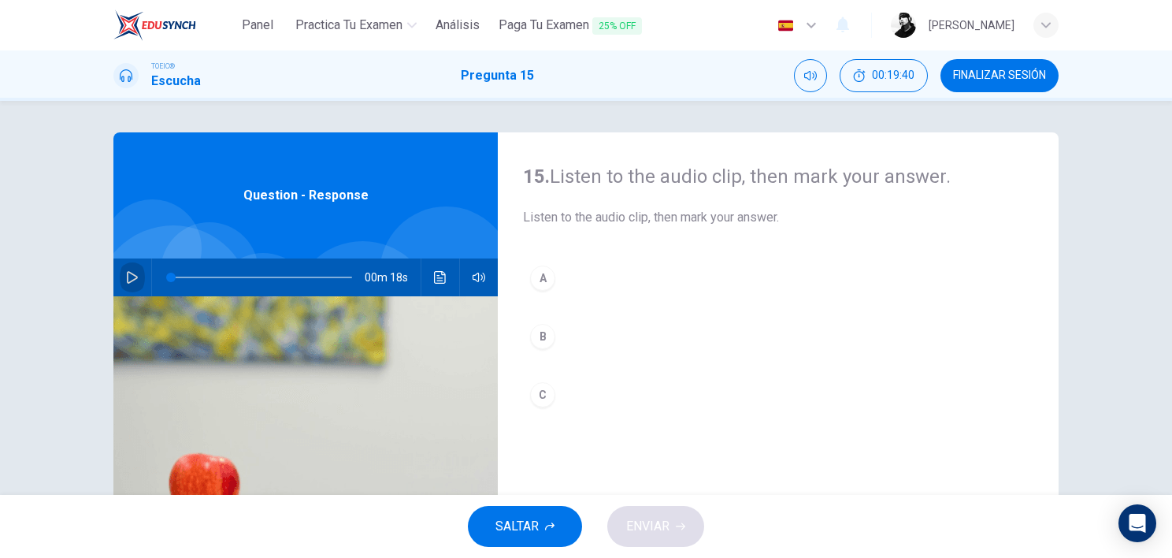
click at [128, 276] on icon "button" at bounding box center [132, 277] width 13 height 13
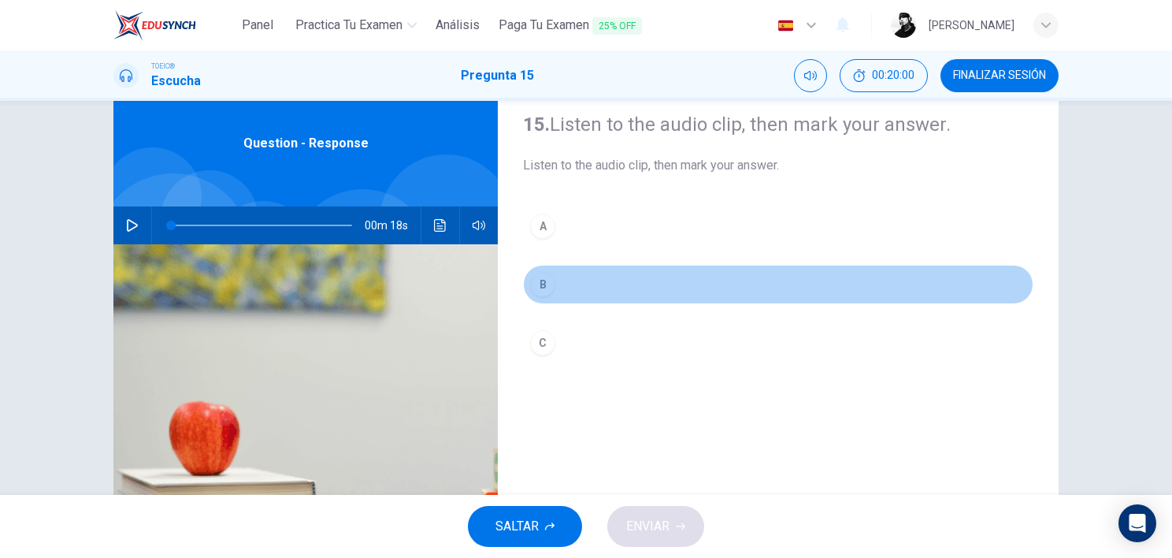
click at [540, 289] on div "B" at bounding box center [542, 284] width 25 height 25
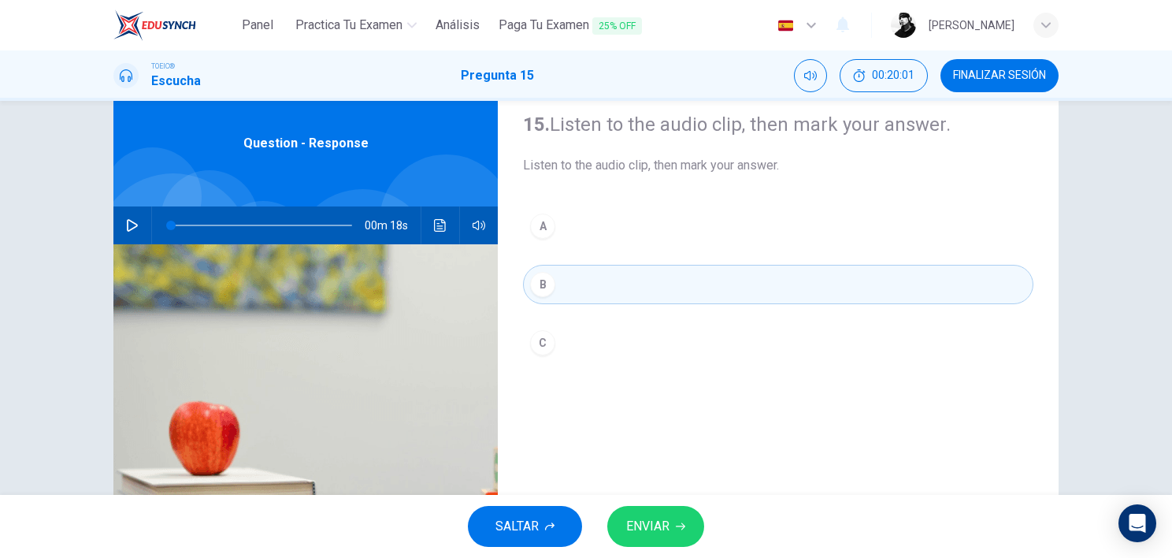
click at [660, 444] on span "ENVIAR" at bounding box center [647, 526] width 43 height 22
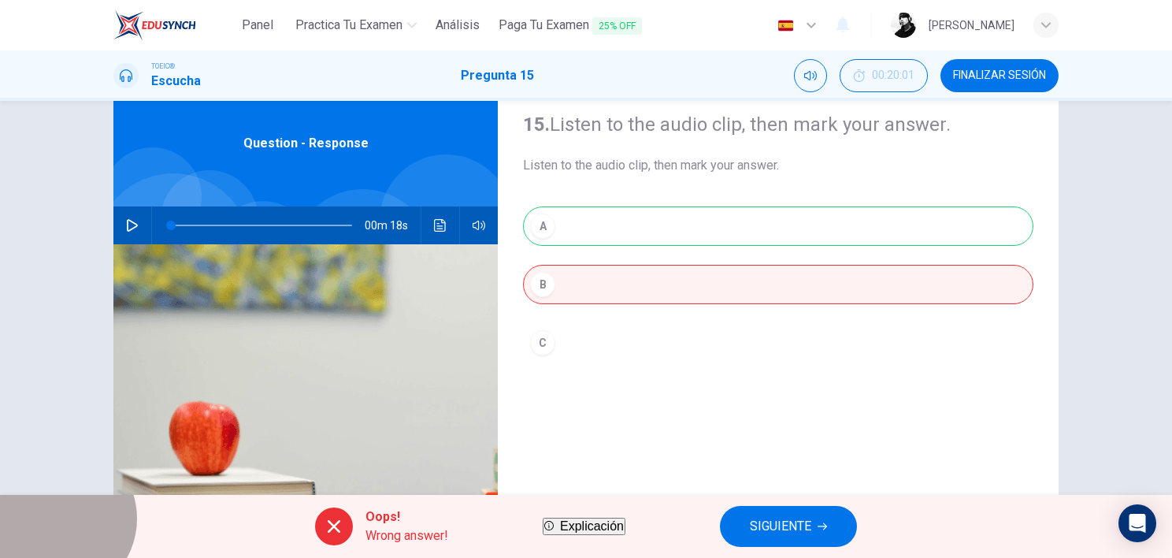
click at [575, 444] on span "Explicación" at bounding box center [592, 525] width 64 height 13
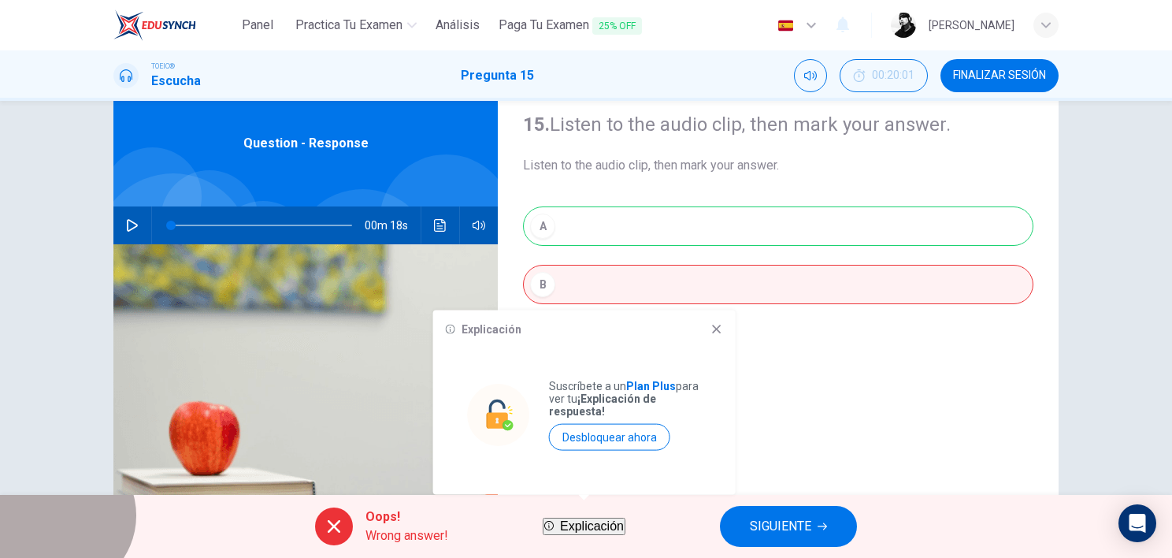
click at [577, 444] on span "Explicación" at bounding box center [592, 525] width 64 height 13
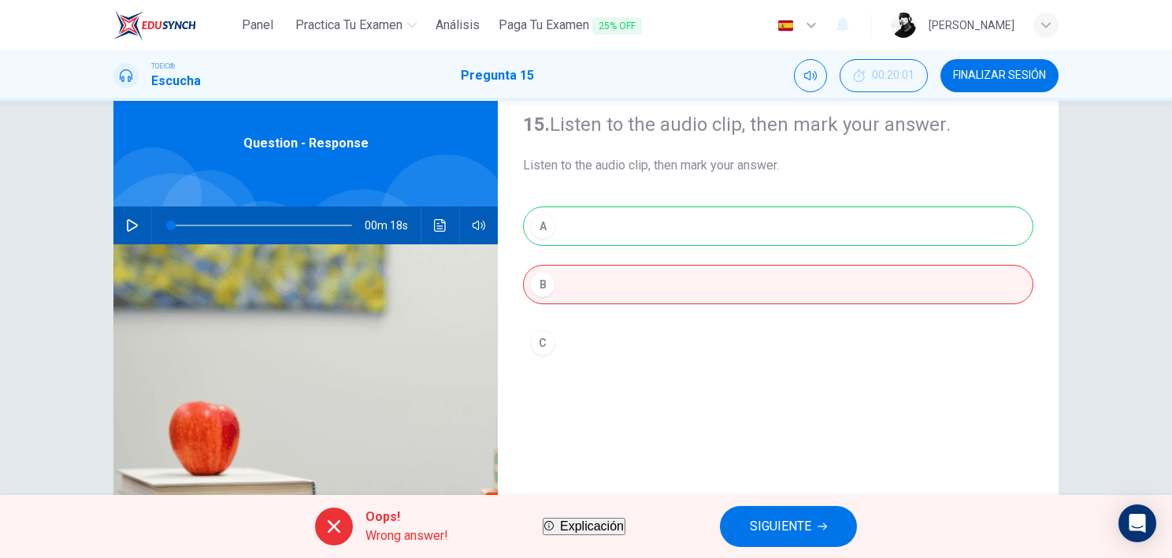
click at [529, 230] on div "A B C" at bounding box center [778, 299] width 510 height 187
click at [543, 231] on div "A B C" at bounding box center [778, 299] width 510 height 187
click at [128, 217] on button "button" at bounding box center [132, 225] width 25 height 38
click at [126, 223] on icon "button" at bounding box center [132, 225] width 13 height 13
click at [120, 228] on button "button" at bounding box center [132, 225] width 25 height 38
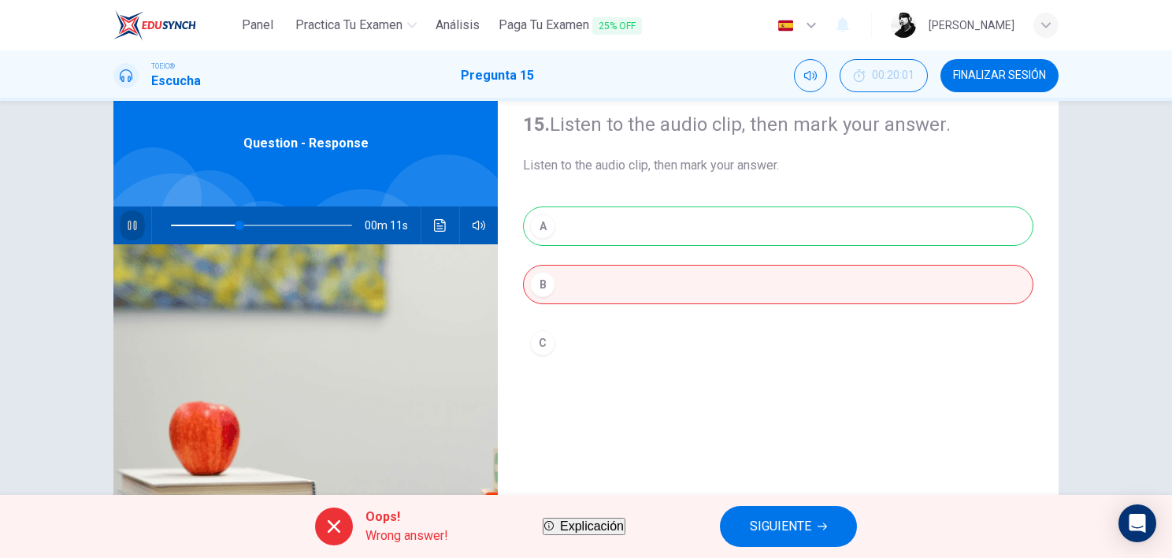
click at [120, 228] on button "button" at bounding box center [132, 225] width 25 height 38
type input "38"
click at [775, 444] on span "SIGUIENTE" at bounding box center [780, 526] width 61 height 22
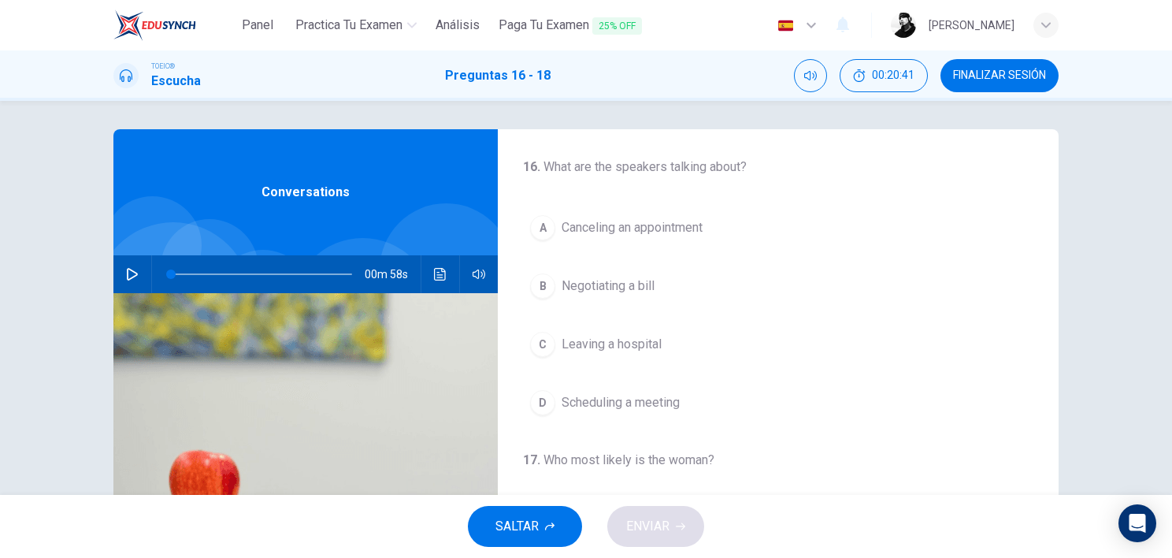
scroll to position [0, 0]
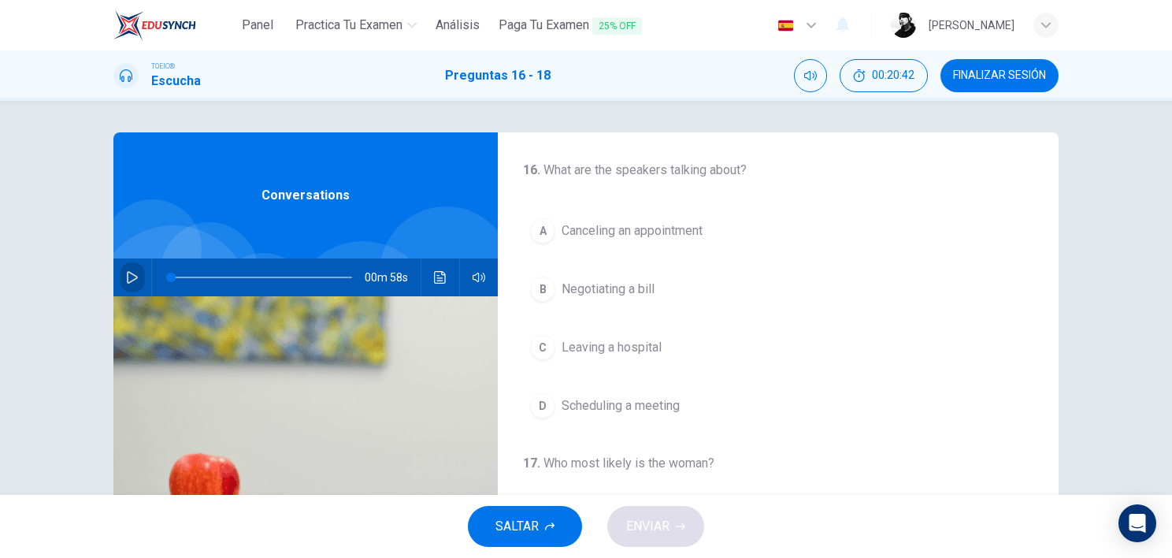
click at [124, 290] on button "button" at bounding box center [132, 277] width 25 height 38
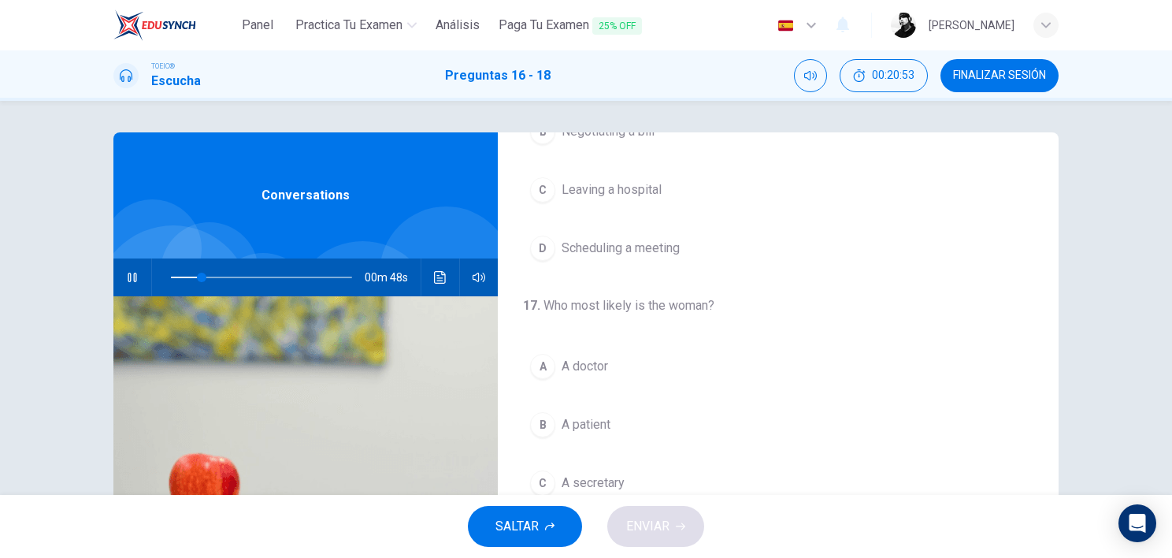
scroll to position [210, 0]
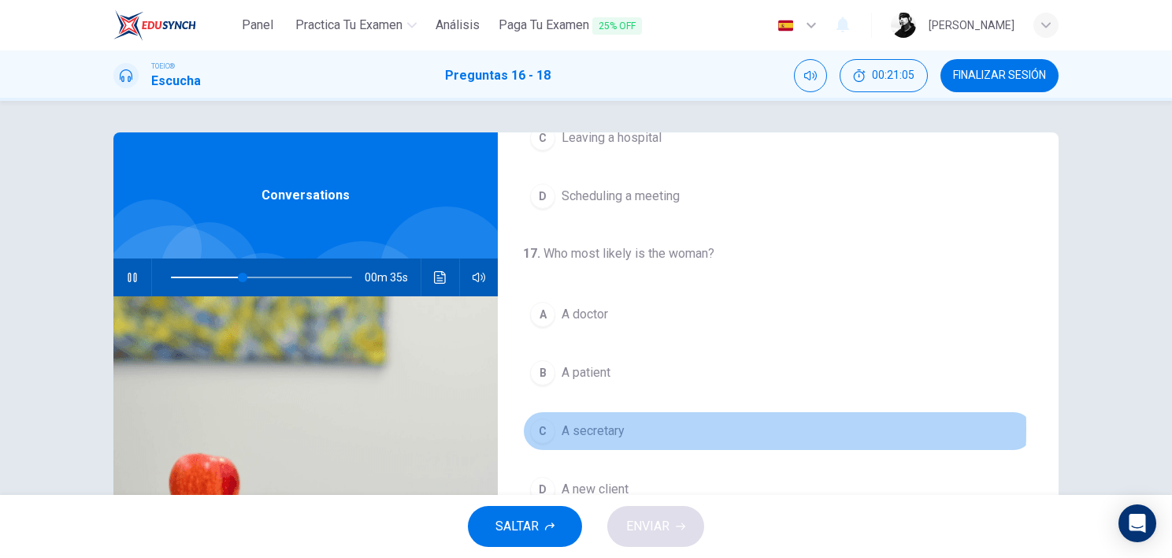
click at [588, 426] on span "A secretary" at bounding box center [593, 430] width 63 height 19
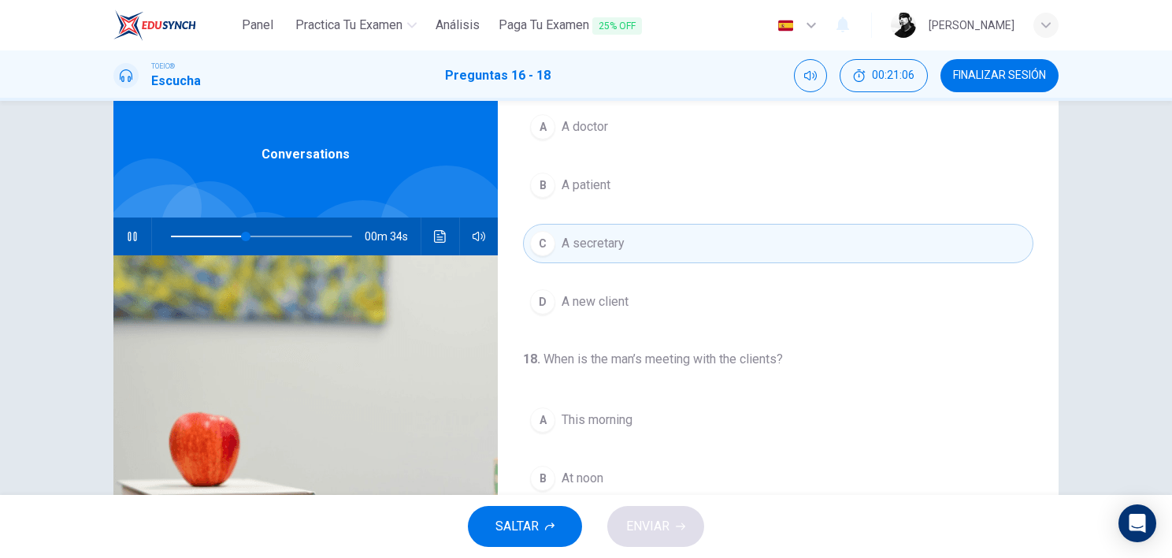
scroll to position [158, 0]
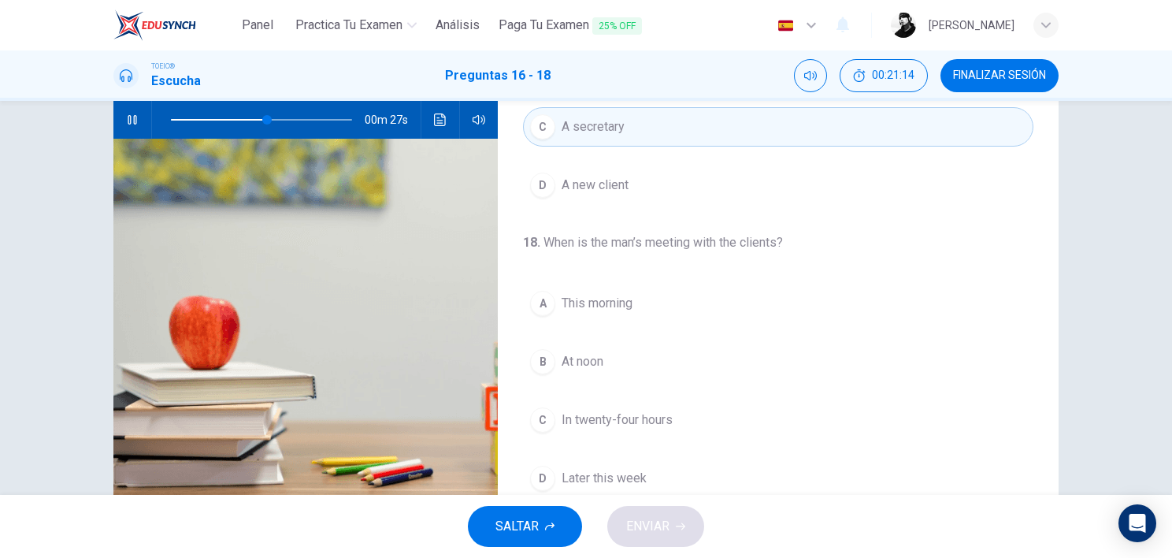
click at [231, 123] on span at bounding box center [261, 120] width 181 height 22
click at [221, 117] on span at bounding box center [261, 120] width 181 height 22
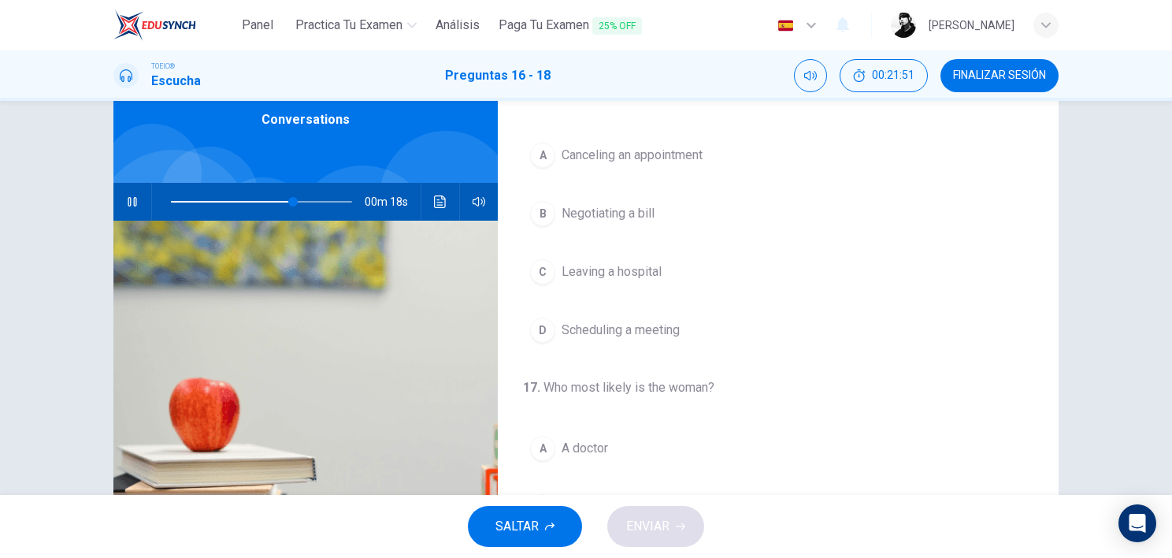
scroll to position [6, 0]
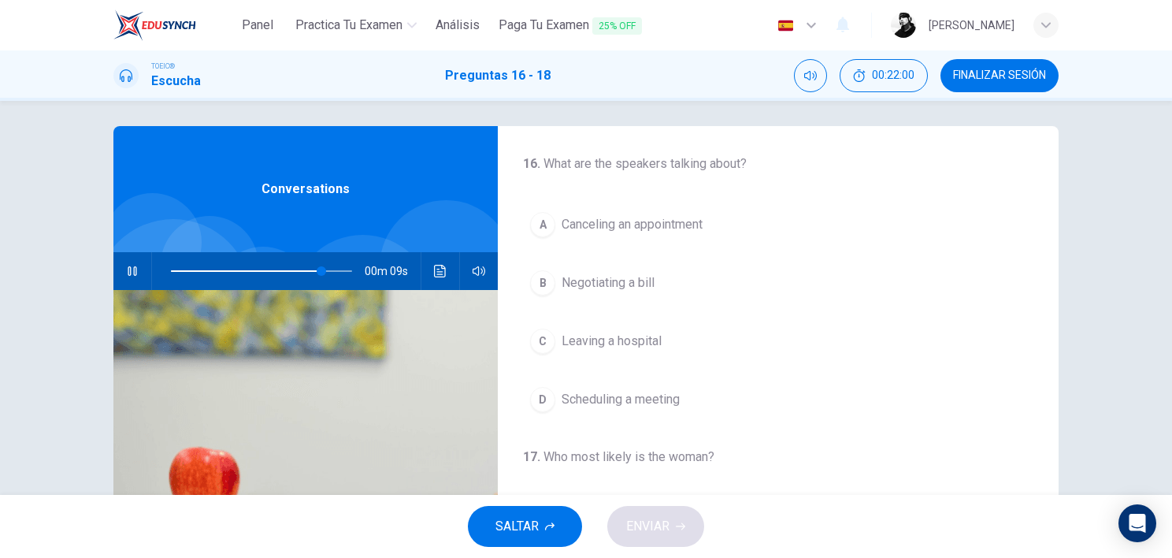
click at [651, 230] on span "Canceling an appointment" at bounding box center [632, 224] width 141 height 19
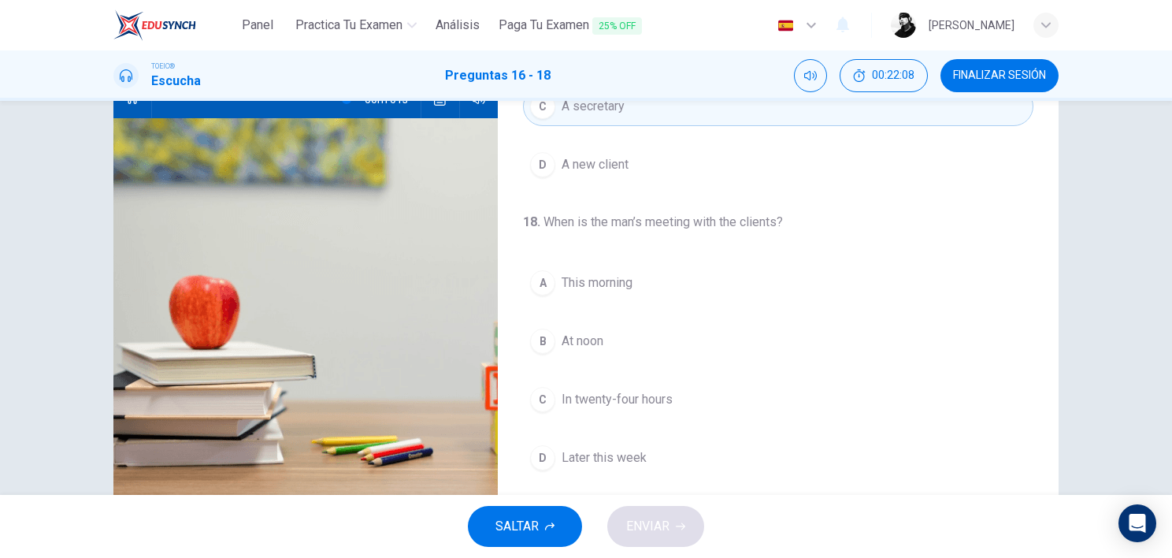
scroll to position [217, 0]
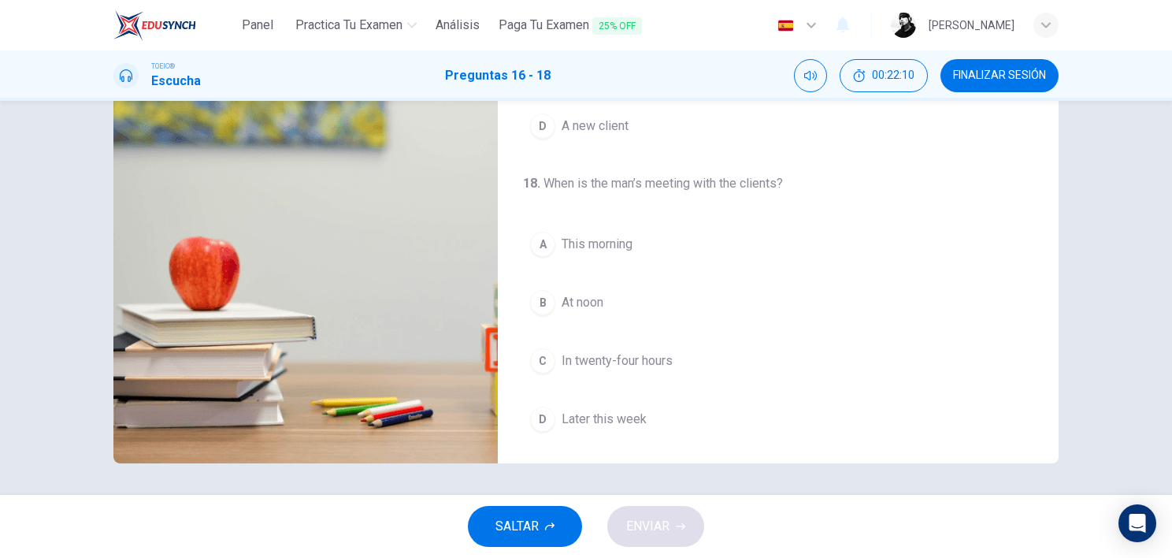
type input "0"
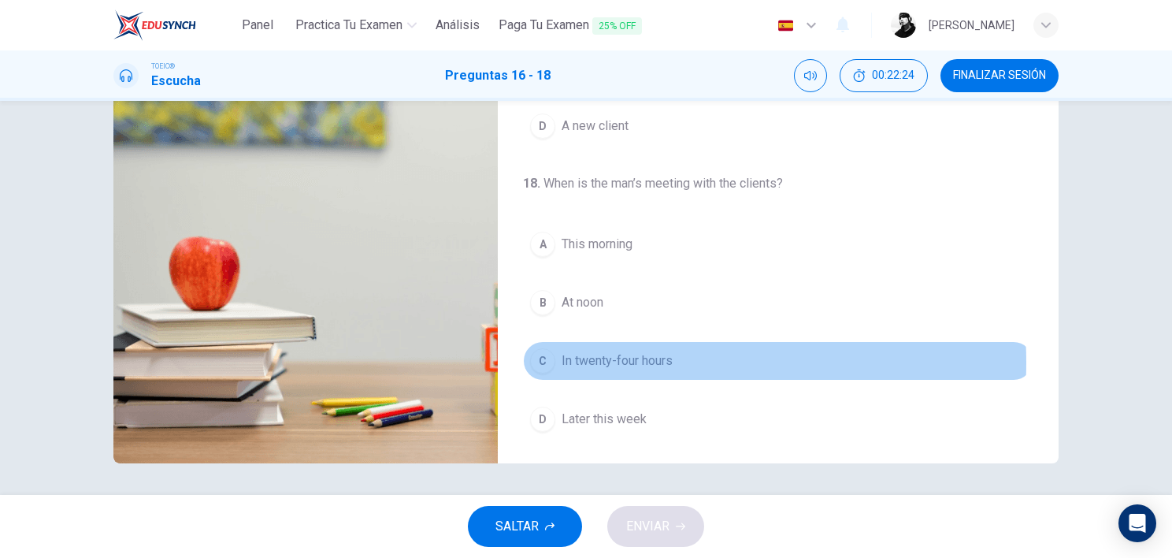
click at [595, 359] on span "In twenty-four hours" at bounding box center [617, 360] width 111 height 19
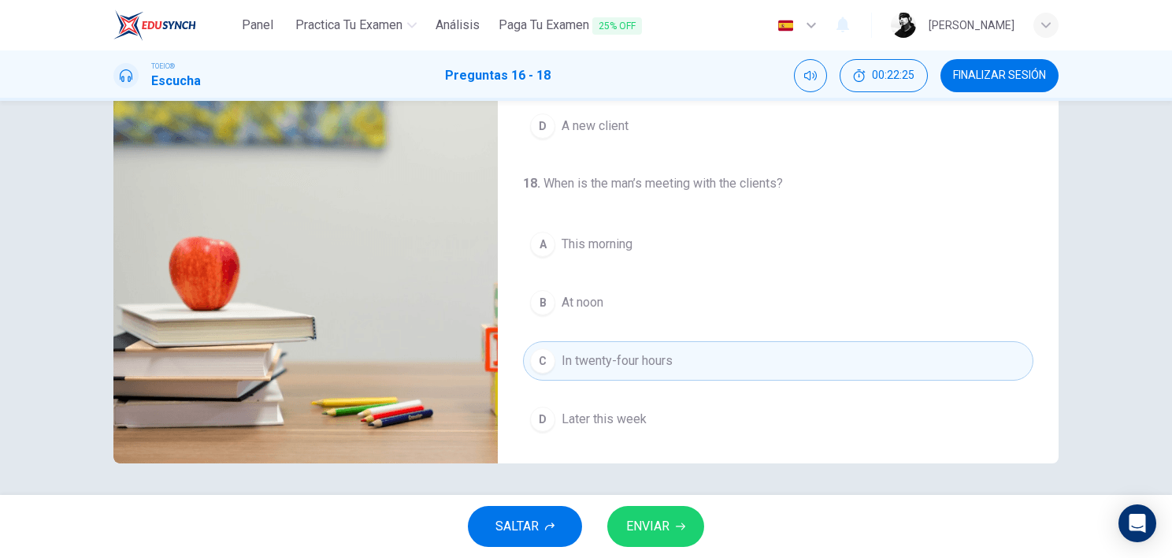
click at [655, 444] on span "ENVIAR" at bounding box center [647, 526] width 43 height 22
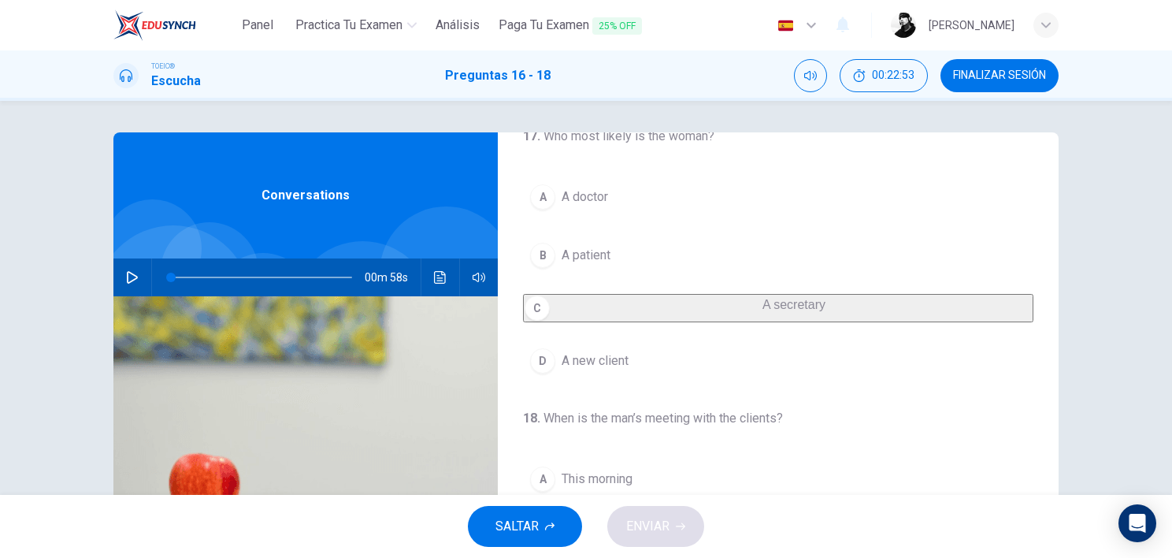
scroll to position [210, 0]
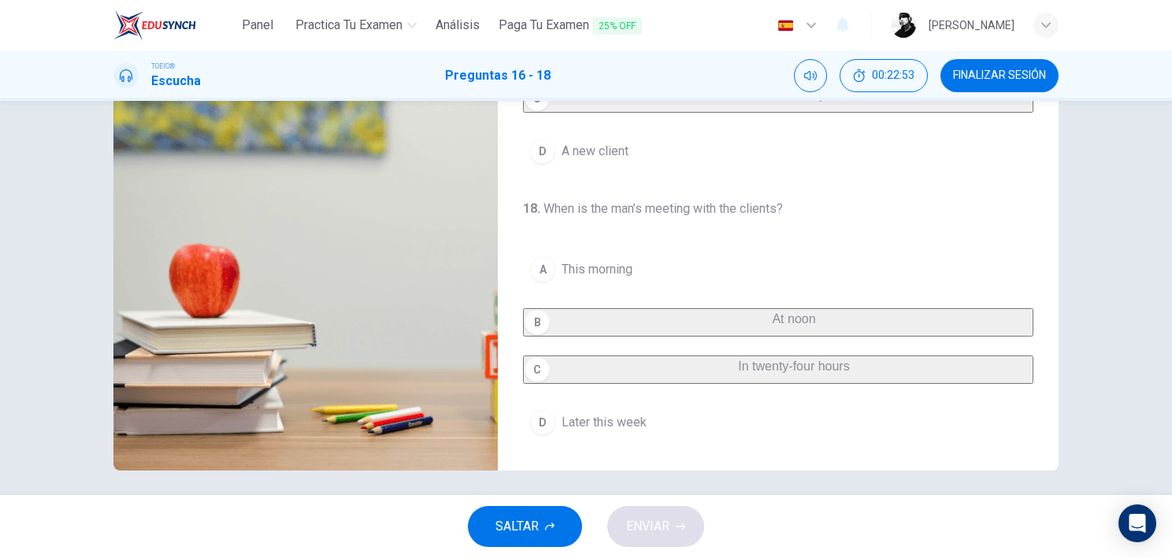
click at [772, 312] on span "At noon" at bounding box center [793, 318] width 43 height 13
click at [665, 444] on div "SALTAR ENVIAR" at bounding box center [586, 526] width 1172 height 63
click at [659, 444] on div "SALTAR ENVIAR" at bounding box center [586, 526] width 1172 height 63
click at [551, 444] on icon "button" at bounding box center [549, 525] width 9 height 9
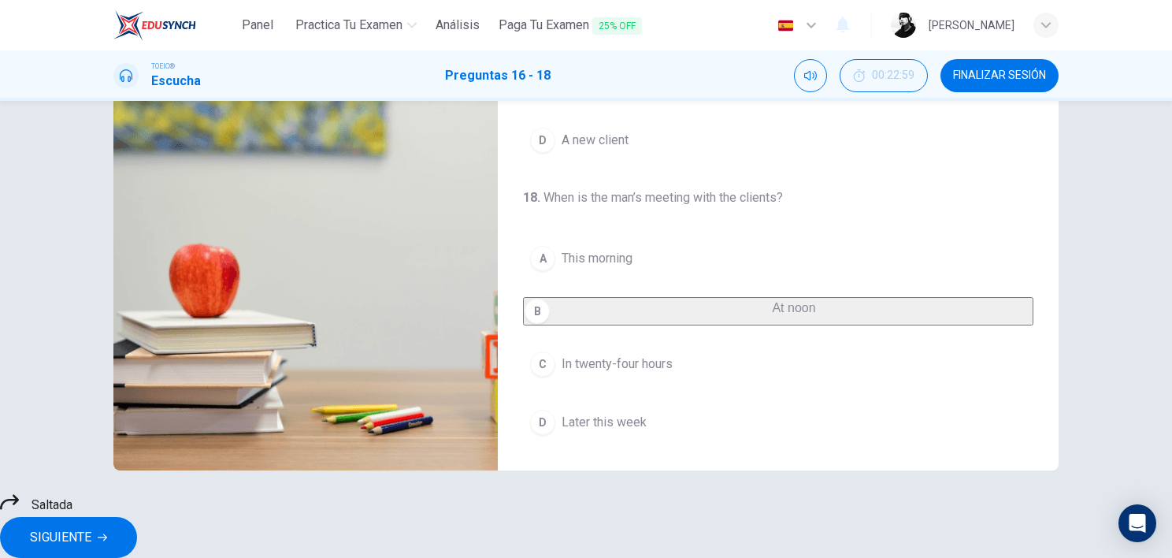
click at [91, 444] on span "SIGUIENTE" at bounding box center [60, 537] width 61 height 22
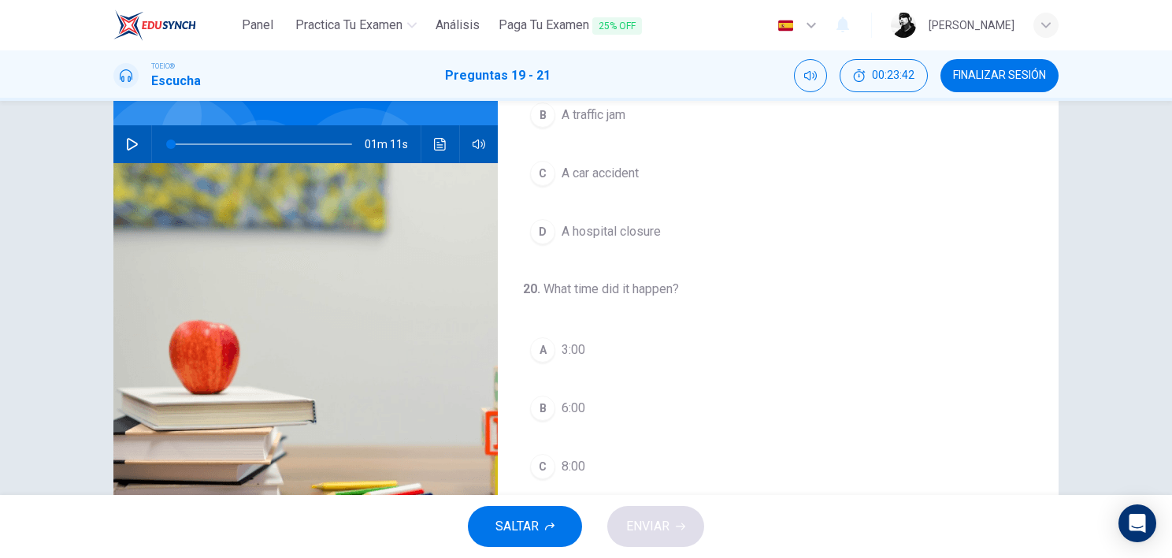
scroll to position [0, 0]
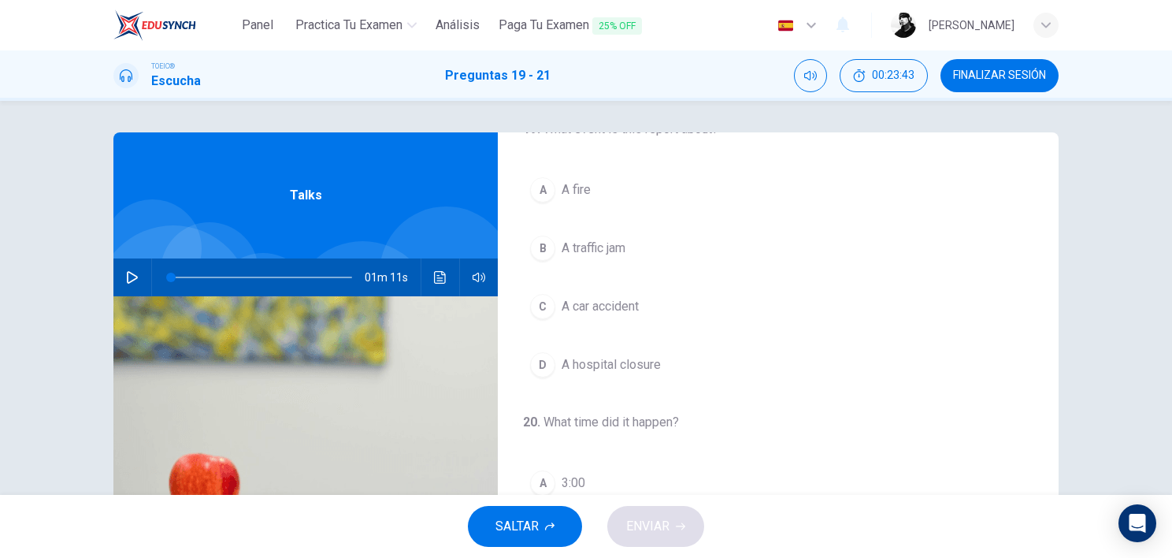
click at [120, 293] on div "01m 11s" at bounding box center [305, 277] width 384 height 38
click at [121, 262] on button "button" at bounding box center [132, 277] width 25 height 38
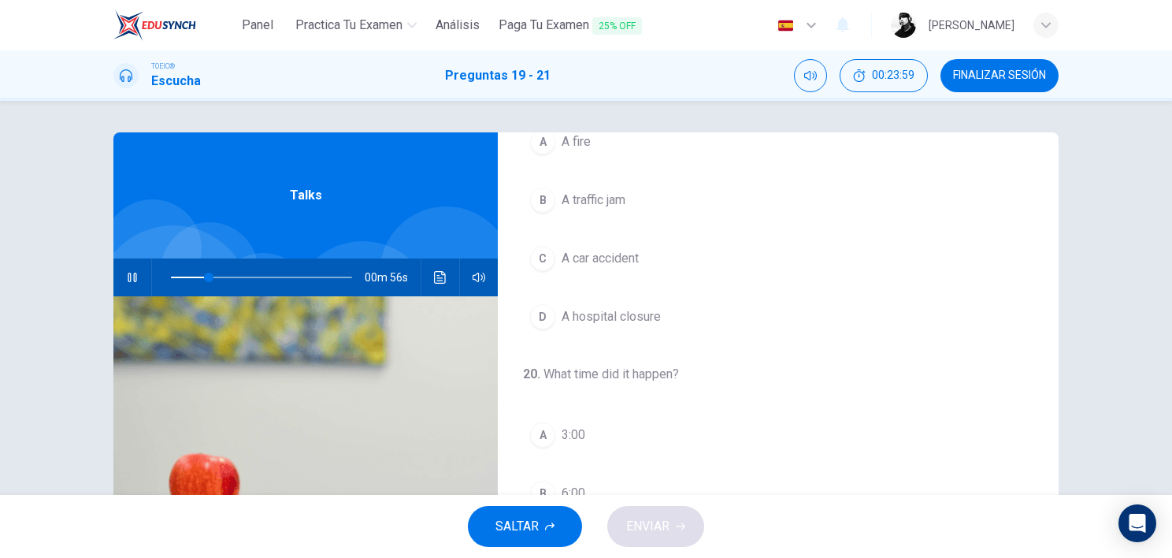
scroll to position [262, 0]
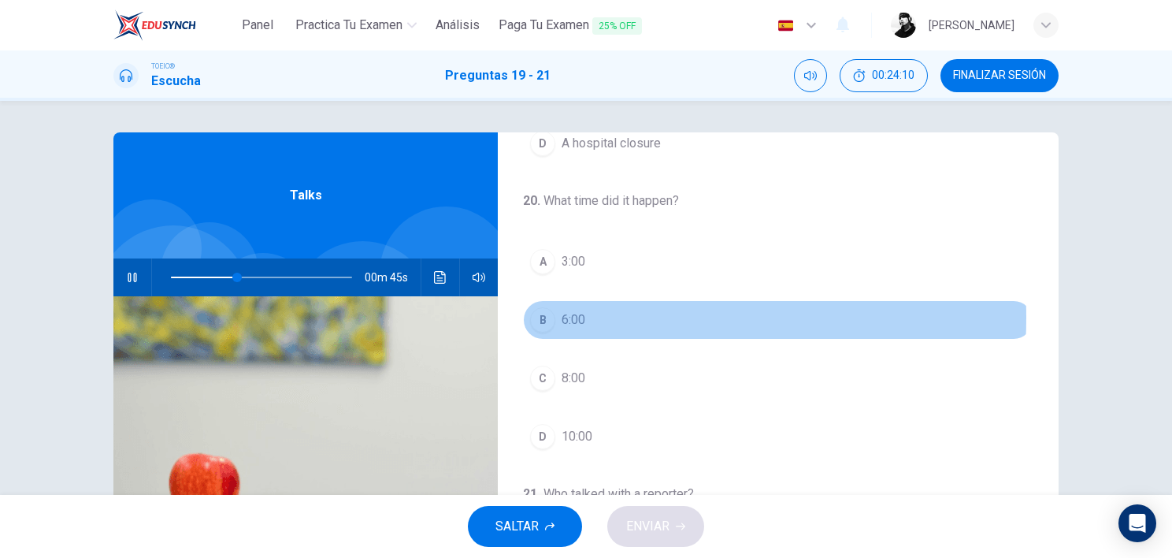
click at [538, 315] on div "B" at bounding box center [542, 319] width 25 height 25
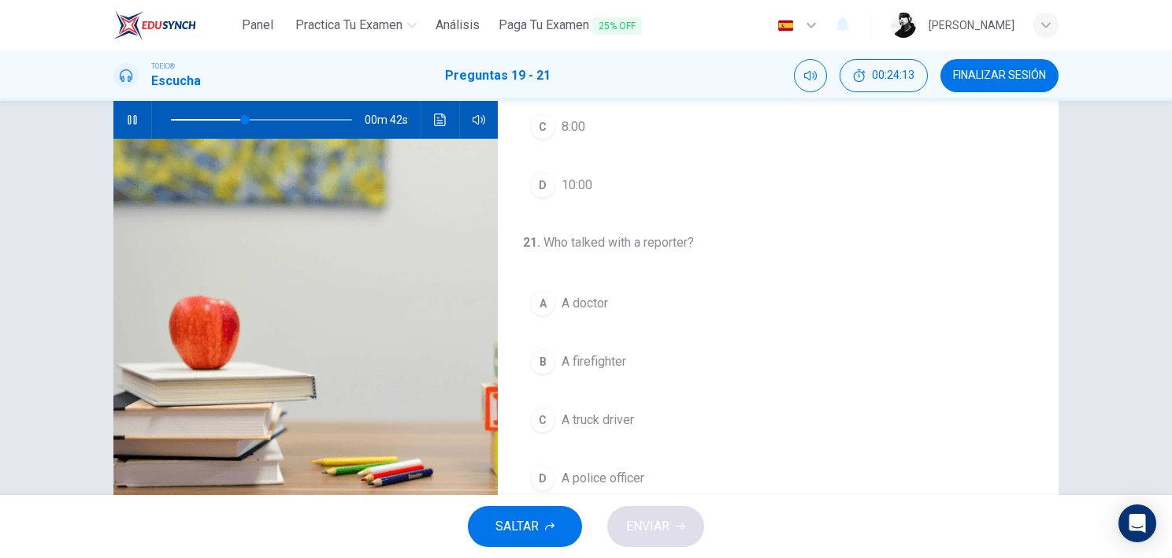
scroll to position [210, 0]
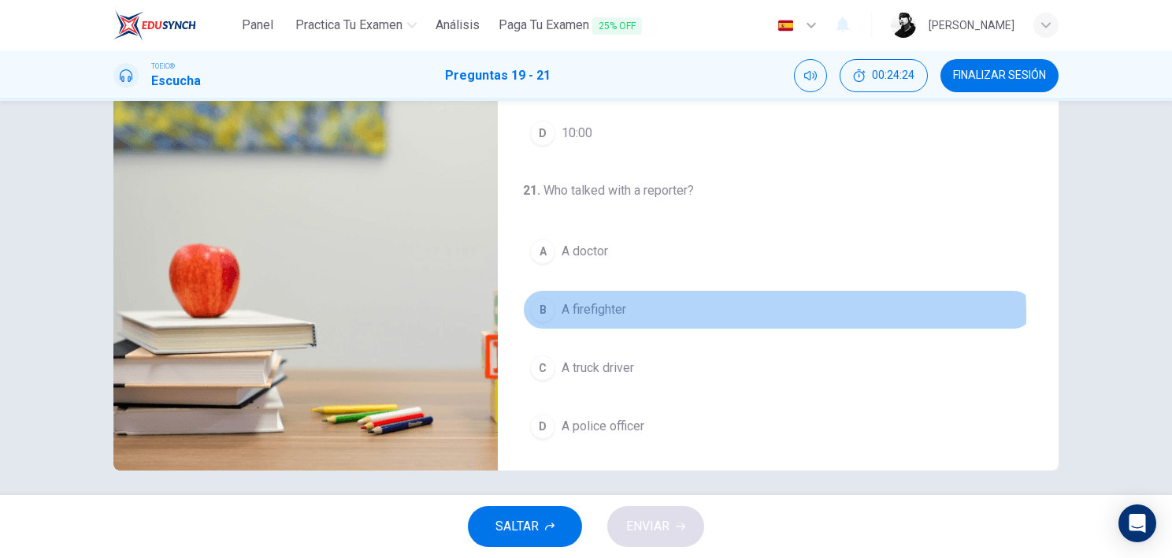
click at [596, 310] on span "A firefighter" at bounding box center [594, 309] width 65 height 19
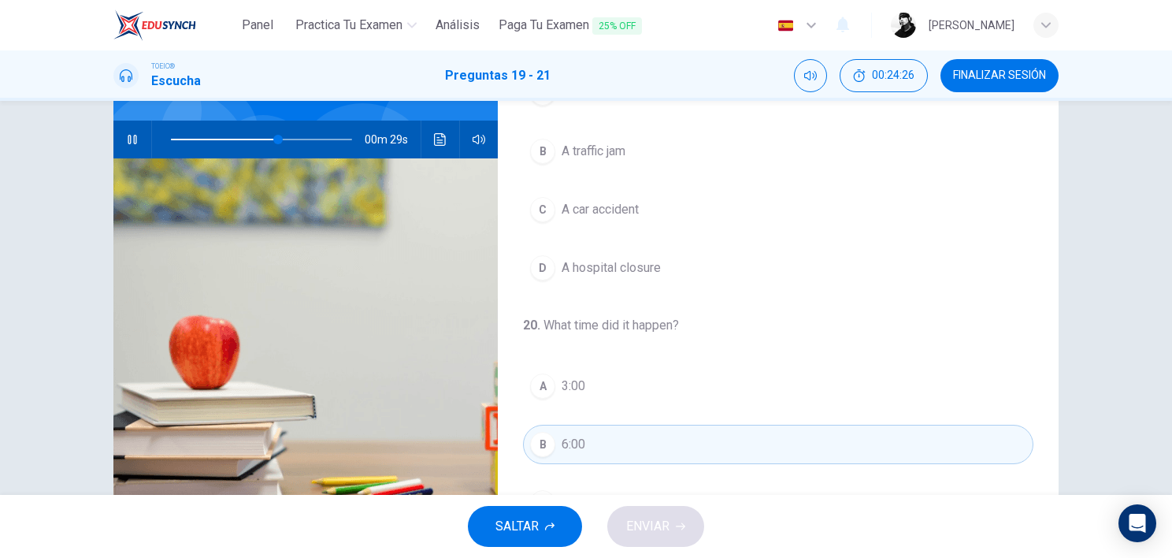
scroll to position [0, 0]
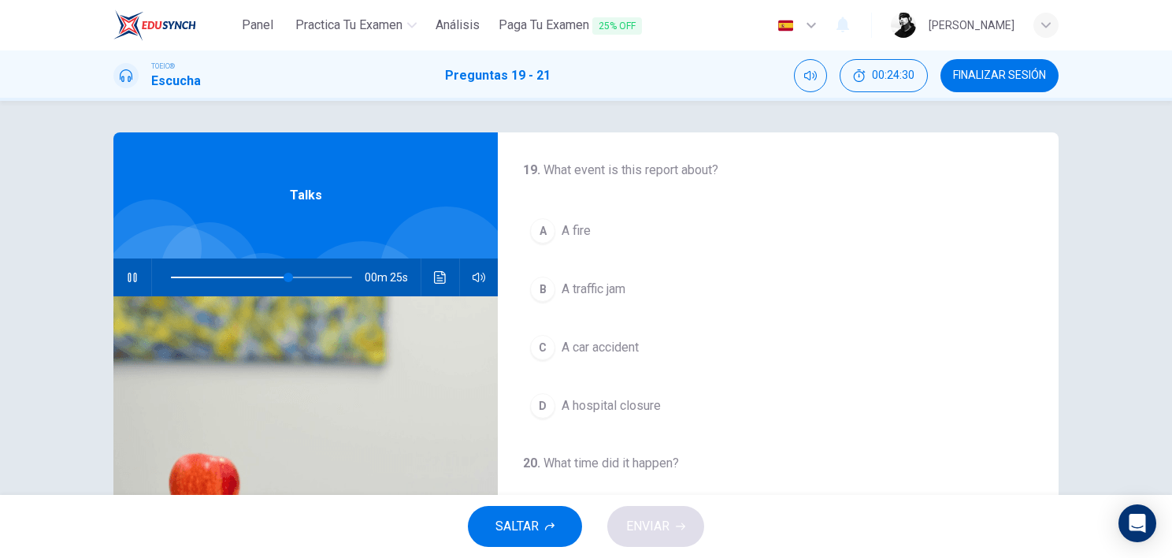
click at [554, 234] on button "A A fire" at bounding box center [778, 230] width 510 height 39
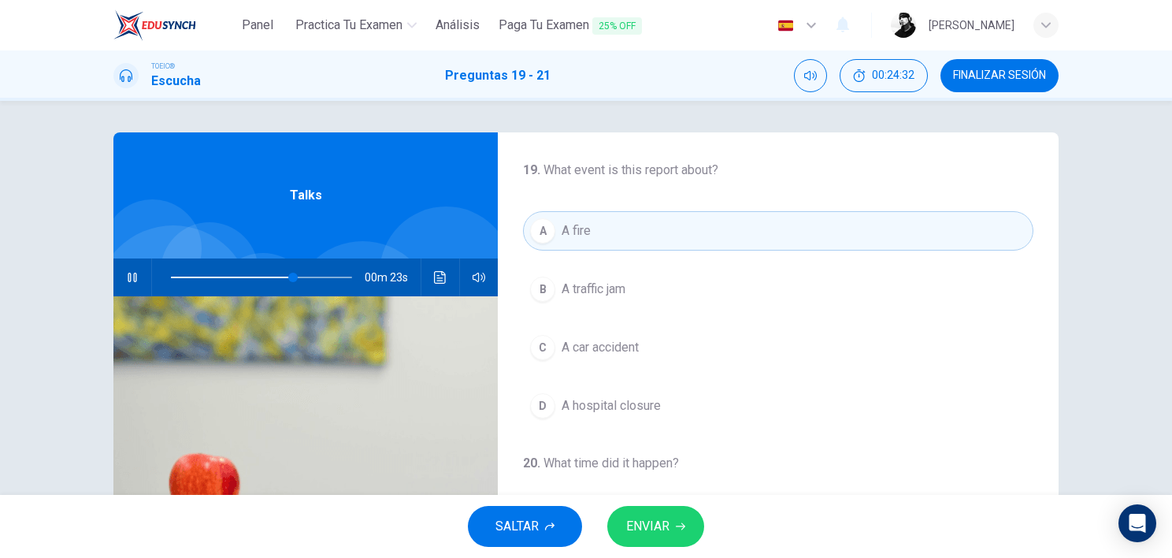
click at [659, 444] on span "ENVIAR" at bounding box center [647, 526] width 43 height 22
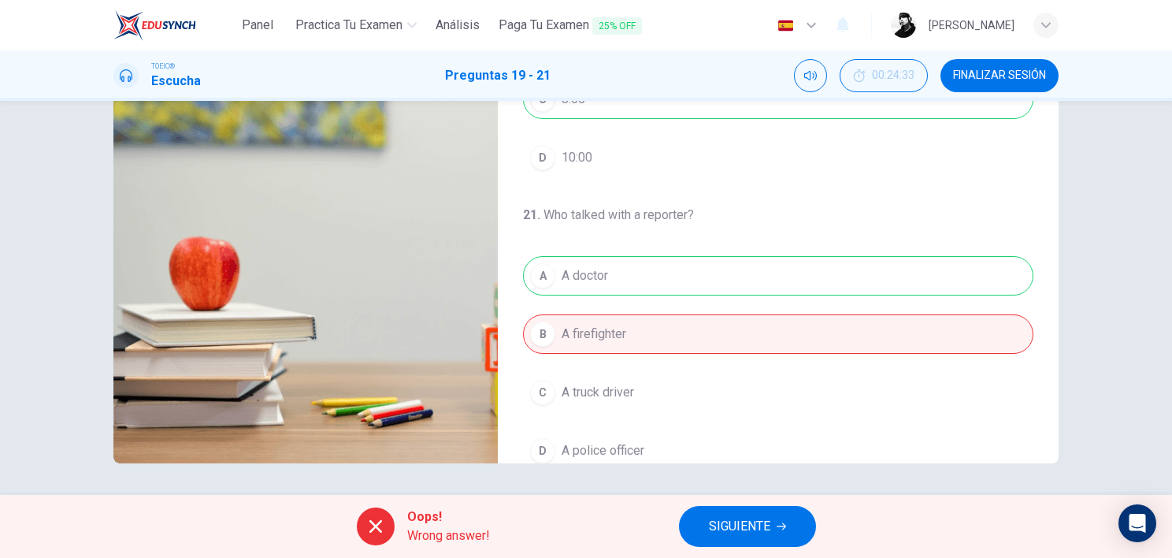
scroll to position [356, 0]
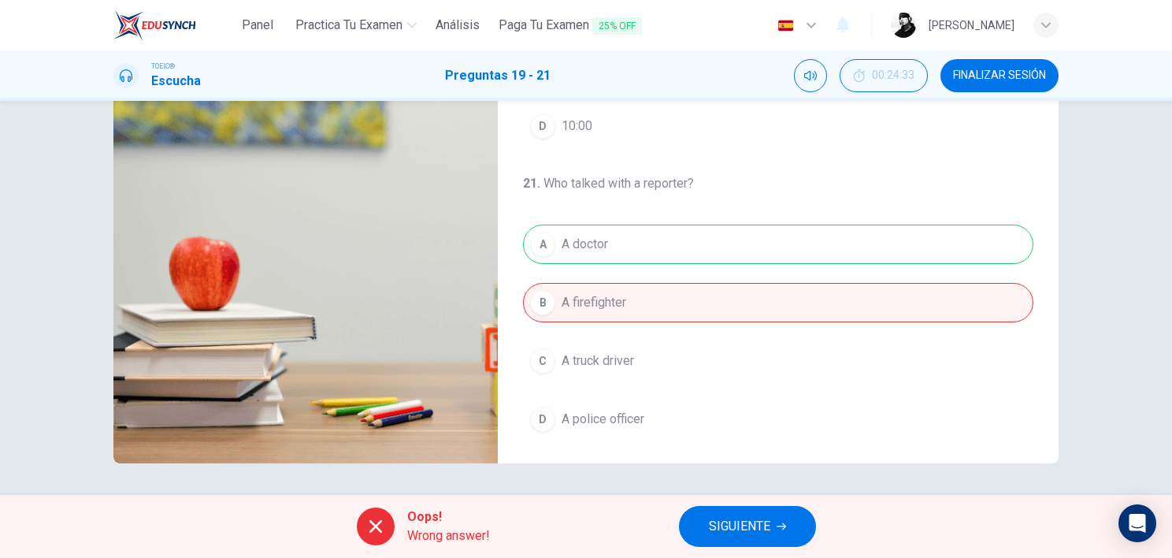
type input "91"
click at [750, 444] on span "SIGUIENTE" at bounding box center [739, 526] width 61 height 22
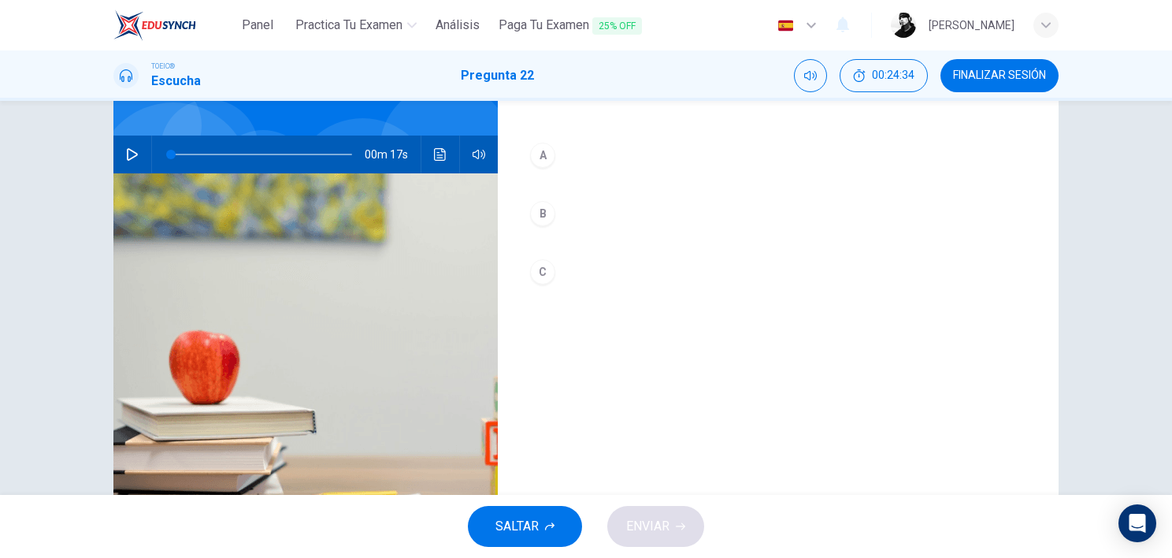
scroll to position [0, 0]
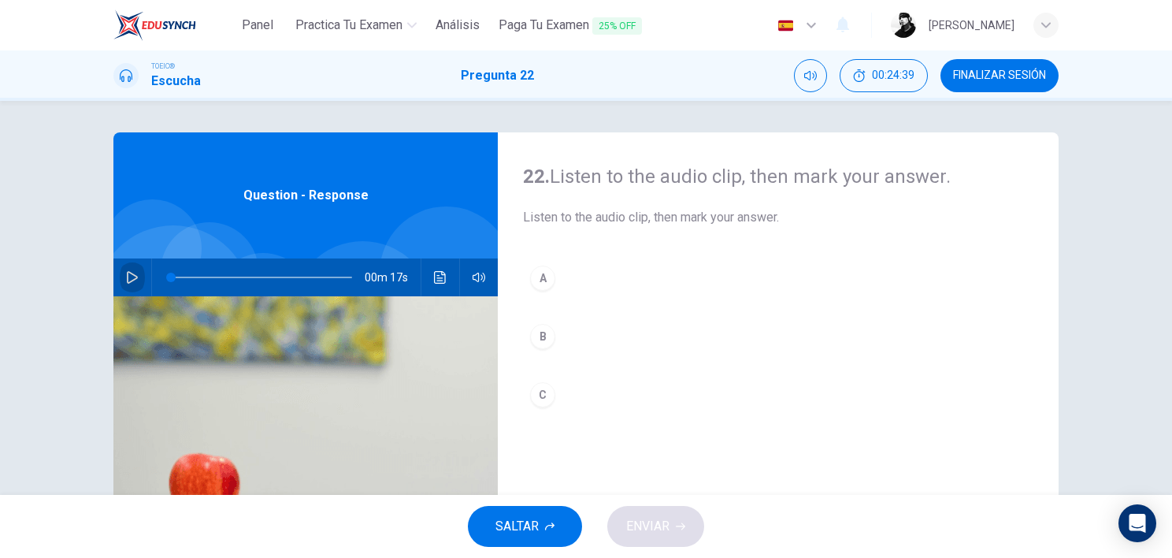
click at [130, 262] on button "button" at bounding box center [132, 277] width 25 height 38
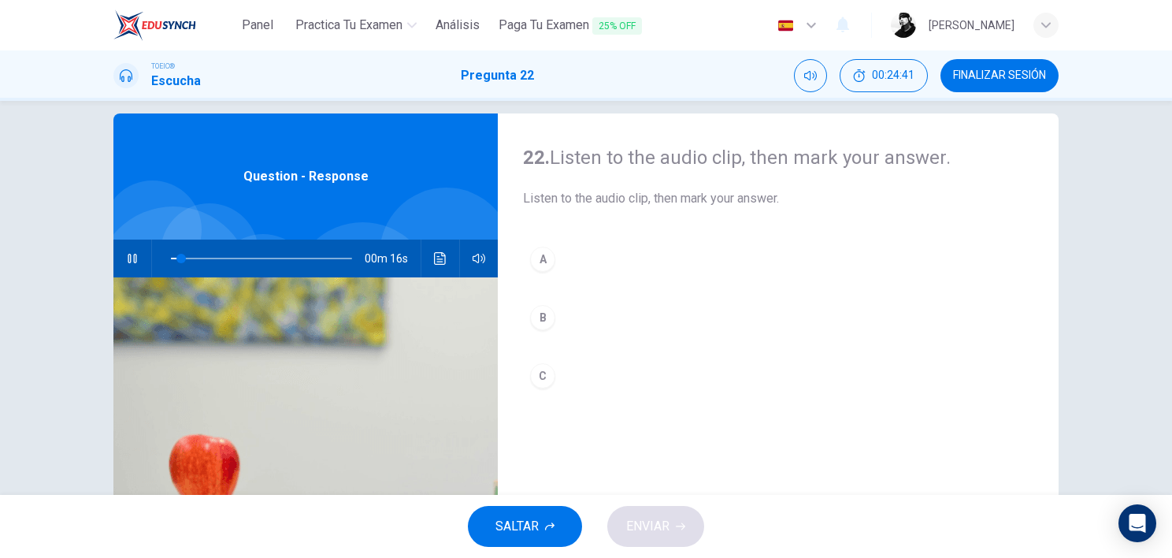
scroll to position [52, 0]
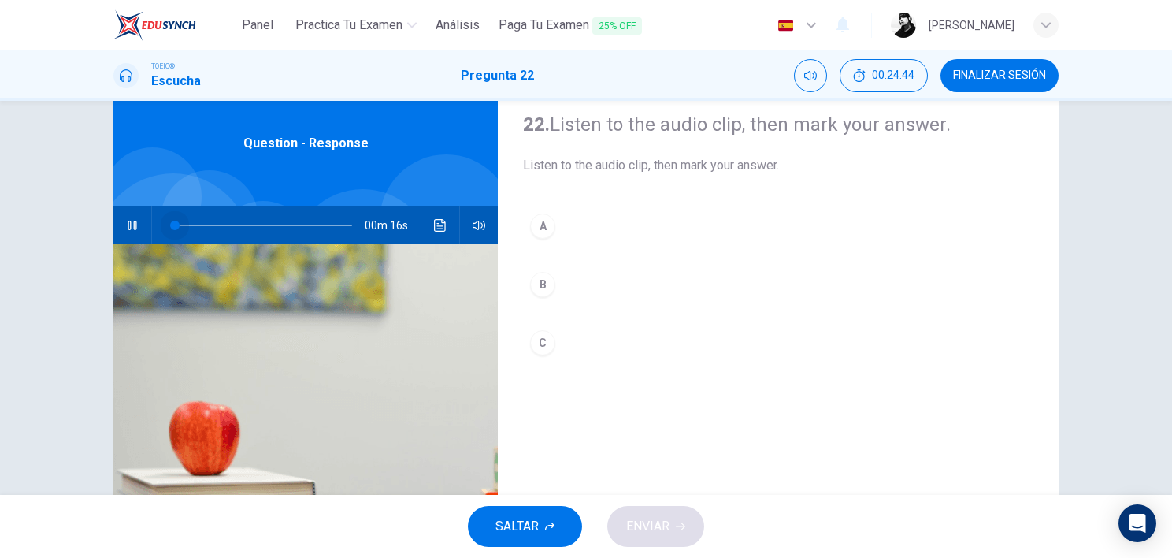
drag, startPoint x: 170, startPoint y: 221, endPoint x: 155, endPoint y: 228, distance: 16.6
click at [171, 228] on span at bounding box center [261, 225] width 181 height 22
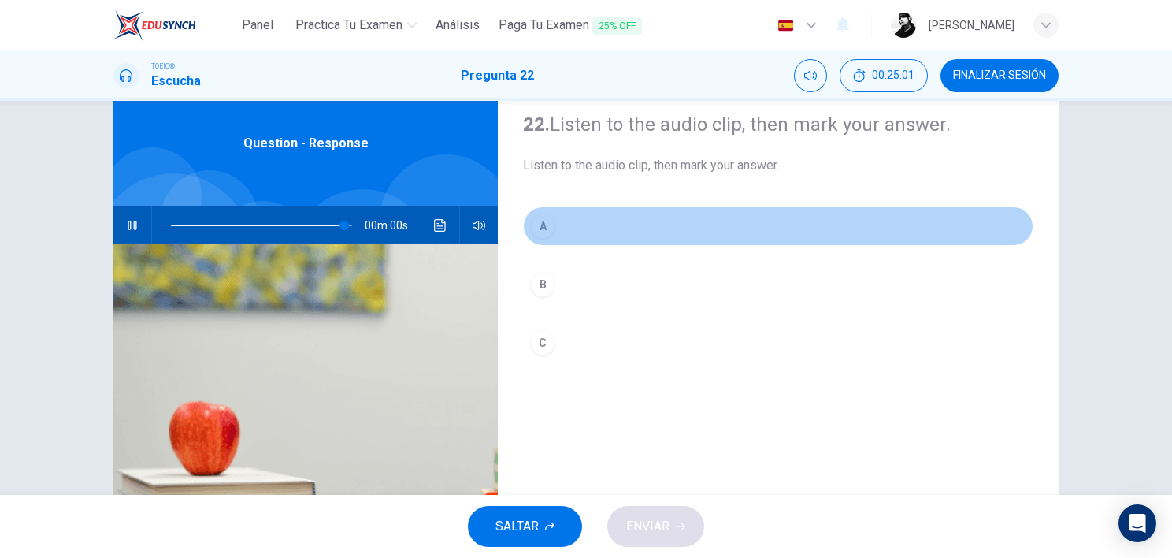
click at [540, 228] on div "A" at bounding box center [542, 225] width 25 height 25
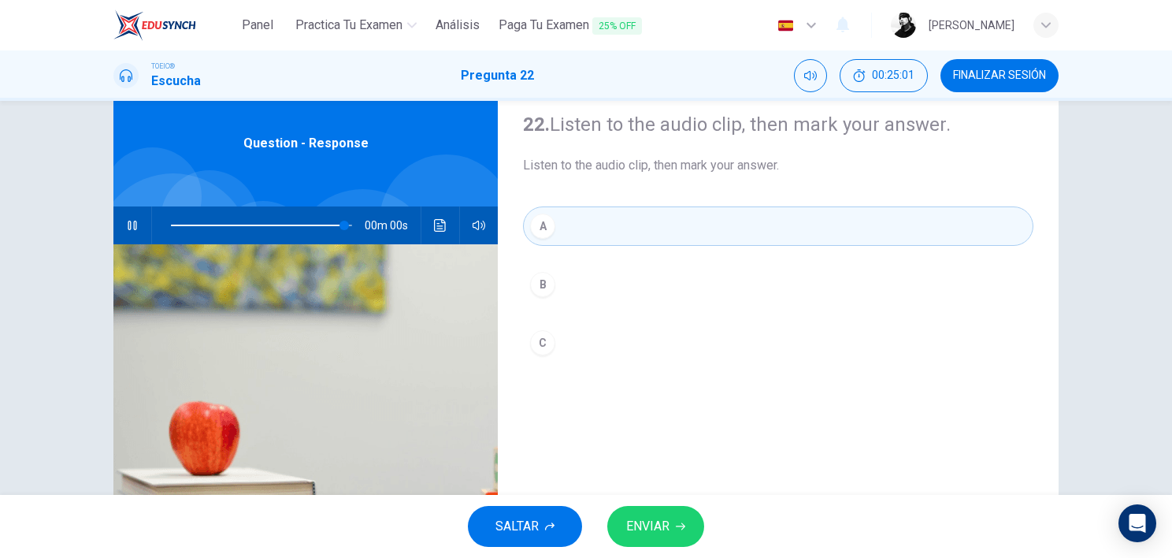
type input "0"
click at [654, 444] on span "ENVIAR" at bounding box center [647, 526] width 43 height 22
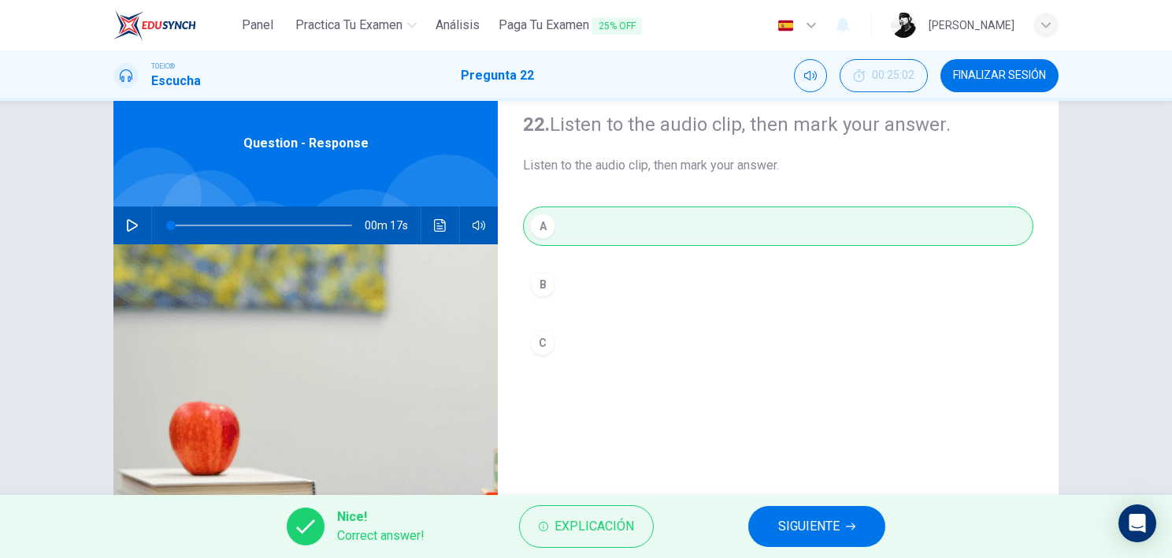
click at [778, 444] on span "SIGUIENTE" at bounding box center [808, 526] width 61 height 22
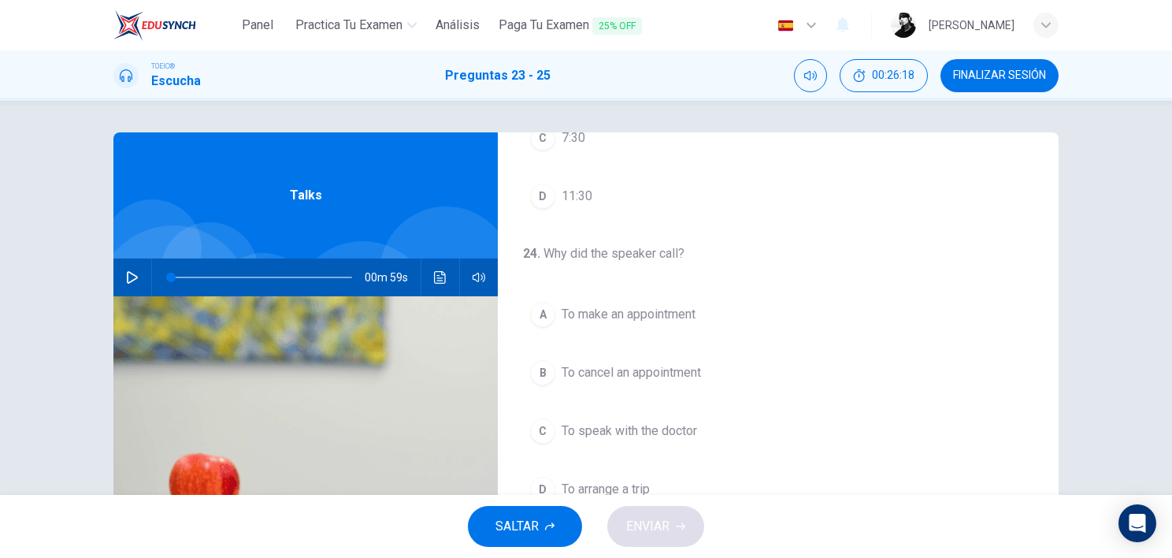
scroll to position [0, 0]
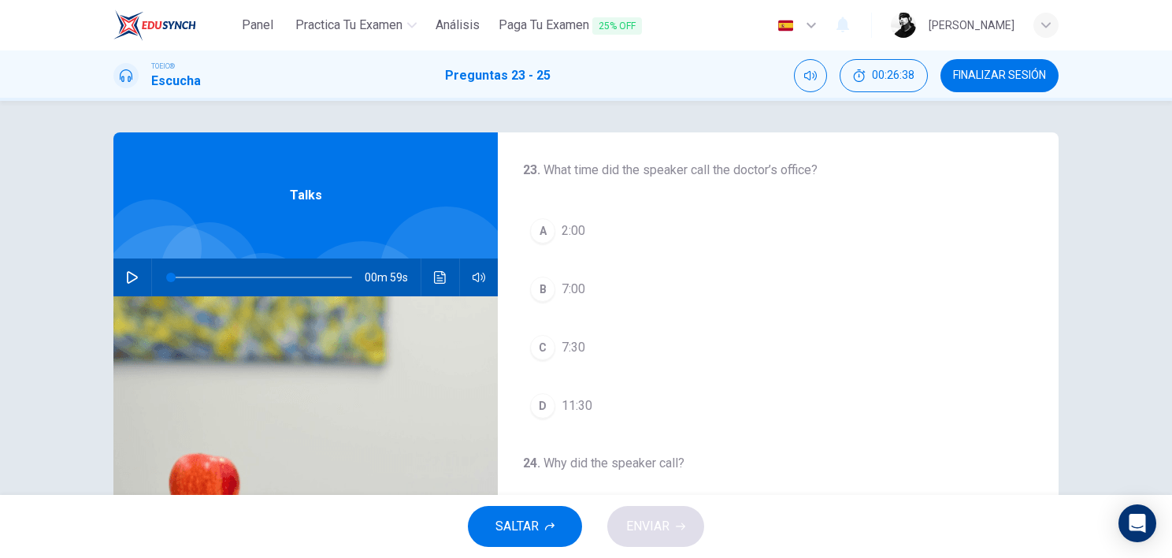
drag, startPoint x: 637, startPoint y: 168, endPoint x: 691, endPoint y: 177, distance: 54.4
click at [691, 177] on h4 "23 . What time did the speaker call the doctor’s office?" at bounding box center [778, 170] width 510 height 19
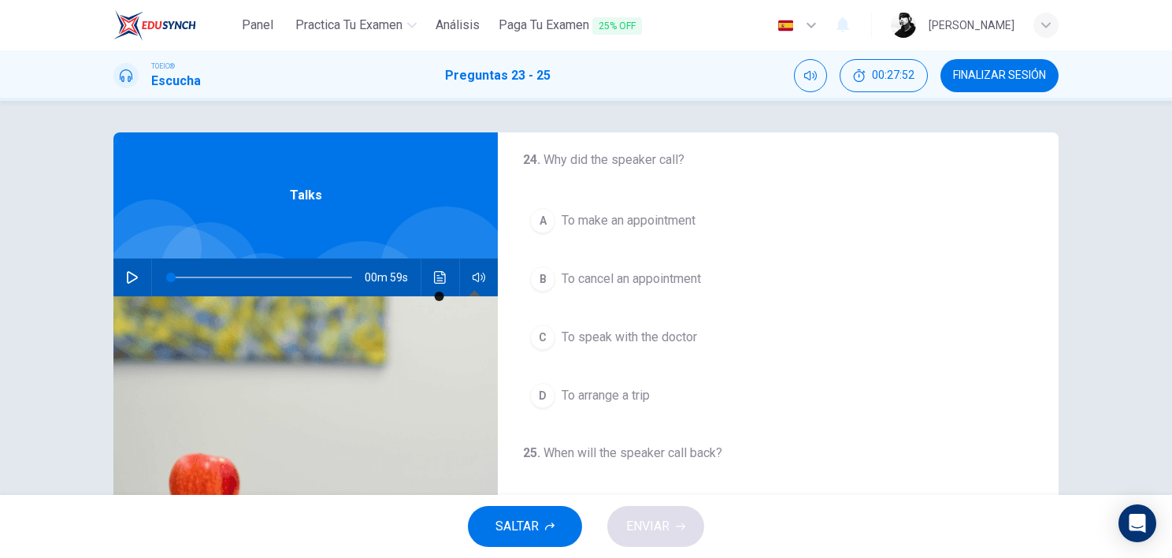
scroll to position [41, 0]
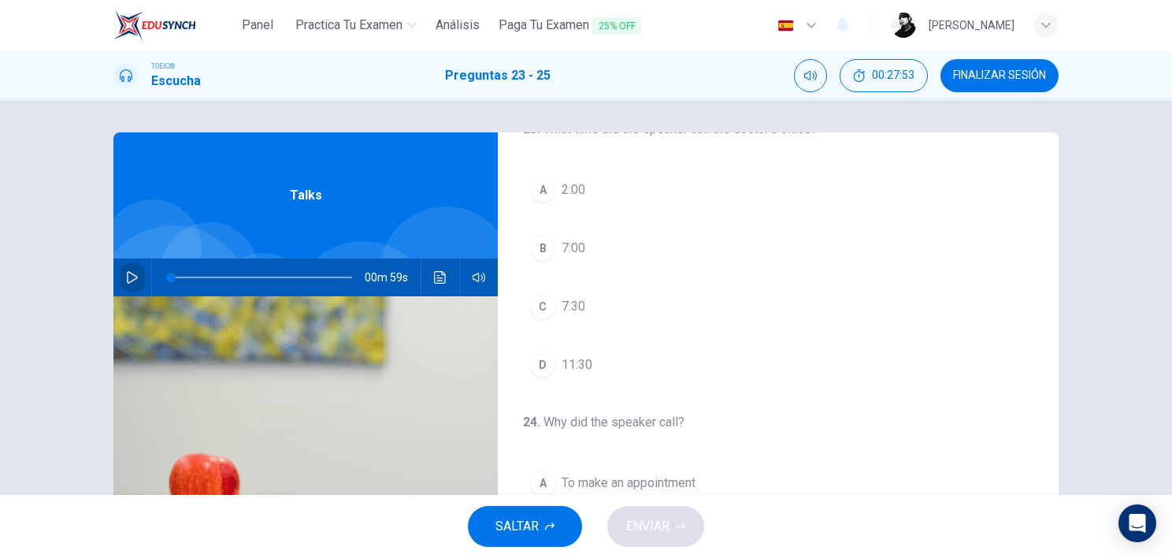
click at [128, 278] on icon "button" at bounding box center [132, 277] width 13 height 13
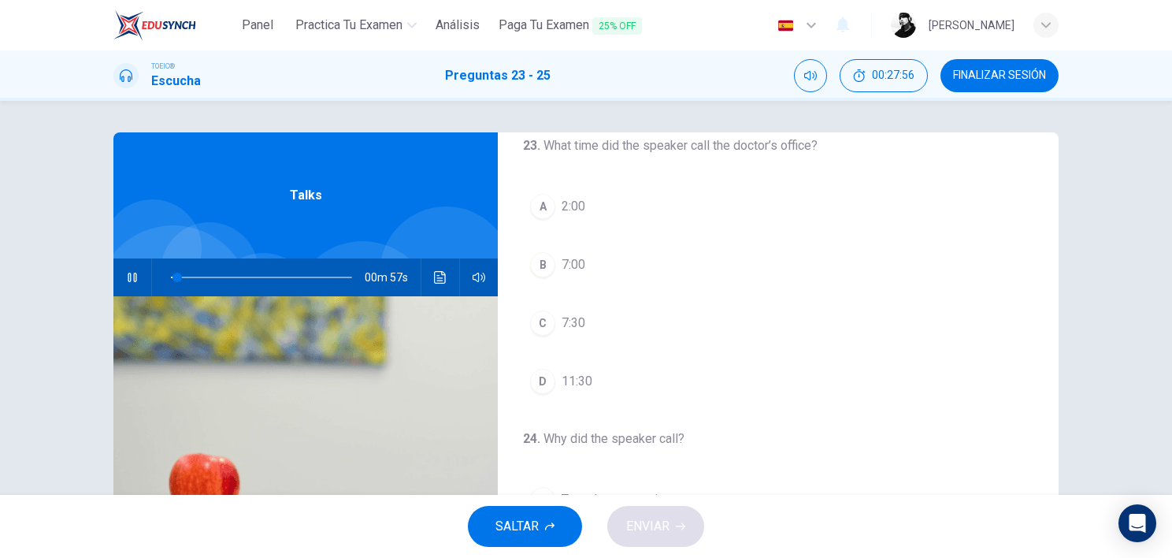
scroll to position [0, 0]
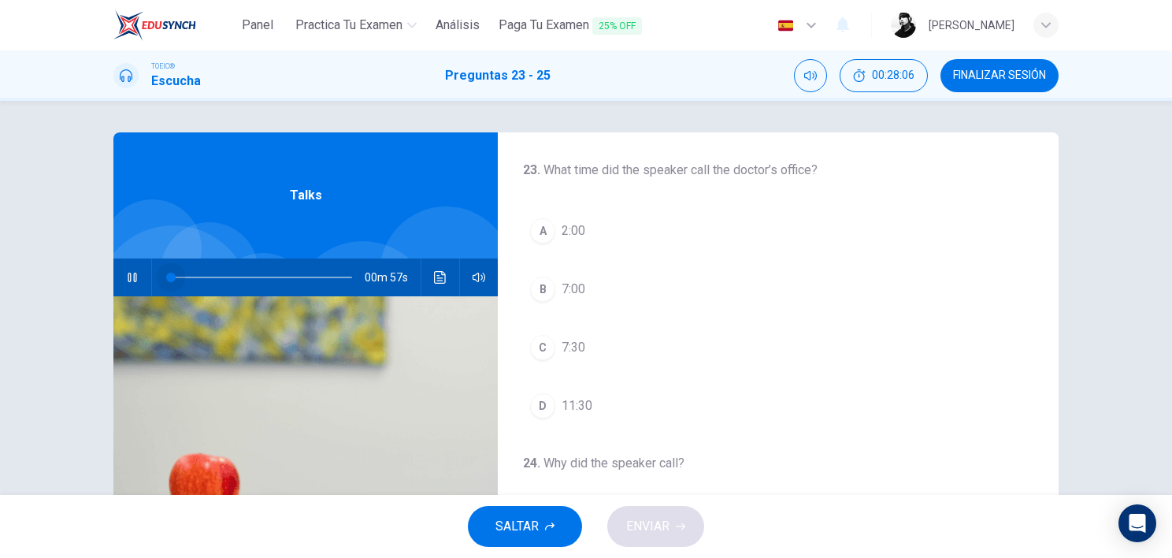
drag, startPoint x: 174, startPoint y: 276, endPoint x: 163, endPoint y: 280, distance: 12.0
click at [171, 280] on span at bounding box center [261, 277] width 181 height 22
click at [130, 279] on icon "button" at bounding box center [132, 277] width 9 height 9
click at [129, 278] on icon "button" at bounding box center [132, 277] width 9 height 9
click at [126, 287] on button "button" at bounding box center [132, 277] width 25 height 38
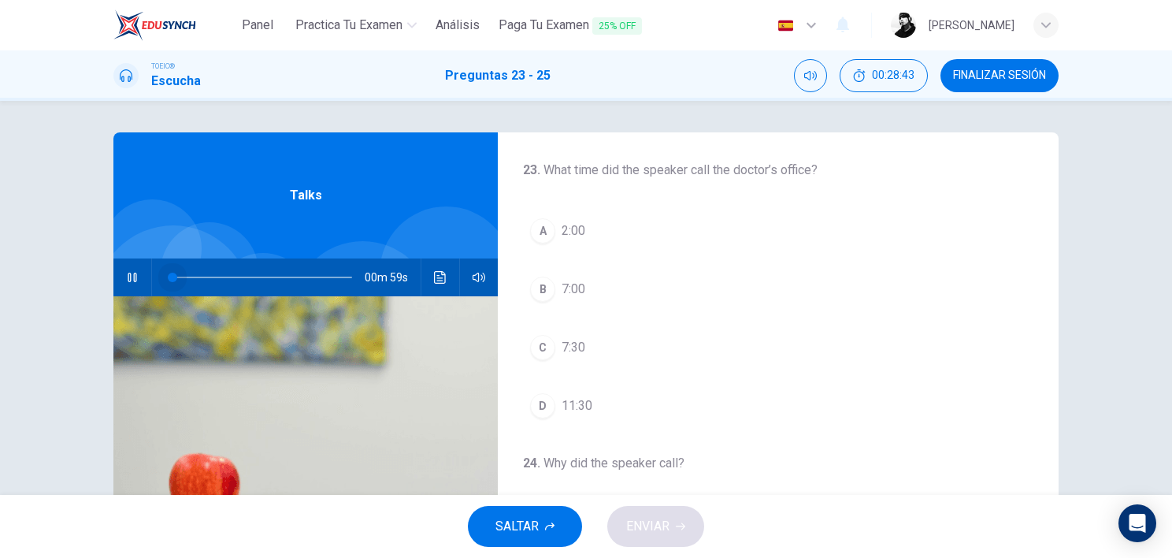
drag, startPoint x: 217, startPoint y: 270, endPoint x: 158, endPoint y: 274, distance: 60.0
click at [171, 274] on span at bounding box center [261, 277] width 181 height 22
click at [129, 281] on icon "button" at bounding box center [132, 277] width 13 height 13
click at [423, 286] on div "00m 58s" at bounding box center [305, 277] width 384 height 38
click at [428, 280] on button "Haz clic para ver la transcripción del audio" at bounding box center [440, 277] width 25 height 38
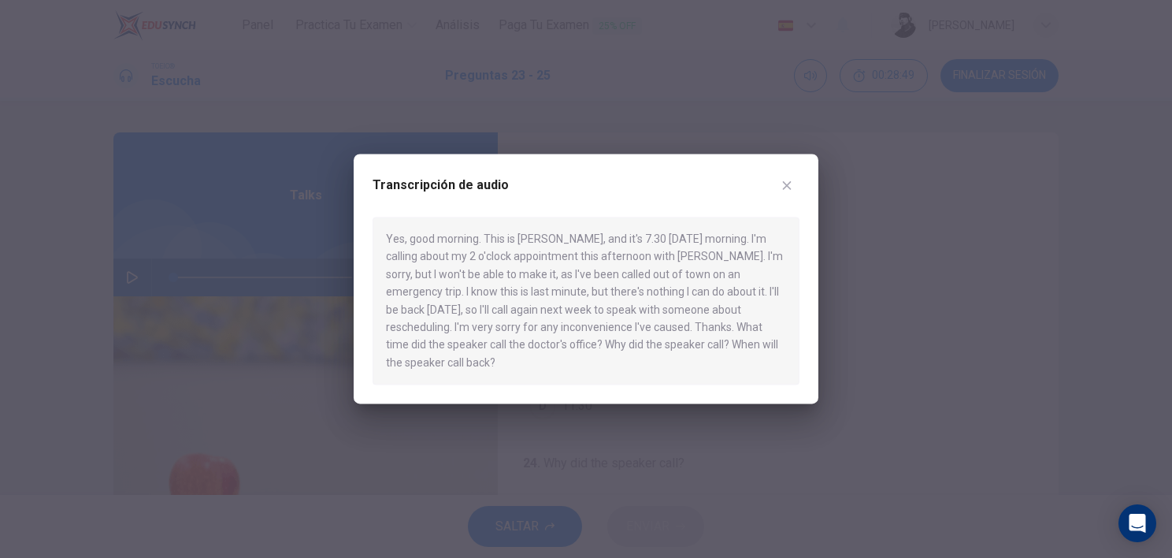
drag, startPoint x: 396, startPoint y: 243, endPoint x: 546, endPoint y: 359, distance: 189.2
click at [546, 359] on div "Yes, good morning. This is Chris Brown, and it's 7.30 on Wednesday morning. I'm…" at bounding box center [586, 301] width 427 height 168
click at [782, 188] on icon "button" at bounding box center [787, 185] width 13 height 13
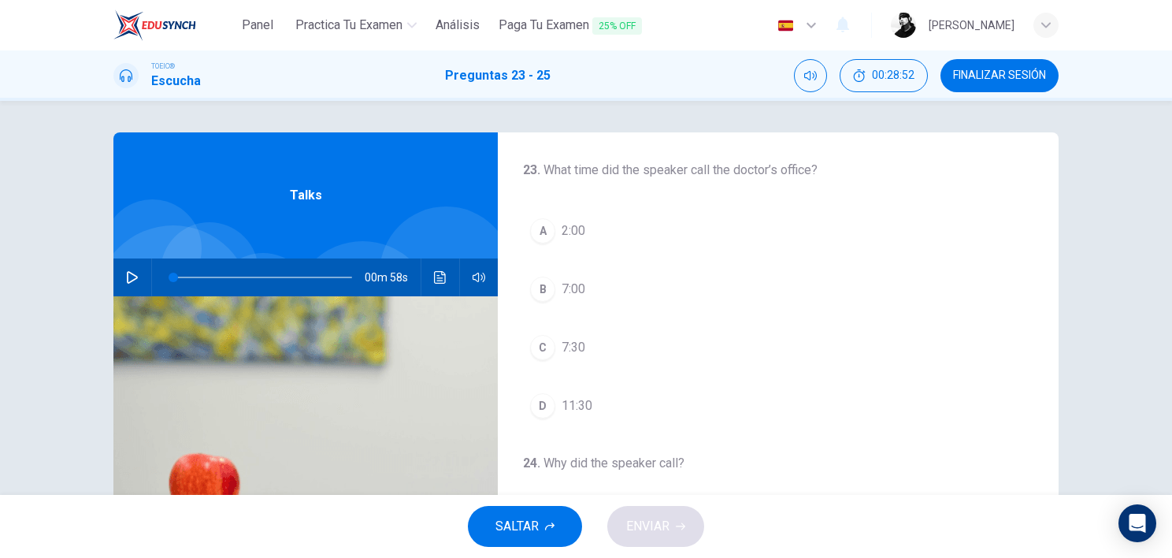
click at [126, 285] on button "button" at bounding box center [132, 277] width 25 height 38
click at [133, 278] on icon "button" at bounding box center [132, 277] width 13 height 13
click at [441, 271] on icon "Haz clic para ver la transcripción del audio" at bounding box center [440, 277] width 13 height 13
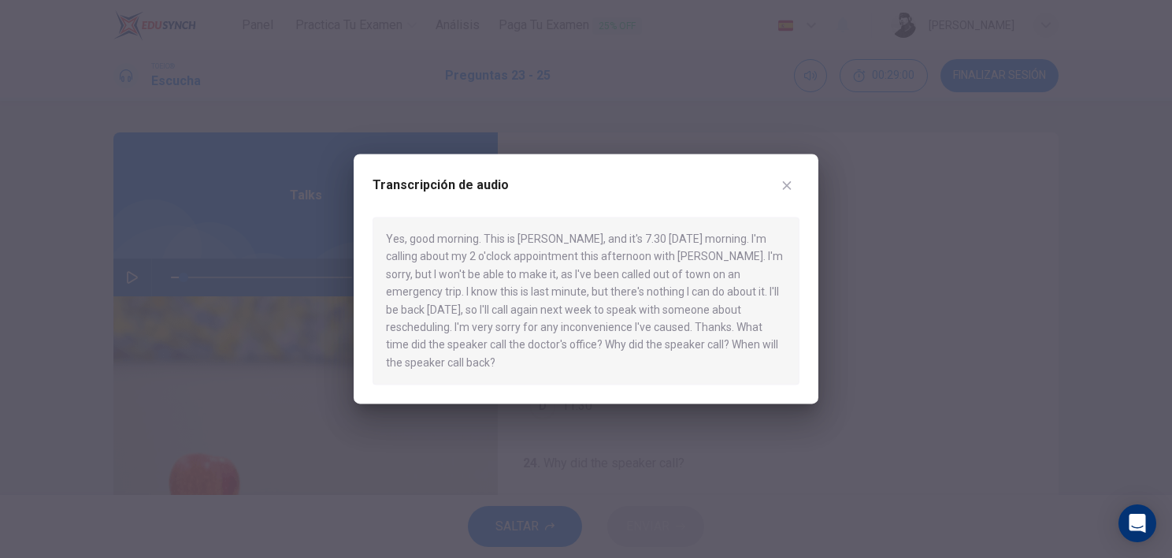
drag, startPoint x: 484, startPoint y: 237, endPoint x: 560, endPoint y: 239, distance: 75.6
click at [560, 239] on div "Yes, good morning. This is Chris Brown, and it's 7.30 on Wednesday morning. I'm…" at bounding box center [586, 301] width 427 height 168
drag, startPoint x: 581, startPoint y: 238, endPoint x: 492, endPoint y: 243, distance: 89.1
click at [492, 243] on div "Yes, good morning. This is Chris Brown, and it's 7.30 on Wednesday morning. I'm…" at bounding box center [586, 301] width 427 height 168
drag, startPoint x: 484, startPoint y: 243, endPoint x: 555, endPoint y: 238, distance: 71.1
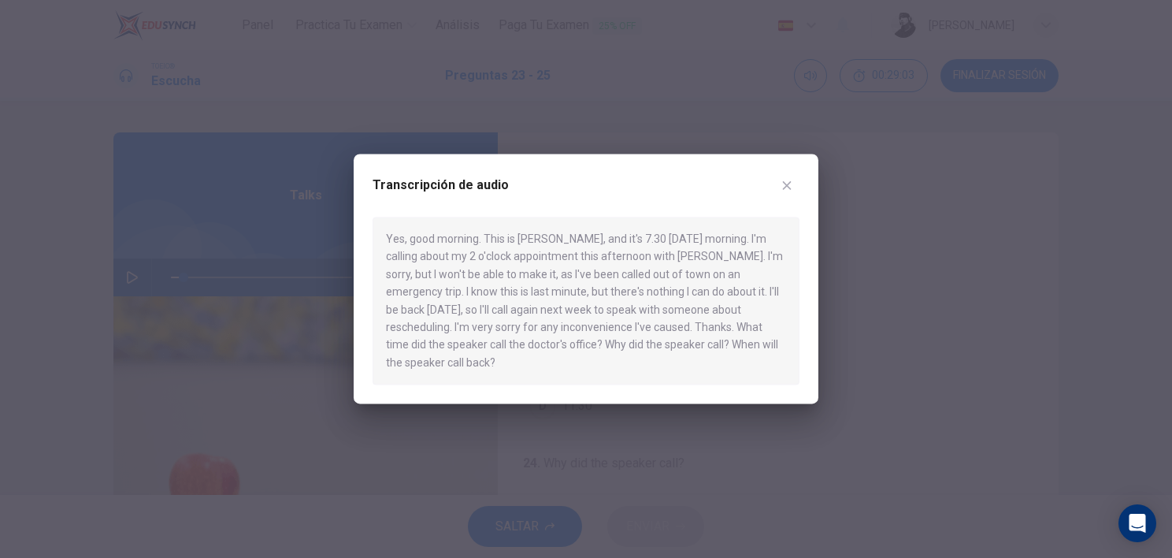
click at [555, 238] on div "Yes, good morning. This is Chris Brown, and it's 7.30 on Wednesday morning. I'm…" at bounding box center [586, 301] width 427 height 168
click at [789, 183] on icon "button" at bounding box center [787, 185] width 9 height 9
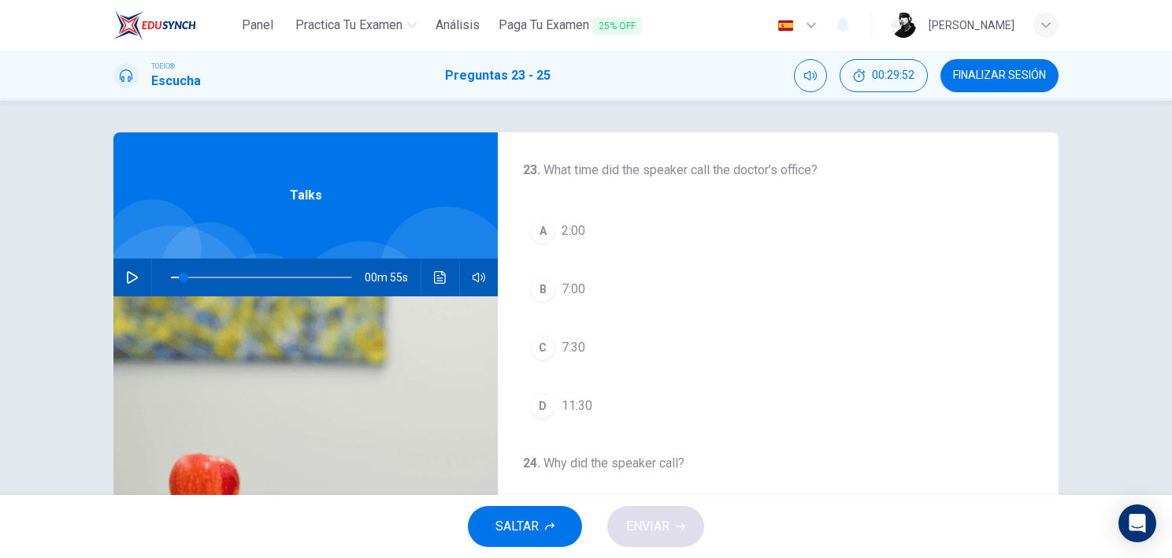
click at [133, 282] on icon "button" at bounding box center [132, 277] width 13 height 13
click at [166, 278] on span at bounding box center [170, 277] width 9 height 9
click at [116, 228] on div "Talks" at bounding box center [305, 195] width 384 height 126
drag, startPoint x: 181, startPoint y: 286, endPoint x: 159, endPoint y: 292, distance: 22.9
click at [171, 288] on span at bounding box center [261, 277] width 181 height 22
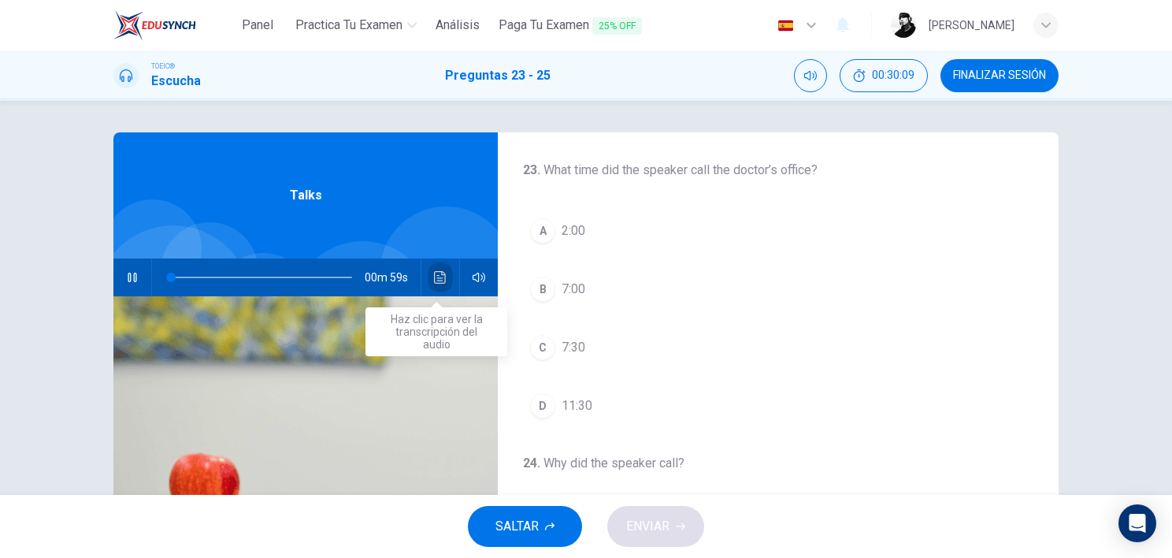
click at [441, 284] on button "Haz clic para ver la transcripción del audio" at bounding box center [440, 277] width 25 height 38
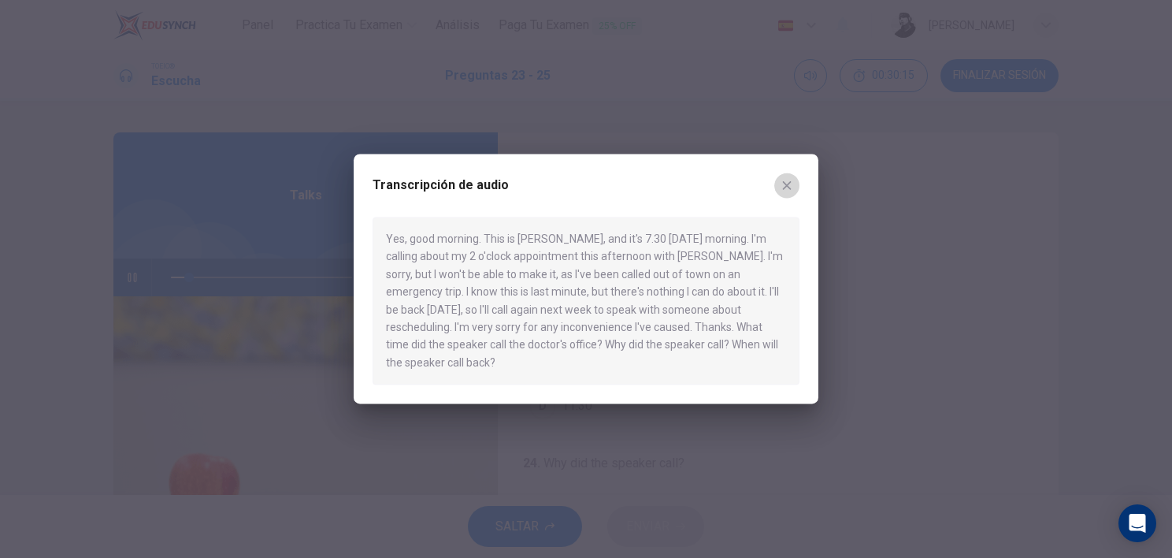
click at [798, 182] on button "button" at bounding box center [786, 185] width 25 height 25
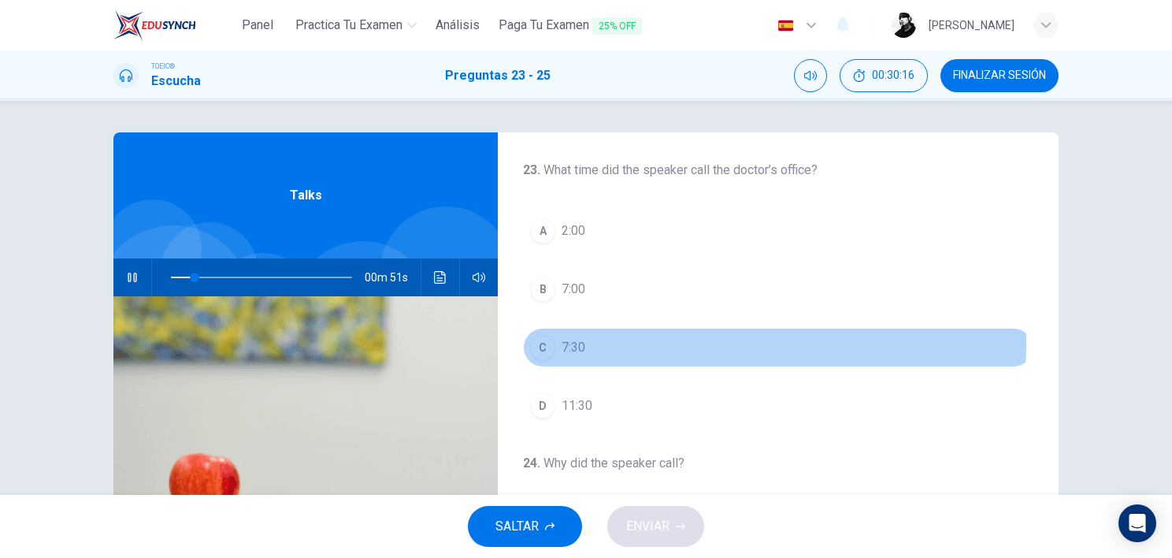
click at [562, 340] on span "7:30" at bounding box center [574, 347] width 24 height 19
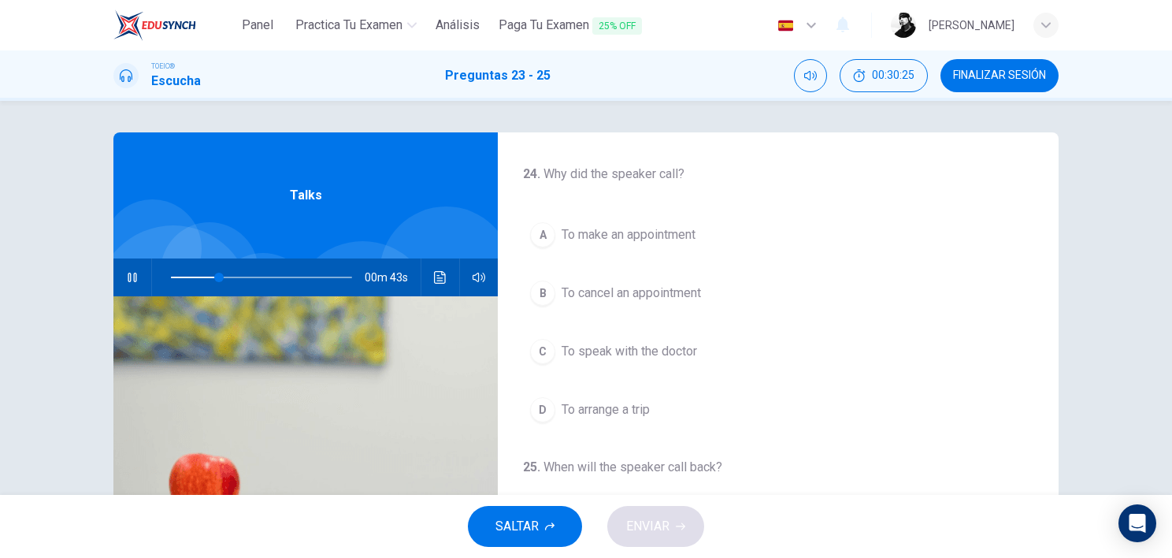
scroll to position [315, 0]
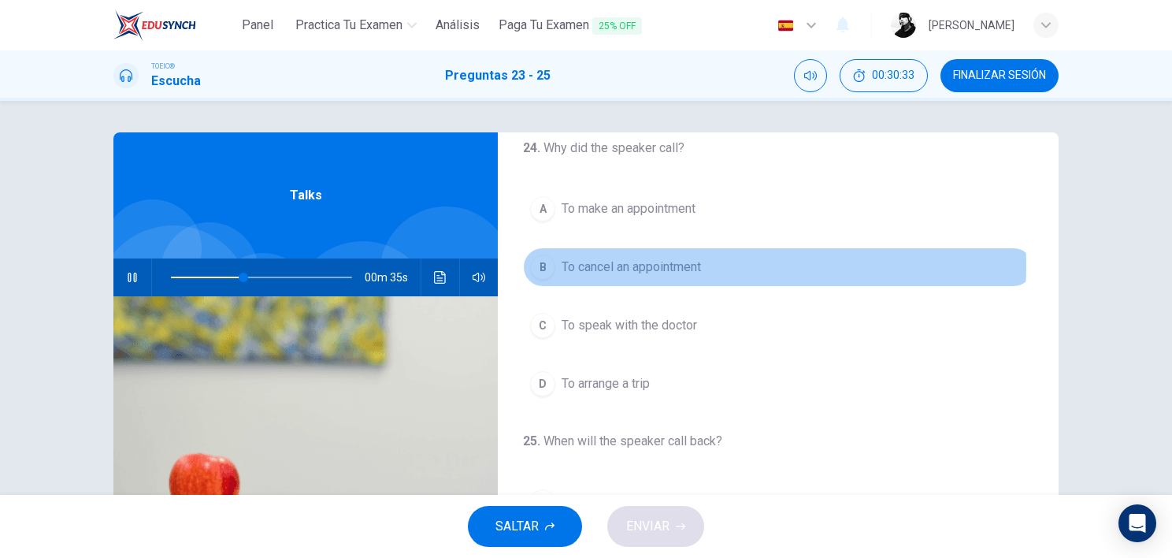
click at [651, 263] on span "To cancel an appointment" at bounding box center [631, 267] width 139 height 19
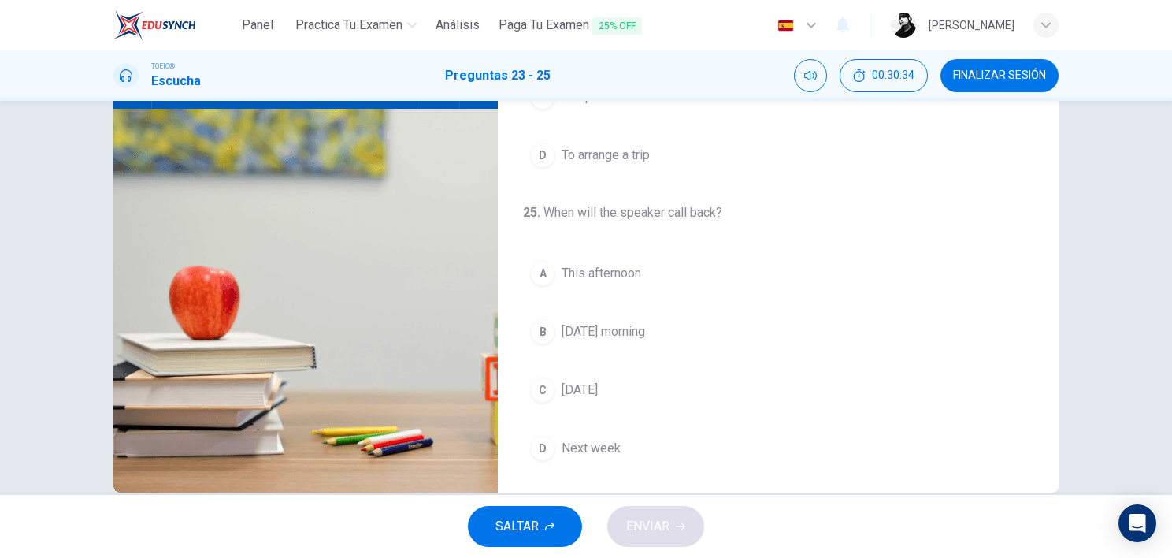
scroll to position [217, 0]
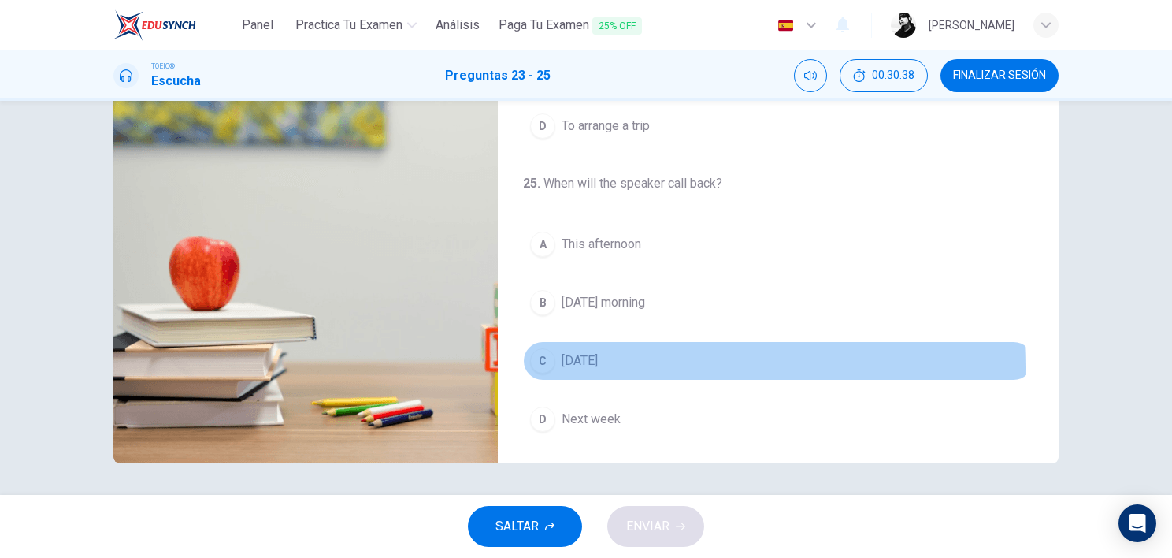
click at [562, 365] on span "On Saturday" at bounding box center [580, 360] width 36 height 19
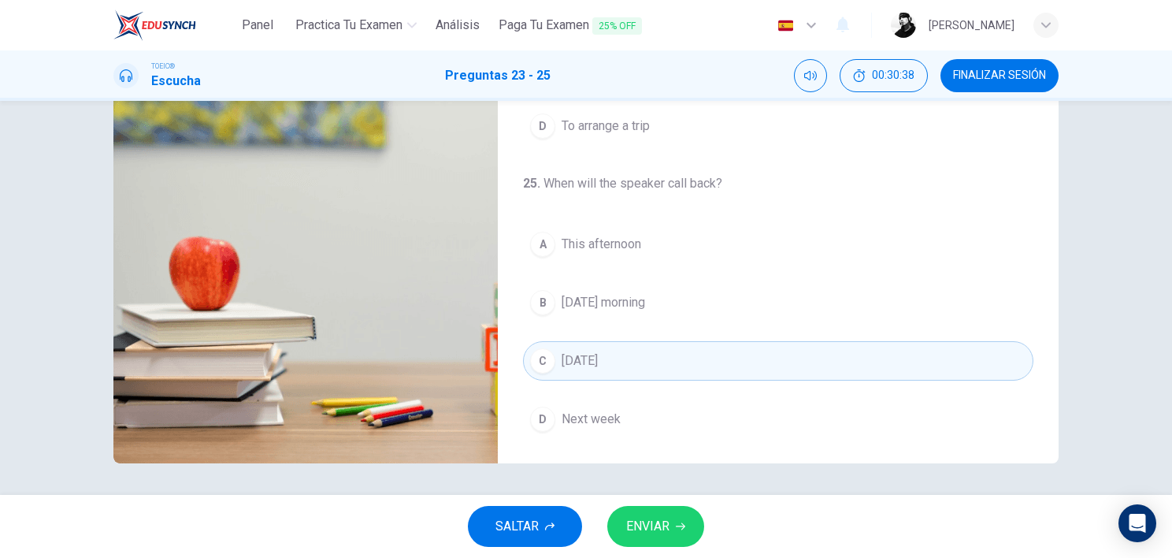
click at [647, 444] on button "ENVIAR" at bounding box center [655, 526] width 97 height 41
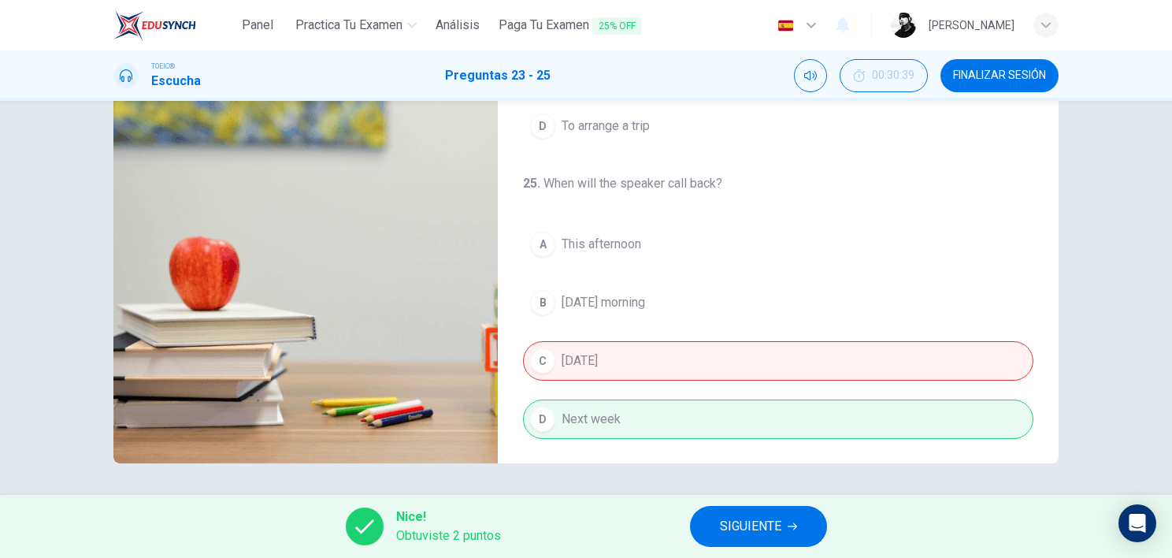
type input "70"
click at [750, 444] on span "SIGUIENTE" at bounding box center [750, 526] width 61 height 22
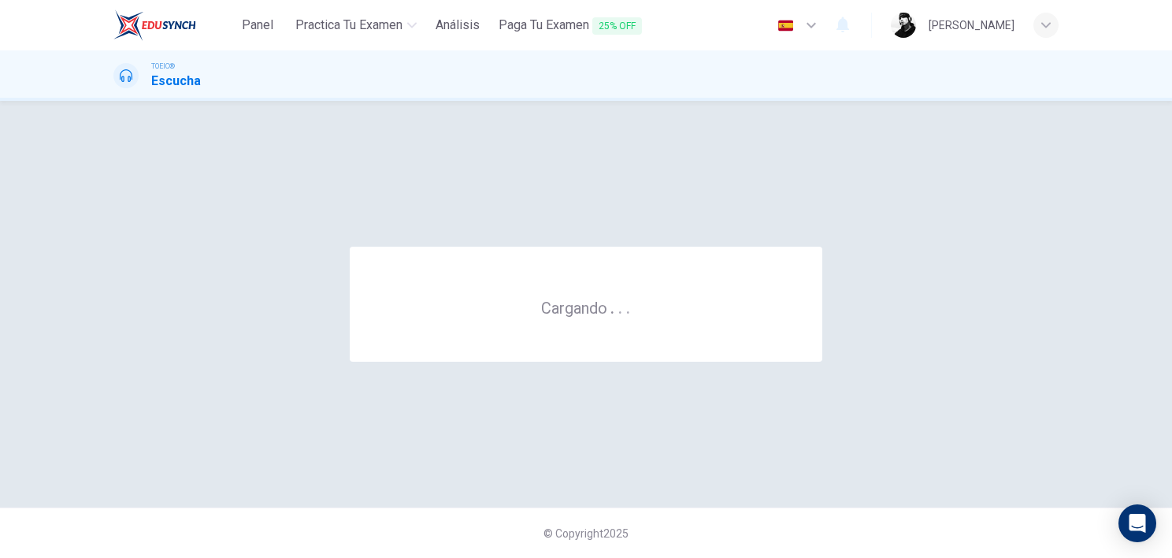
scroll to position [0, 0]
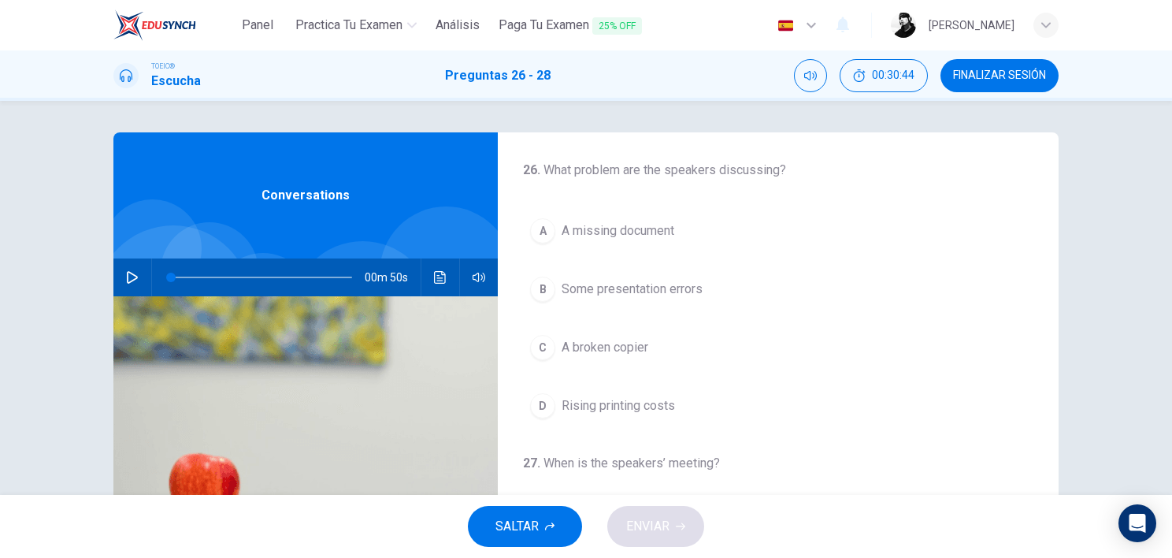
drag, startPoint x: 258, startPoint y: 194, endPoint x: 349, endPoint y: 202, distance: 91.7
click at [349, 202] on div "Conversations" at bounding box center [305, 195] width 384 height 126
drag, startPoint x: 300, startPoint y: 201, endPoint x: 257, endPoint y: 198, distance: 43.4
click at [257, 198] on div "Conversations" at bounding box center [305, 195] width 384 height 126
drag, startPoint x: 257, startPoint y: 198, endPoint x: 354, endPoint y: 196, distance: 97.7
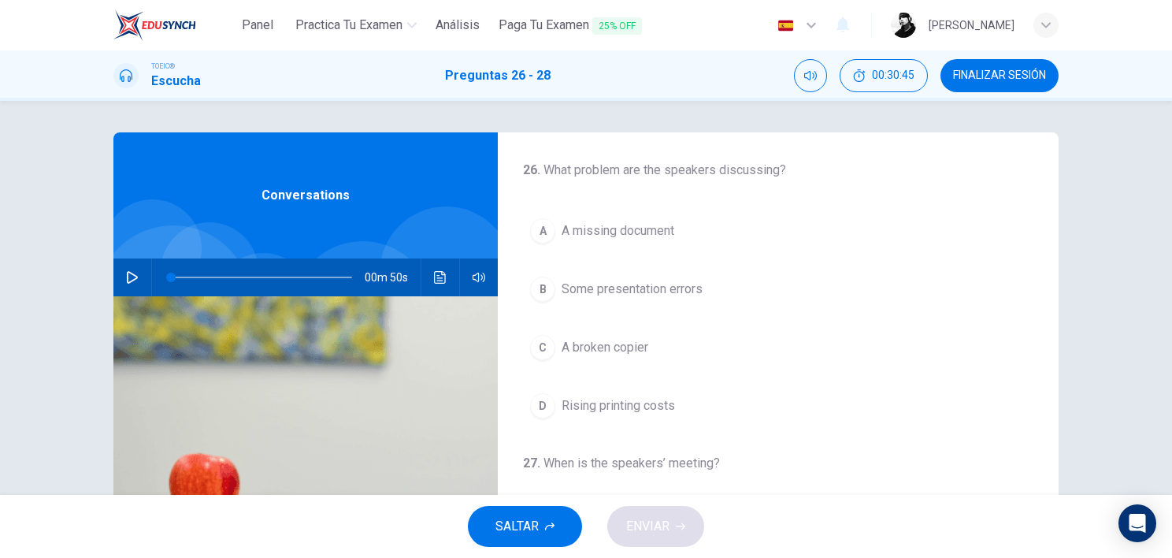
click at [354, 196] on div "Conversations" at bounding box center [305, 195] width 384 height 126
drag, startPoint x: 325, startPoint y: 198, endPoint x: 269, endPoint y: 195, distance: 55.2
click at [273, 196] on span "Conversations" at bounding box center [306, 195] width 88 height 19
drag, startPoint x: 269, startPoint y: 195, endPoint x: 340, endPoint y: 195, distance: 70.9
click at [340, 195] on span "Conversations" at bounding box center [306, 195] width 88 height 19
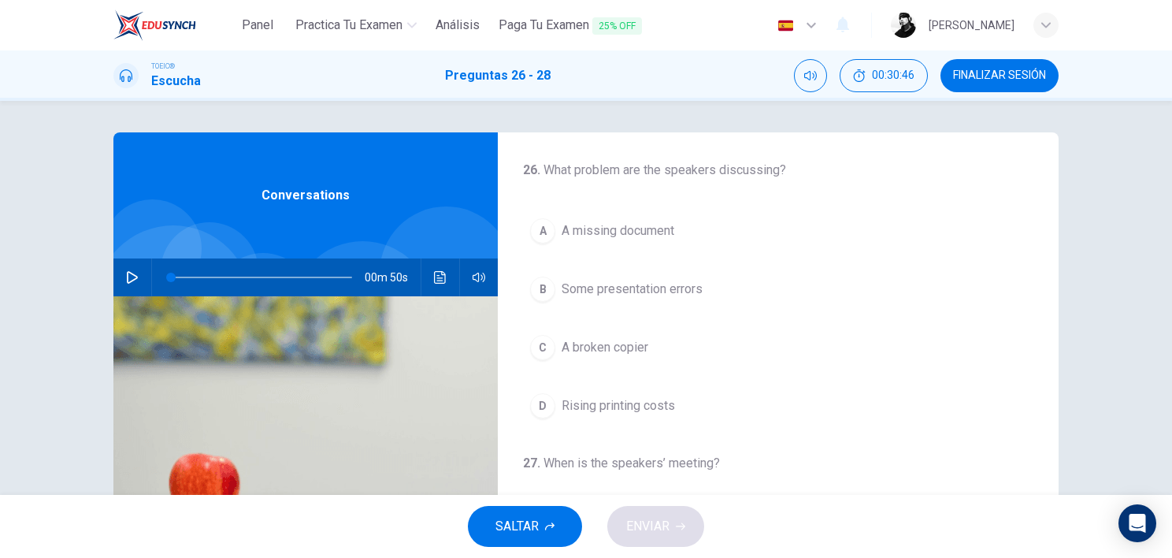
drag, startPoint x: 343, startPoint y: 195, endPoint x: 239, endPoint y: 206, distance: 104.5
click at [239, 206] on div "Conversations" at bounding box center [305, 195] width 384 height 126
drag, startPoint x: 258, startPoint y: 205, endPoint x: 328, endPoint y: 205, distance: 70.1
click at [328, 205] on div "Conversations" at bounding box center [305, 195] width 384 height 126
click at [229, 190] on div "Conversations" at bounding box center [305, 195] width 384 height 126
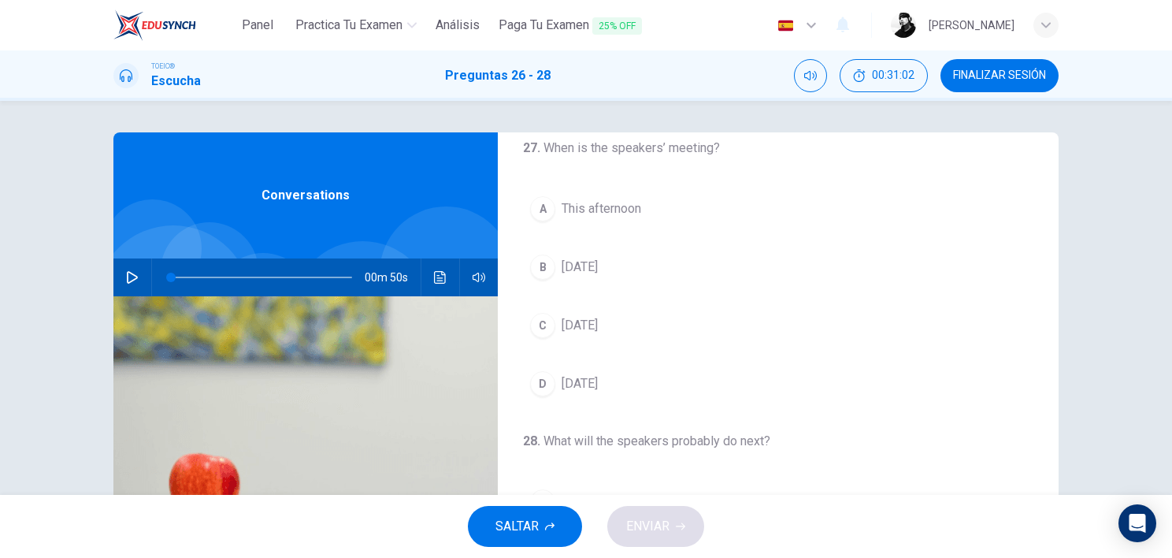
scroll to position [262, 0]
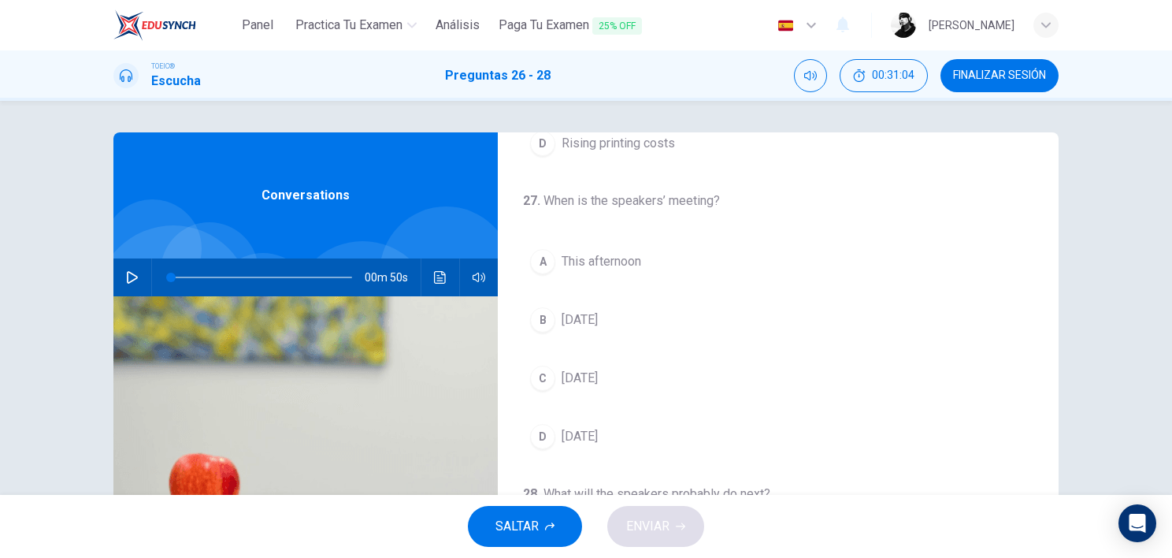
drag, startPoint x: 551, startPoint y: 202, endPoint x: 589, endPoint y: 202, distance: 37.8
click at [589, 202] on h4 "27 . When is the speakers’ meeting?" at bounding box center [778, 200] width 510 height 19
drag, startPoint x: 618, startPoint y: 202, endPoint x: 630, endPoint y: 199, distance: 13.0
click at [628, 202] on h4 "27 . When is the speakers’ meeting?" at bounding box center [778, 200] width 510 height 19
click at [683, 197] on h4 "27 . When is the speakers’ meeting?" at bounding box center [778, 200] width 510 height 19
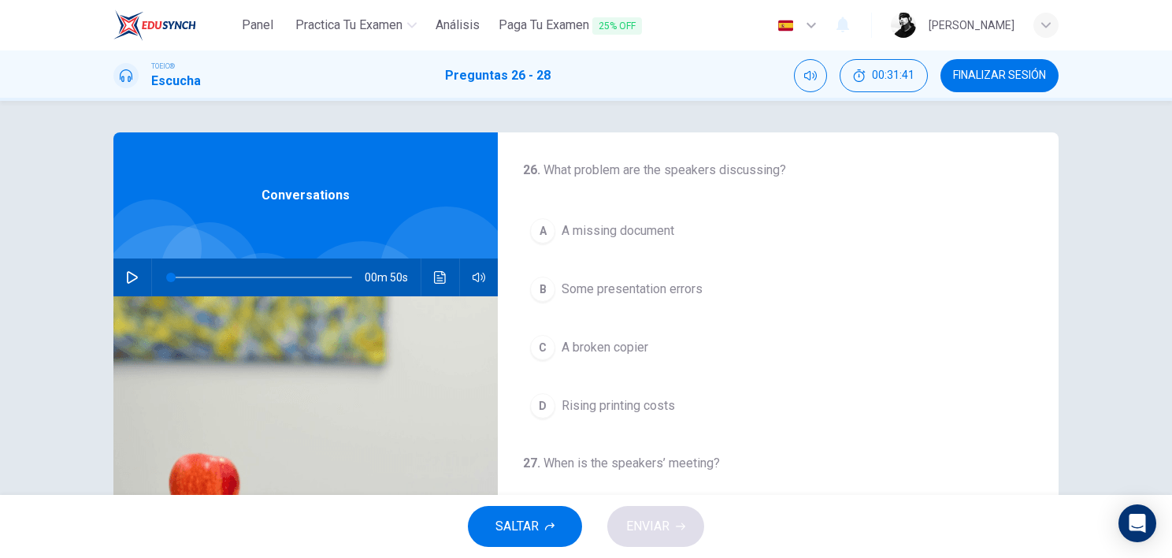
scroll to position [0, 0]
click at [126, 275] on icon "button" at bounding box center [132, 277] width 13 height 13
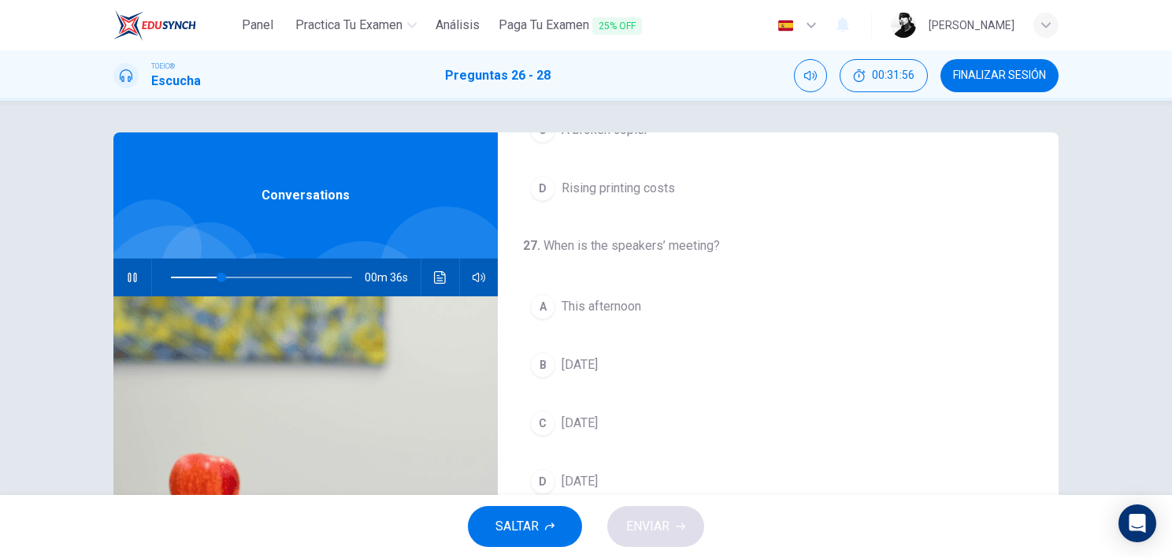
scroll to position [262, 0]
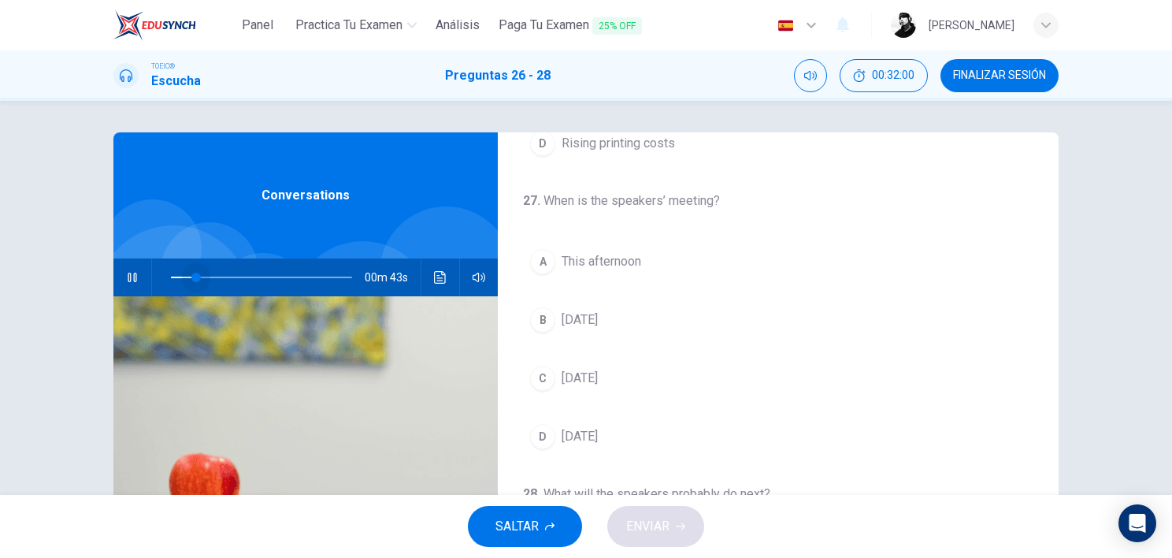
drag, startPoint x: 224, startPoint y: 280, endPoint x: 142, endPoint y: 281, distance: 81.9
click at [142, 281] on div "00m 43s" at bounding box center [305, 277] width 384 height 38
click at [128, 275] on icon "button" at bounding box center [132, 277] width 9 height 9
click at [121, 286] on button "button" at bounding box center [132, 277] width 25 height 38
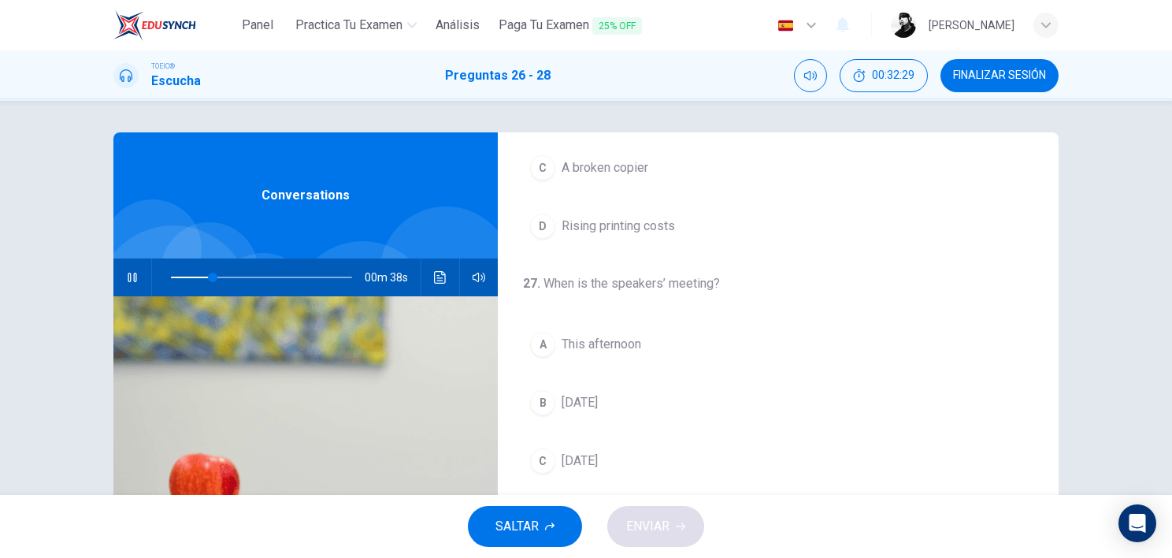
scroll to position [210, 0]
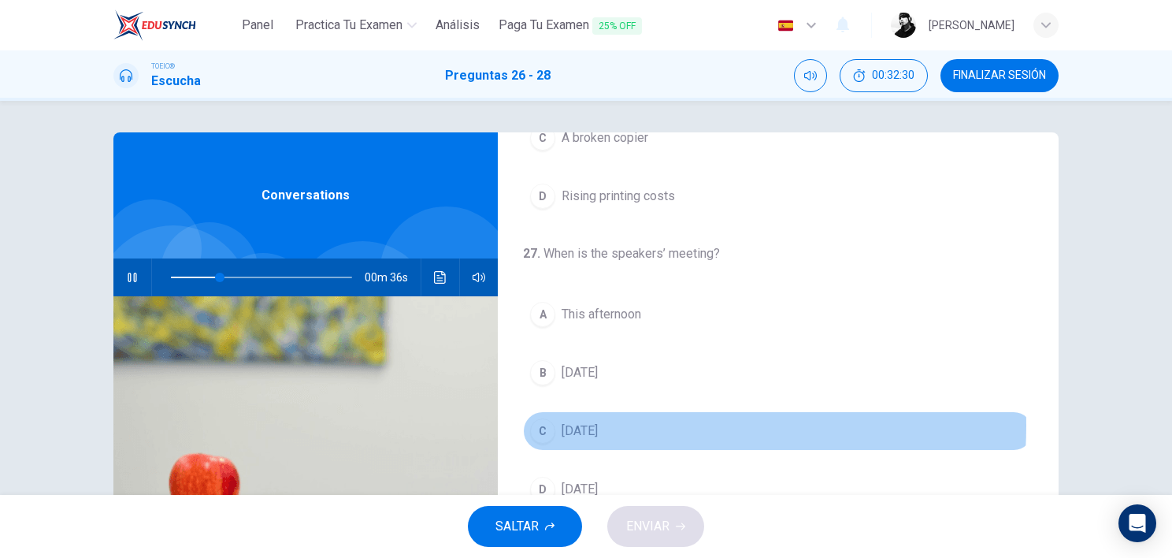
click at [598, 423] on span "This Friday" at bounding box center [580, 430] width 36 height 19
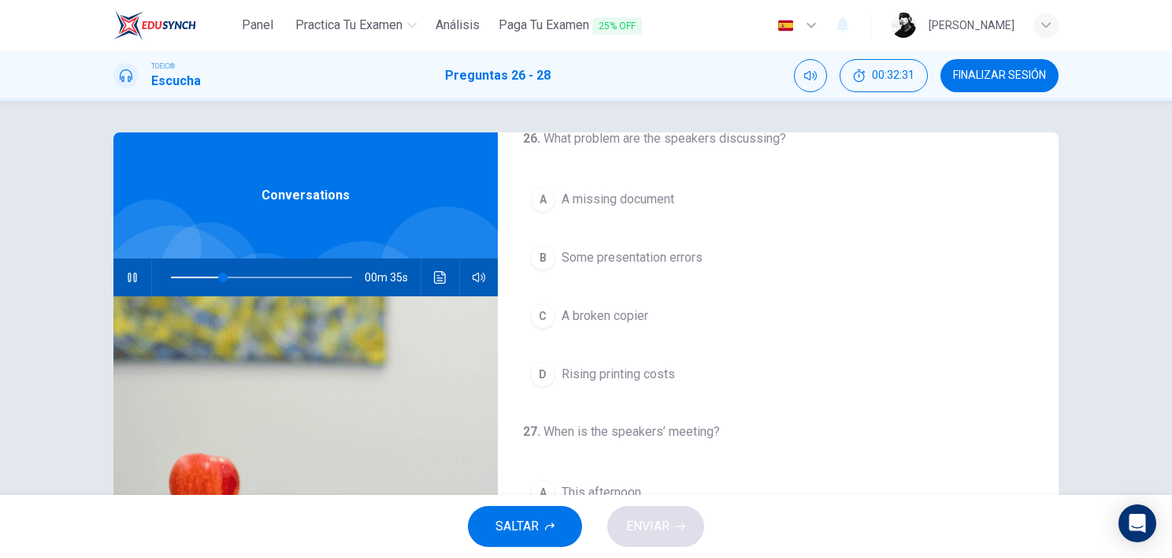
scroll to position [0, 0]
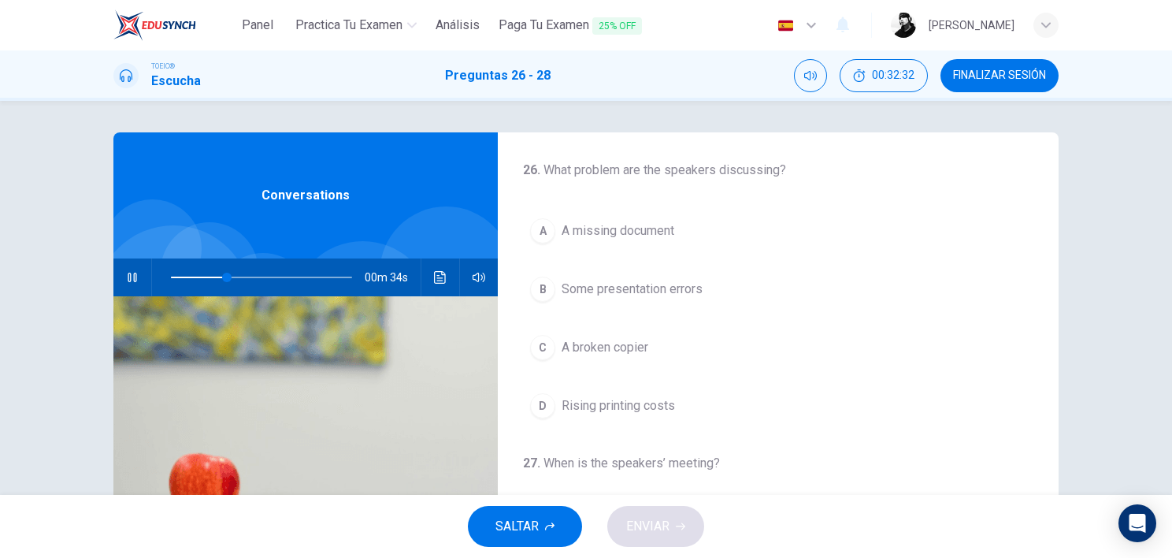
click at [624, 296] on span "Some presentation errors" at bounding box center [632, 289] width 141 height 19
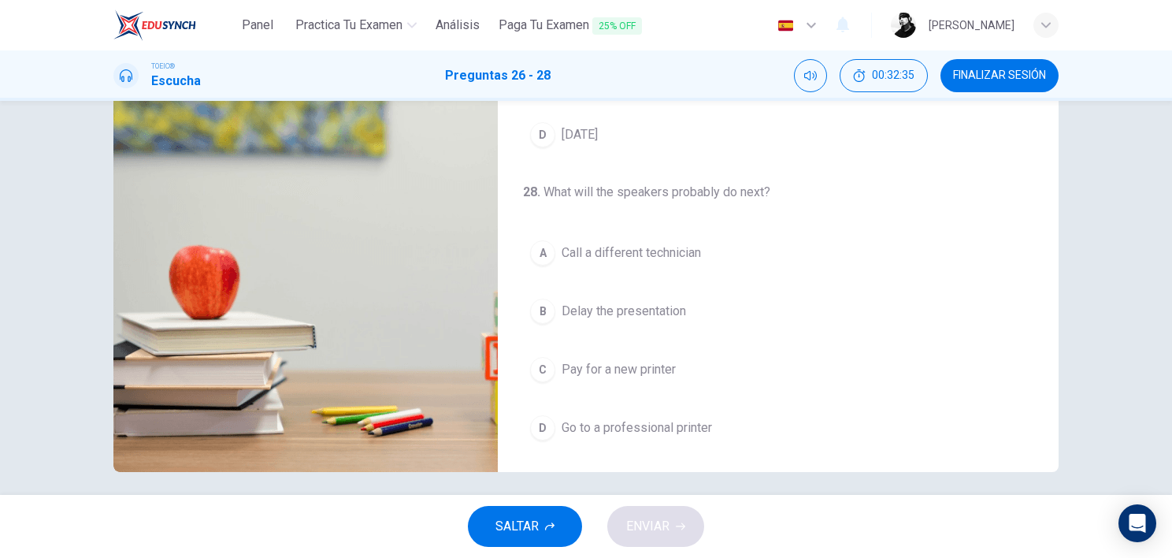
scroll to position [217, 0]
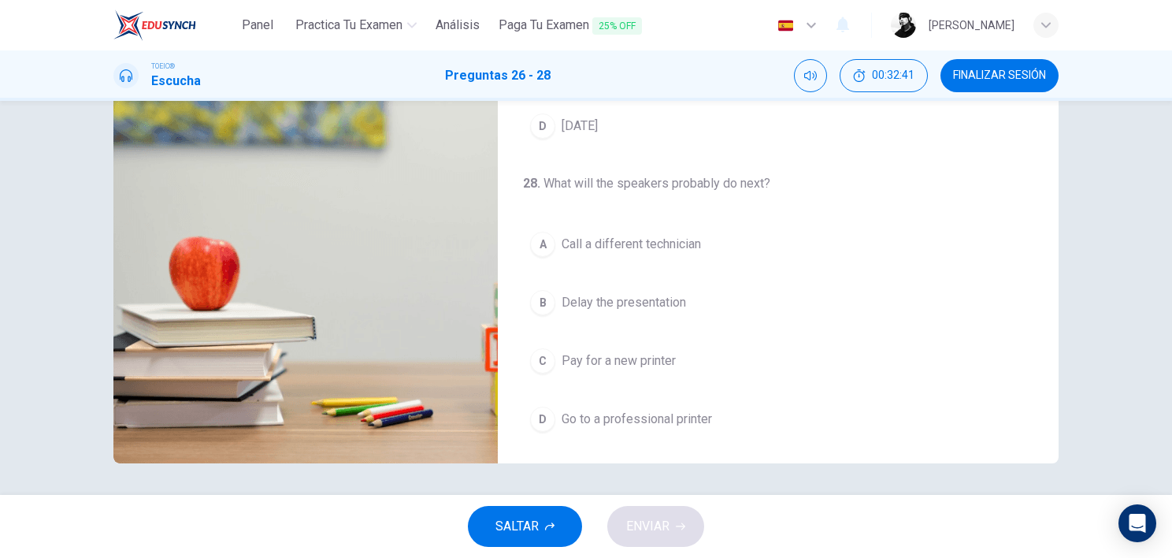
click at [649, 304] on span "Delay the presentation" at bounding box center [624, 302] width 124 height 19
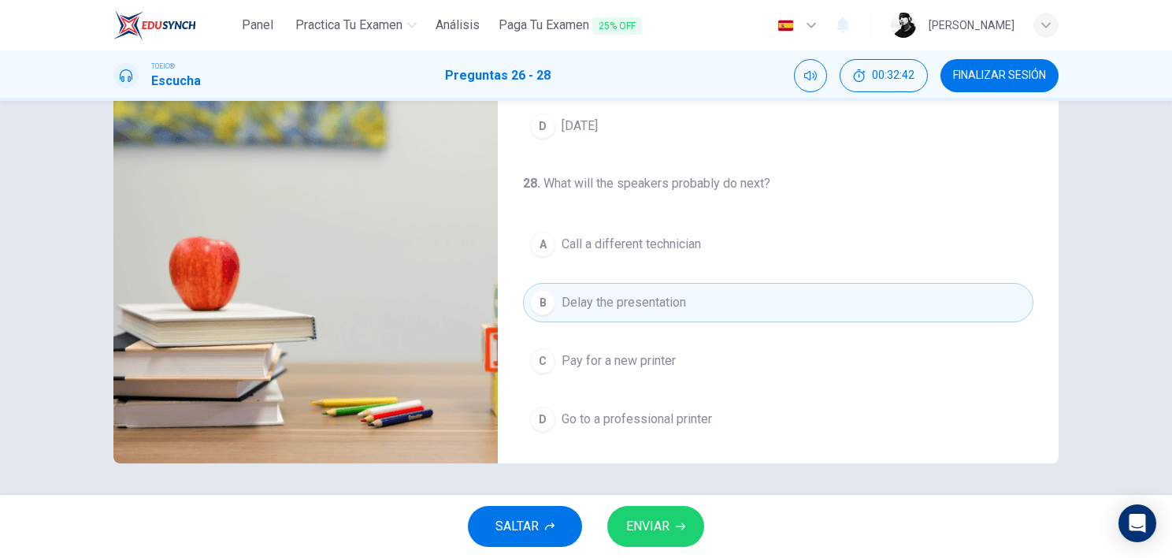
click at [644, 444] on button "ENVIAR" at bounding box center [655, 526] width 97 height 41
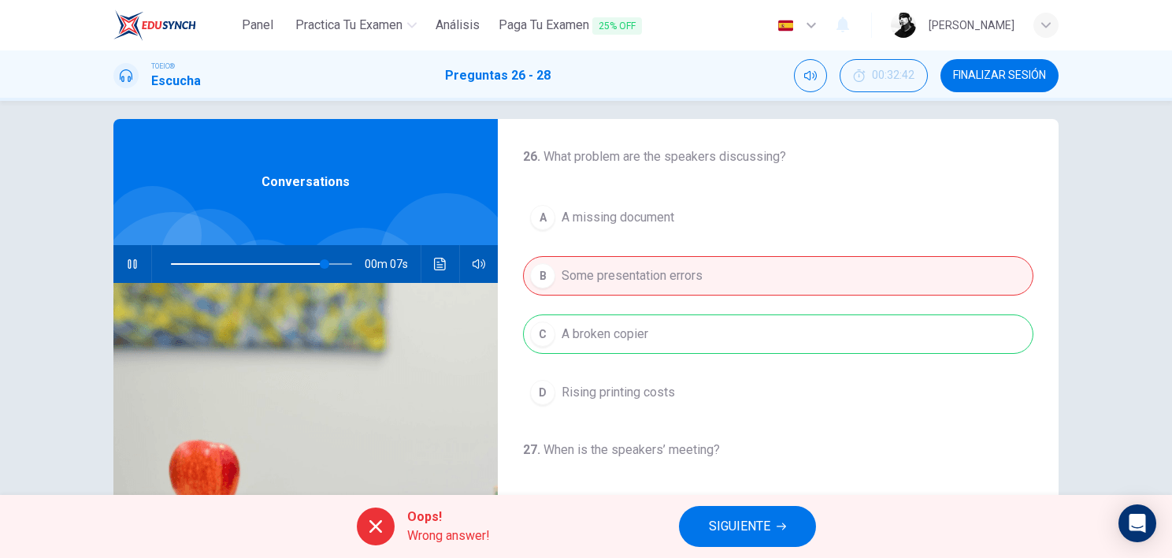
scroll to position [0, 0]
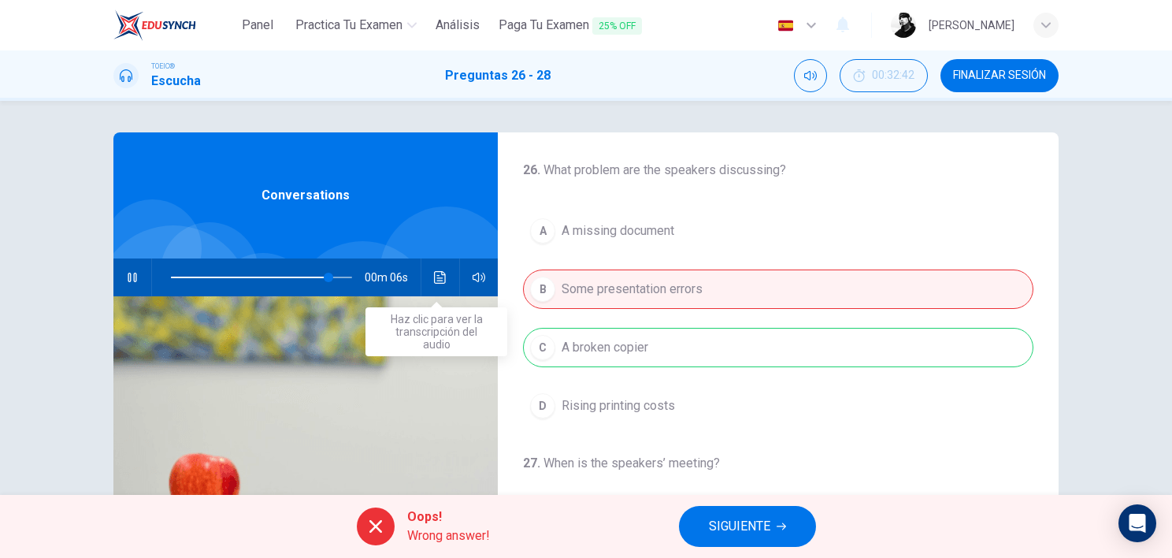
click at [438, 274] on icon "Haz clic para ver la transcripción del audio" at bounding box center [440, 277] width 12 height 13
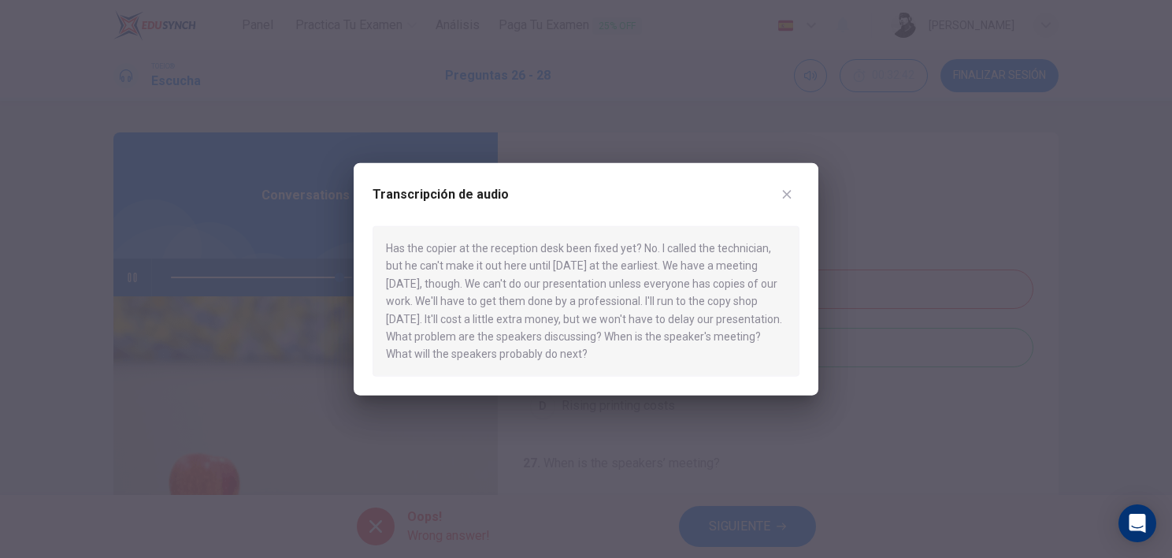
drag, startPoint x: 663, startPoint y: 354, endPoint x: 469, endPoint y: 291, distance: 203.8
click at [469, 291] on div "Has the copier at the reception desk been fixed yet? No. I called the technicia…" at bounding box center [586, 301] width 427 height 150
drag, startPoint x: 386, startPoint y: 249, endPoint x: 637, endPoint y: 354, distance: 272.6
click at [637, 354] on div "Has the copier at the reception desk been fixed yet? No. I called the technicia…" at bounding box center [586, 301] width 427 height 150
type input "0"
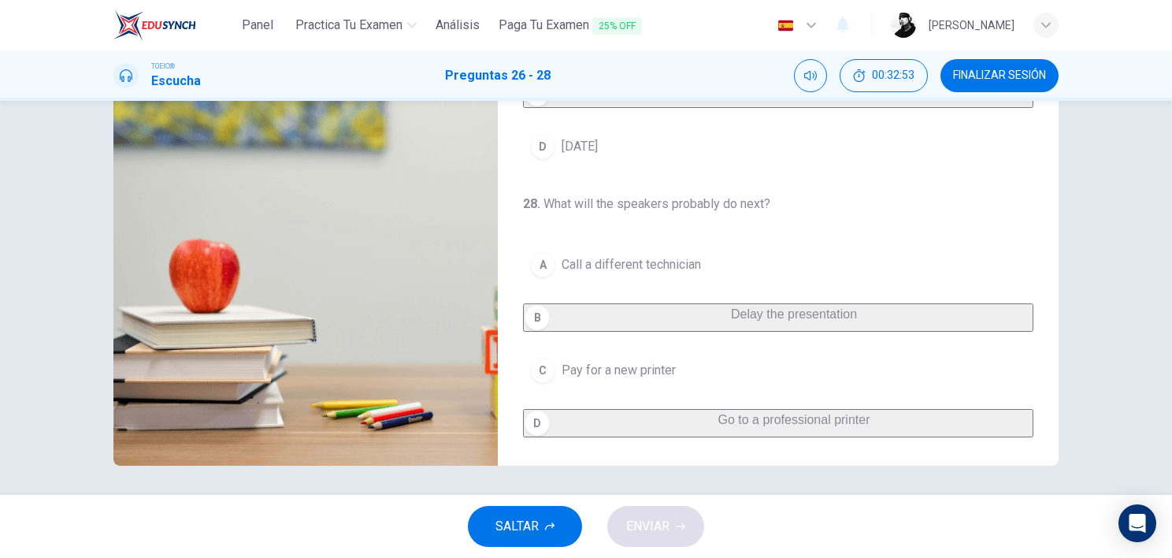
scroll to position [217, 0]
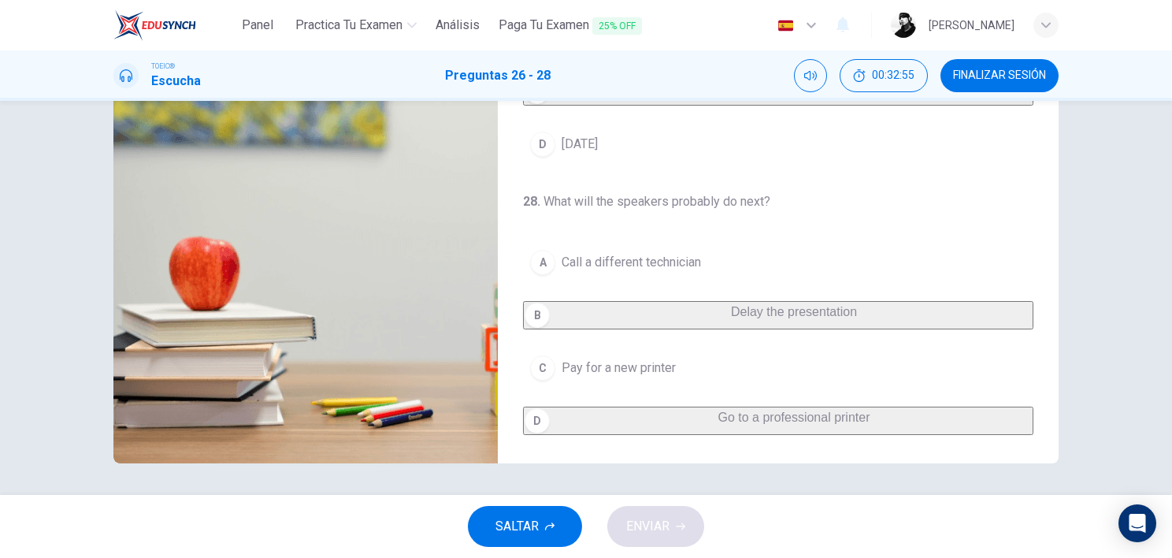
click at [513, 444] on span "SALTAR" at bounding box center [516, 526] width 43 height 22
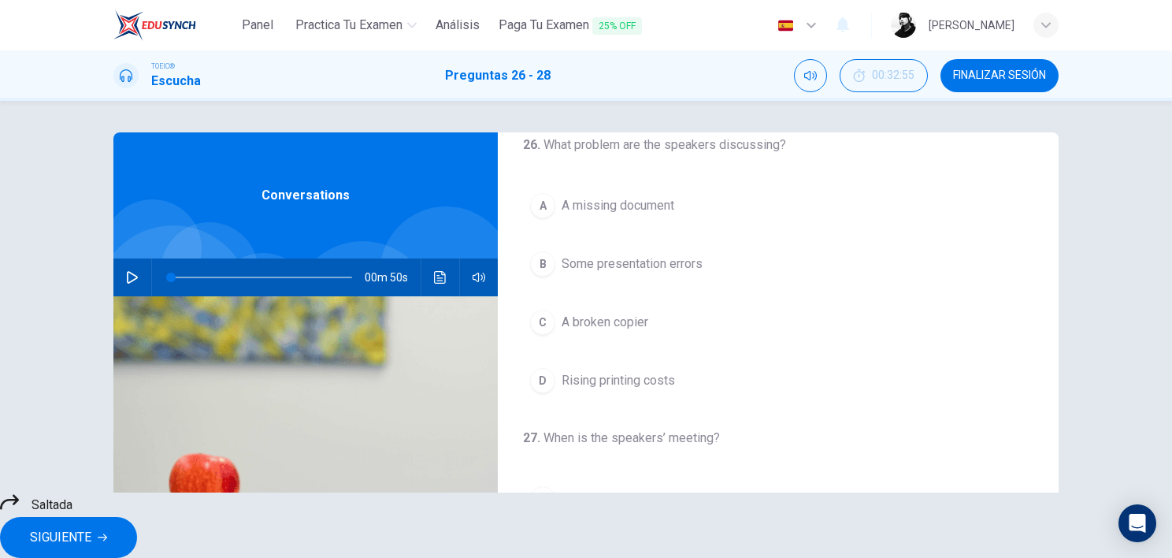
scroll to position [0, 0]
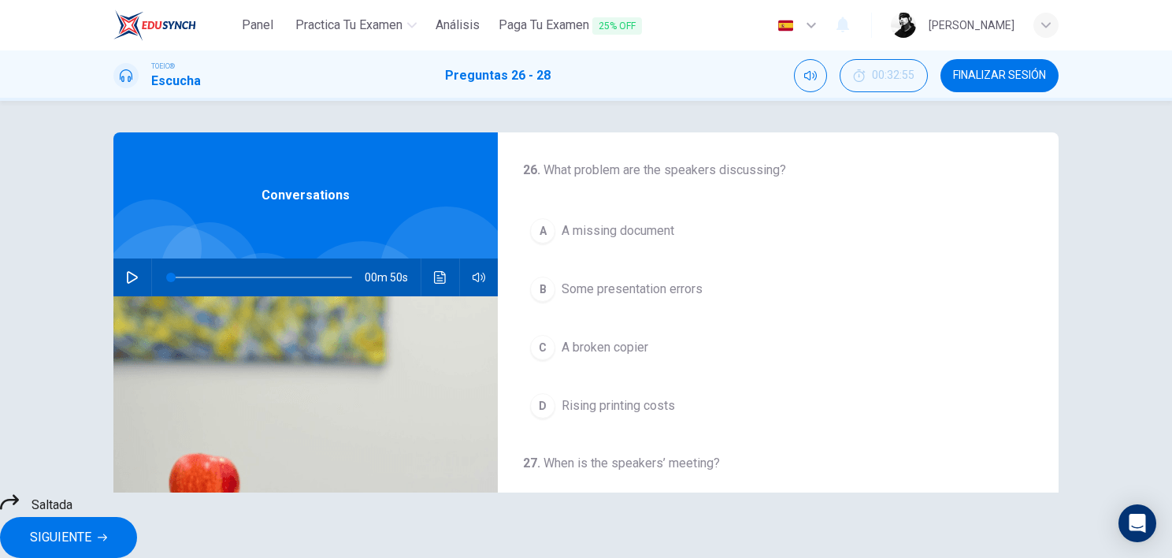
click at [605, 340] on div "A A missing document B Some presentation errors C A broken copier D Rising prin…" at bounding box center [778, 318] width 510 height 214
drag, startPoint x: 542, startPoint y: 343, endPoint x: 545, endPoint y: 365, distance: 21.5
click at [535, 352] on div "A A missing document B Some presentation errors C A broken copier D Rising prin…" at bounding box center [778, 318] width 510 height 214
click at [91, 444] on span "SIGUIENTE" at bounding box center [60, 537] width 61 height 22
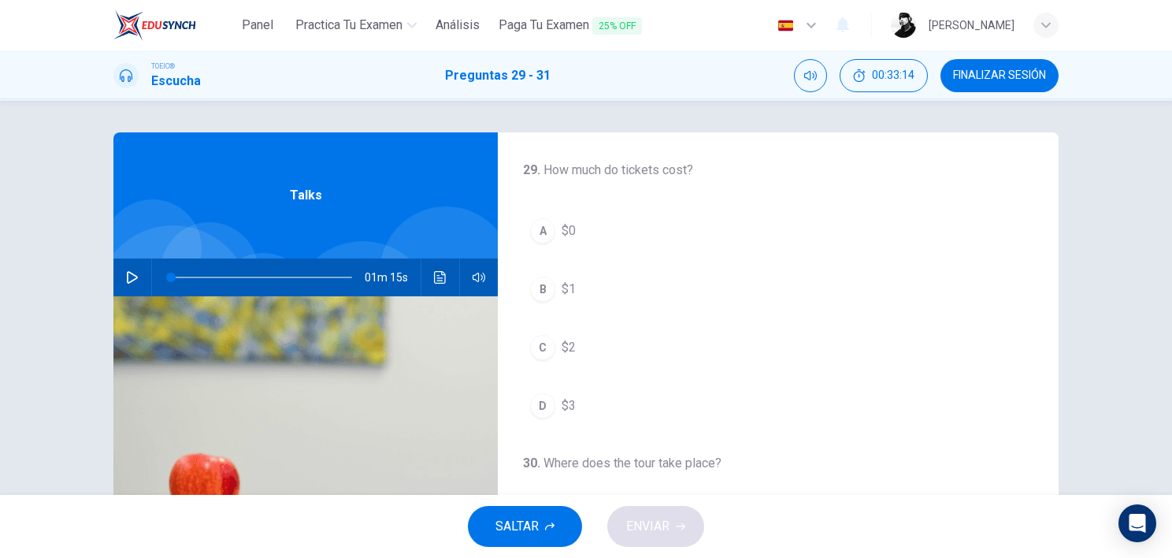
click at [128, 275] on icon "button" at bounding box center [132, 277] width 13 height 13
click at [535, 300] on div "B" at bounding box center [542, 288] width 25 height 25
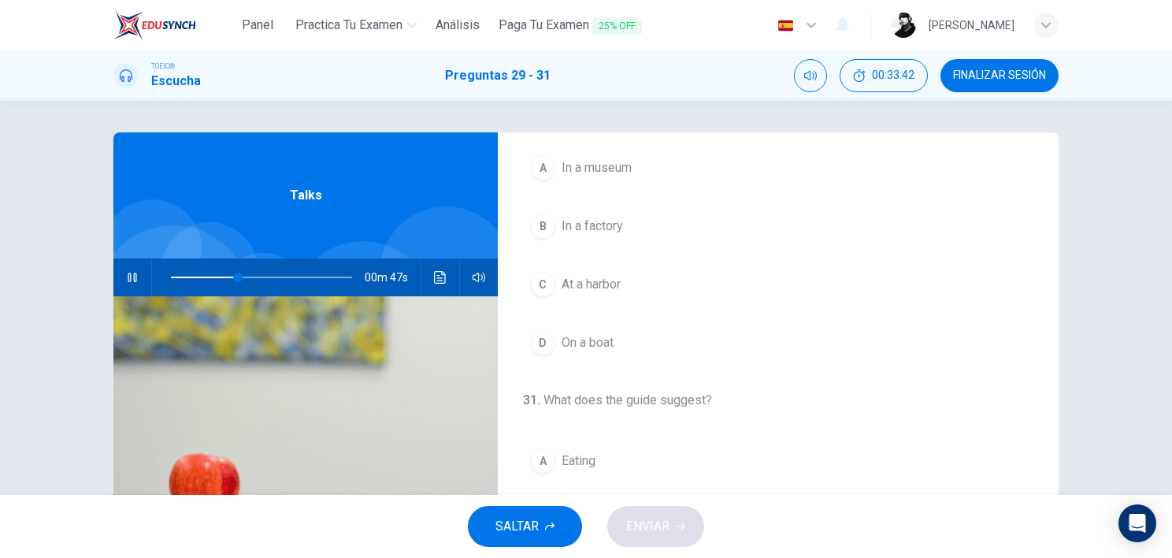
click at [590, 343] on span "On a boat" at bounding box center [588, 342] width 52 height 19
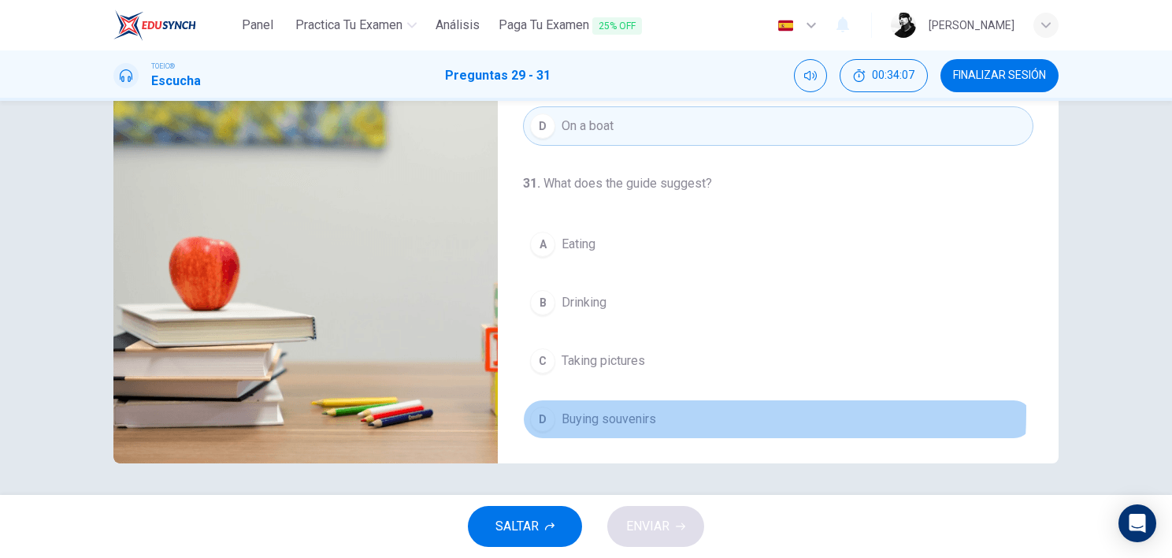
click at [584, 410] on span "Buying souvenirs" at bounding box center [609, 419] width 95 height 19
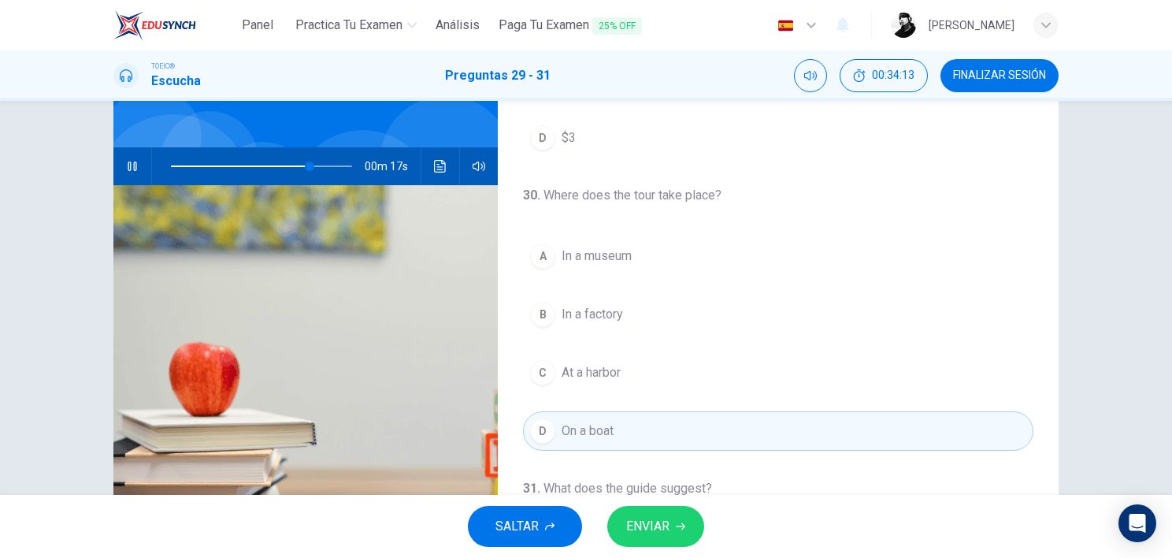
scroll to position [158, 0]
click at [588, 262] on span "In a museum" at bounding box center [597, 255] width 70 height 19
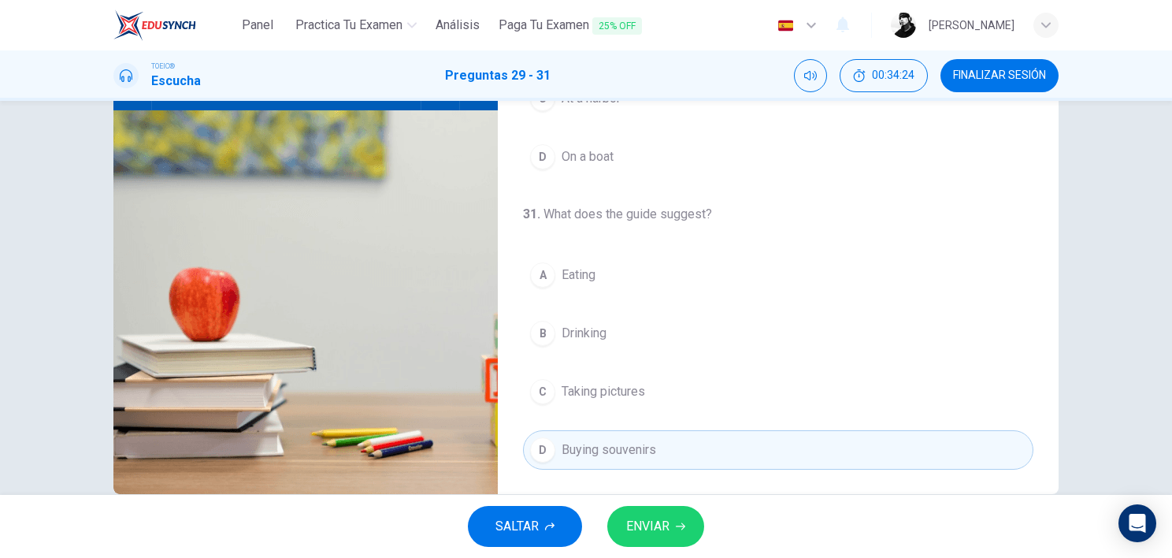
scroll to position [217, 0]
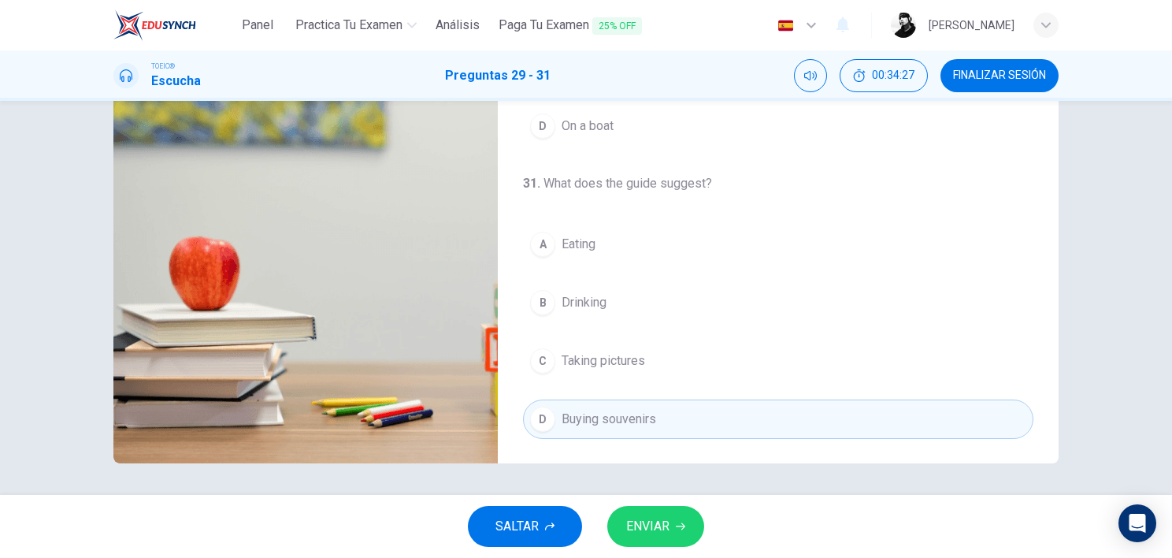
click at [662, 444] on span "ENVIAR" at bounding box center [647, 526] width 43 height 22
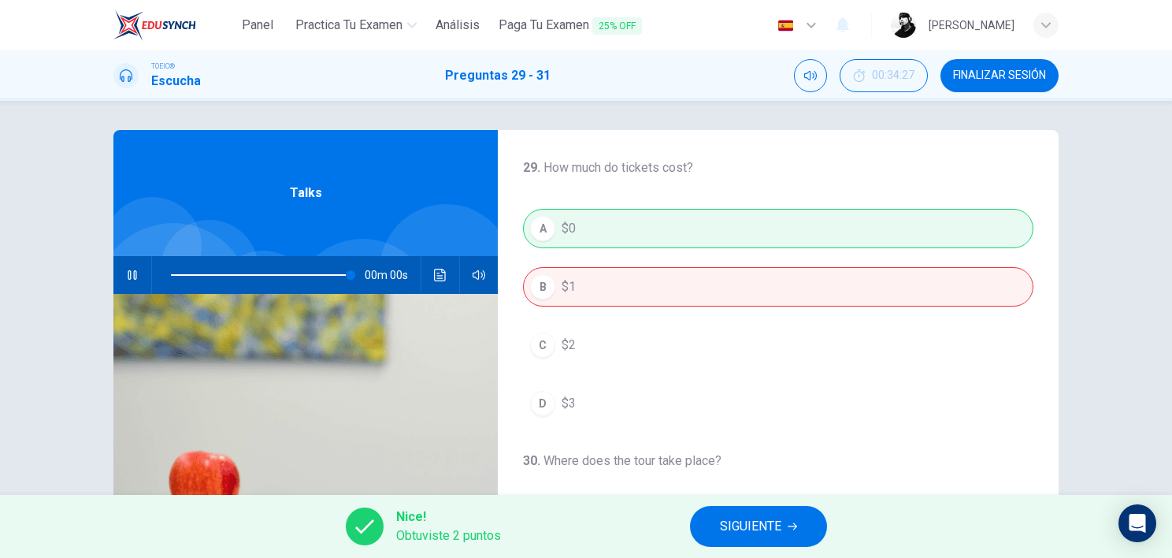
scroll to position [0, 0]
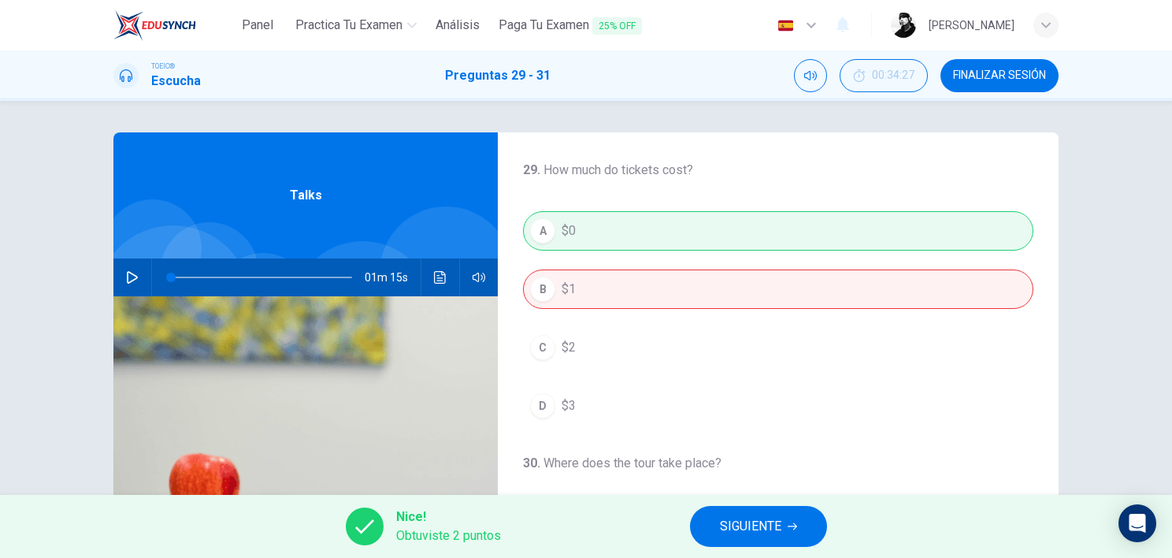
click at [130, 281] on icon "button" at bounding box center [132, 277] width 13 height 13
click at [440, 281] on icon "Haz clic para ver la transcripción del audio" at bounding box center [440, 277] width 13 height 13
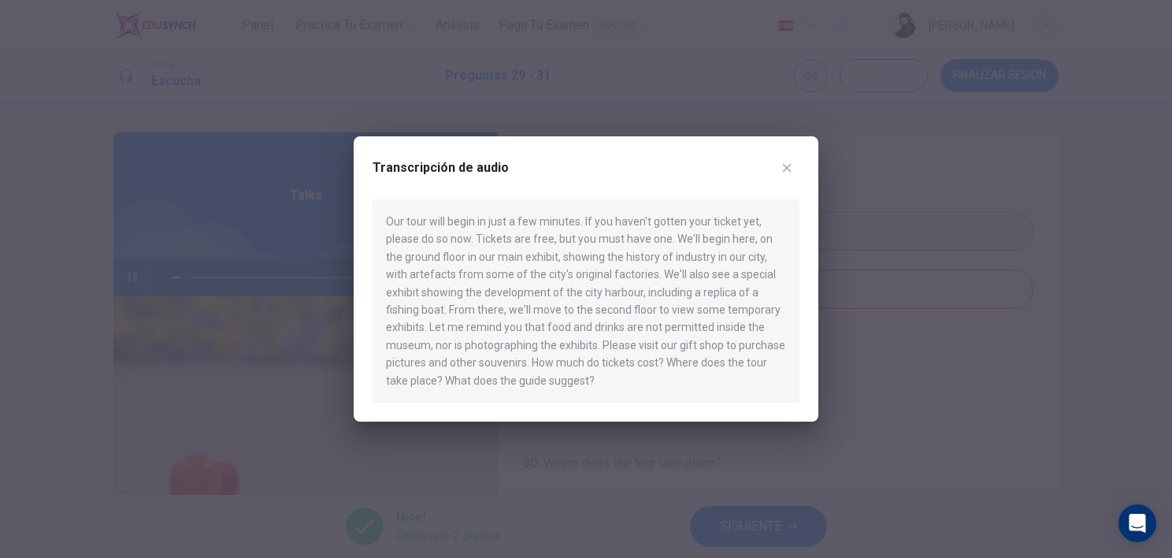
drag, startPoint x: 551, startPoint y: 236, endPoint x: 651, endPoint y: 239, distance: 99.3
click at [647, 239] on div "Our tour will begin in just a few minutes. If you haven't gotten your ticket ye…" at bounding box center [586, 300] width 427 height 203
drag, startPoint x: 673, startPoint y: 239, endPoint x: 562, endPoint y: 252, distance: 111.0
click at [562, 252] on div "Our tour will begin in just a few minutes. If you haven't gotten your ticket ye…" at bounding box center [586, 300] width 427 height 203
click at [791, 168] on icon "button" at bounding box center [787, 167] width 13 height 13
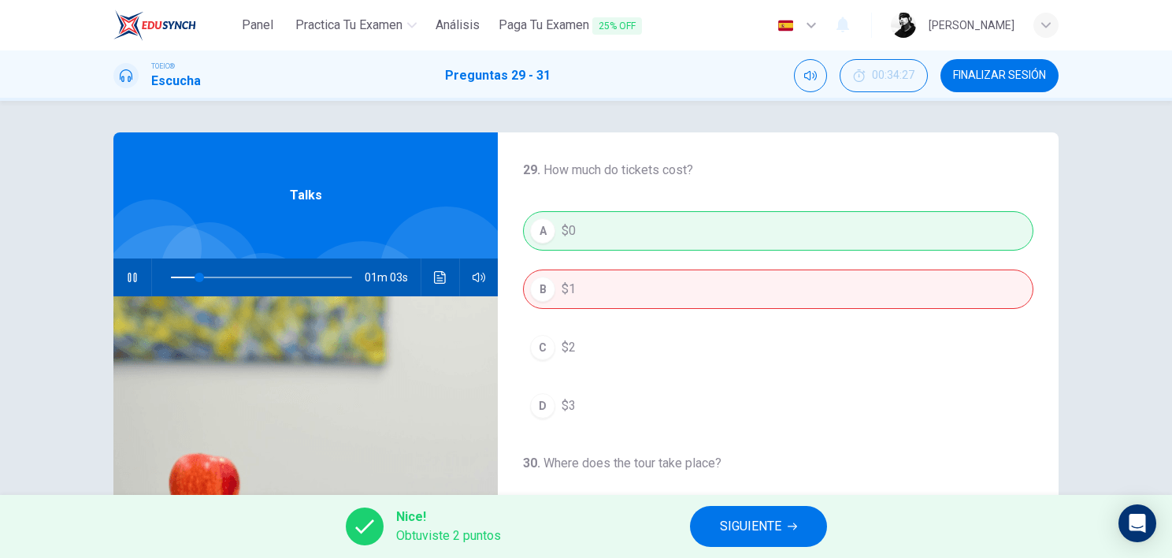
click at [113, 280] on div "01m 03s" at bounding box center [305, 277] width 384 height 38
click at [131, 277] on icon "button" at bounding box center [132, 277] width 13 height 13
type input "17"
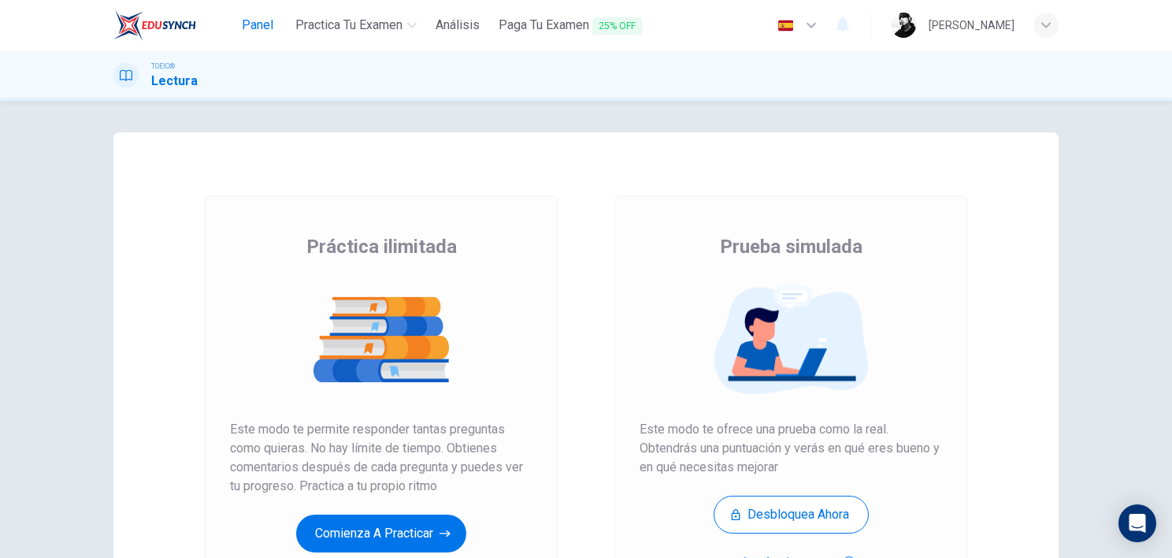
click at [236, 23] on button "Panel" at bounding box center [257, 25] width 50 height 28
